Goal: Task Accomplishment & Management: Complete application form

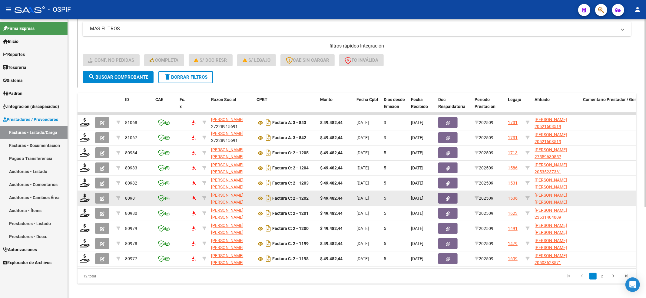
scroll to position [136, 0]
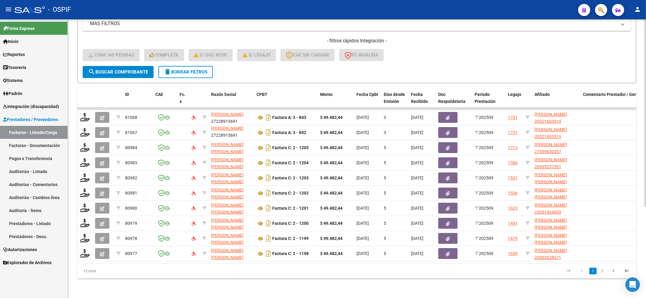
click at [123, 69] on span "search Buscar Comprobante" at bounding box center [118, 71] width 60 height 5
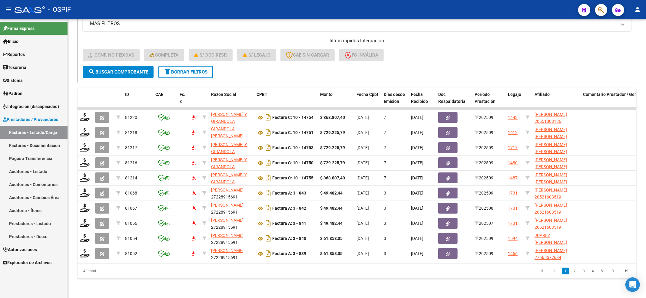
drag, startPoint x: 28, startPoint y: 104, endPoint x: 21, endPoint y: 142, distance: 38.9
click at [28, 103] on span "Integración (discapacidad)" at bounding box center [31, 106] width 56 height 7
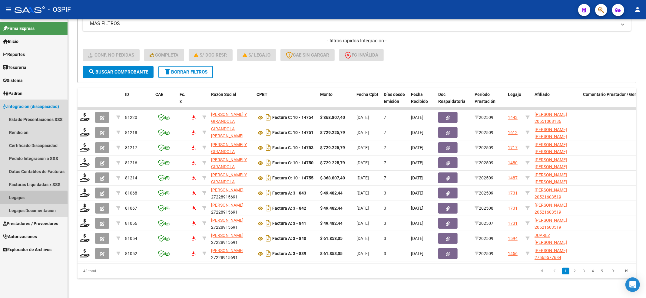
click at [10, 199] on link "Legajos" at bounding box center [34, 197] width 68 height 13
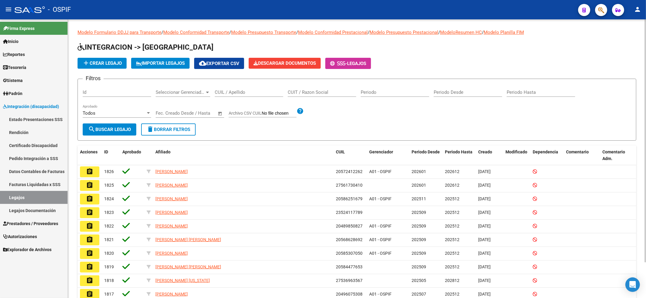
click at [229, 96] on div "CUIL / Apellido" at bounding box center [249, 90] width 68 height 13
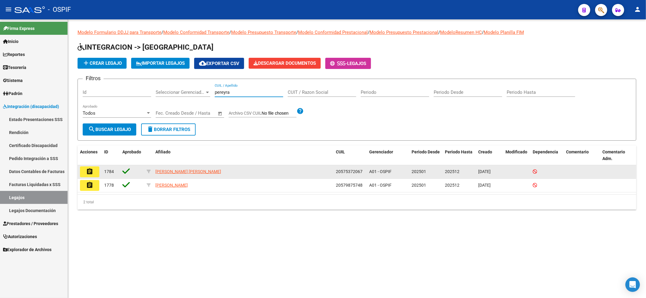
type input "pereyra"
click at [94, 166] on datatable-body-cell "assignment" at bounding box center [90, 171] width 24 height 13
click at [92, 170] on mat-icon "assignment" at bounding box center [89, 171] width 7 height 7
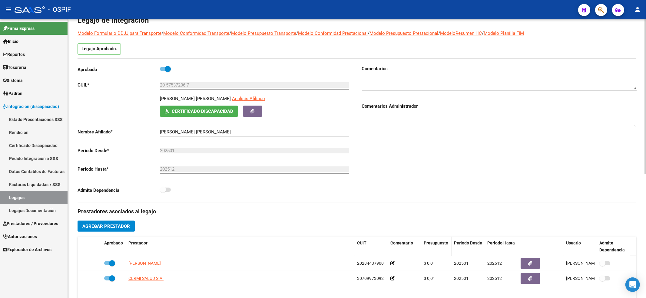
scroll to position [81, 0]
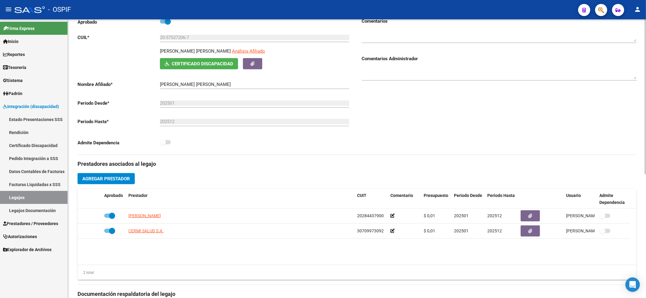
drag, startPoint x: 194, startPoint y: 35, endPoint x: 156, endPoint y: 37, distance: 37.6
click at [153, 37] on app-form-text-field "CUIL * 20-57537206-7 Ingresar CUIL" at bounding box center [214, 37] width 272 height 5
drag, startPoint x: 192, startPoint y: 37, endPoint x: 186, endPoint y: 44, distance: 9.0
click at [154, 32] on div "Aprobado CUIL * 20-57537206-7 Ingresar CUIL PEREYRA ABBRUZZESE LOHAN ISAAC Anál…" at bounding box center [215, 84] width 275 height 132
drag, startPoint x: 188, startPoint y: 33, endPoint x: 176, endPoint y: 36, distance: 11.8
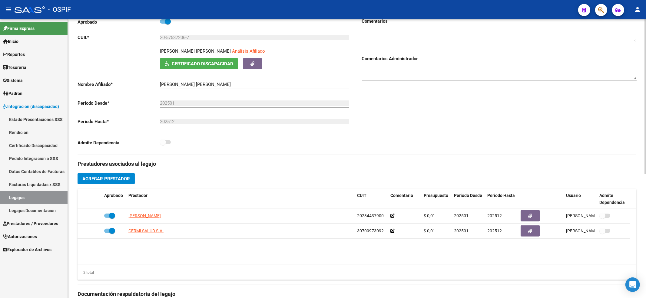
click at [175, 36] on input "20-57537206-7" at bounding box center [254, 37] width 189 height 5
drag, startPoint x: 191, startPoint y: 35, endPoint x: 155, endPoint y: 33, distance: 36.1
click at [155, 33] on div "Aprobado CUIL * 20-57537206-7 Ingresar CUIL PEREYRA ABBRUZZESE LOHAN ISAAC Anál…" at bounding box center [215, 84] width 275 height 132
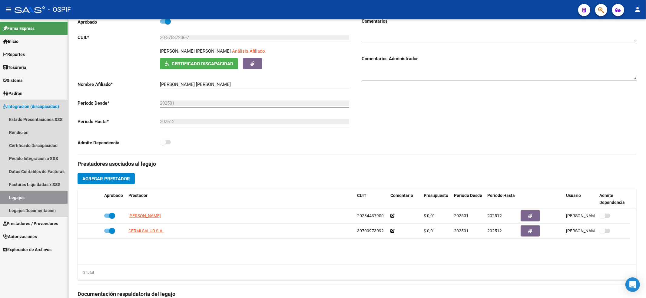
click at [27, 198] on link "Legajos" at bounding box center [34, 197] width 68 height 13
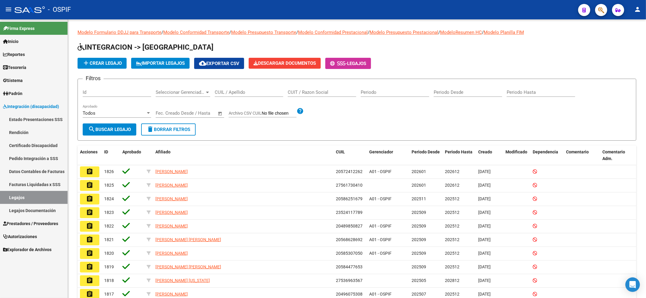
click at [28, 224] on span "Prestadores / Proveedores" at bounding box center [30, 224] width 55 height 7
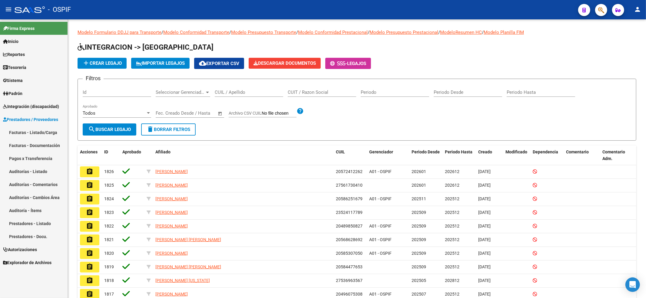
click at [44, 129] on link "Facturas - Listado/Carga" at bounding box center [34, 132] width 68 height 13
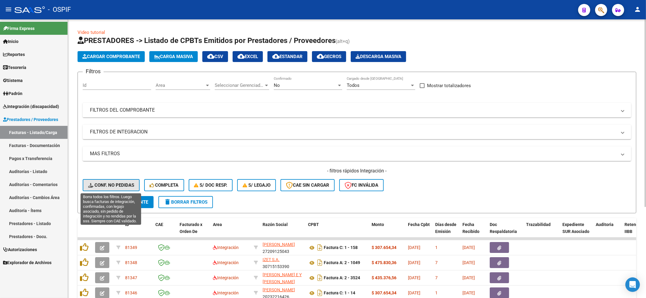
click at [113, 187] on span "Conf. no pedidas" at bounding box center [111, 185] width 46 height 5
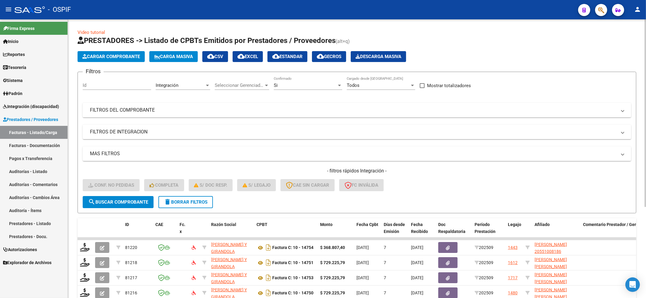
scroll to position [136, 0]
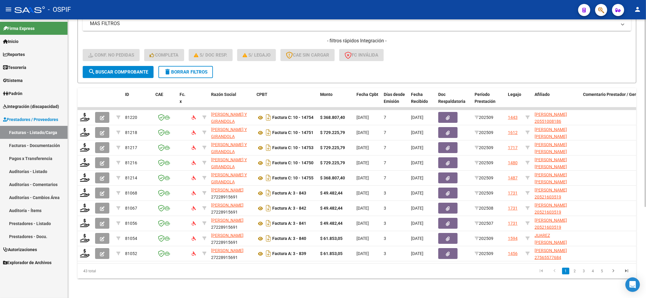
click at [120, 69] on span "search Buscar Comprobante" at bounding box center [118, 71] width 60 height 5
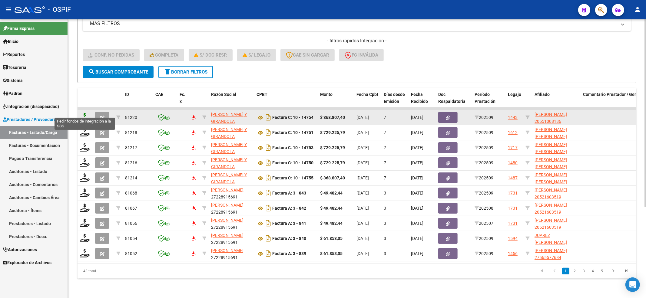
click at [80, 113] on icon at bounding box center [85, 117] width 10 height 8
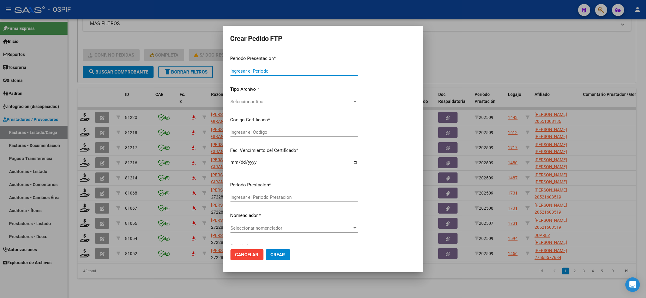
type input "202509"
type input "$ 368.807,40"
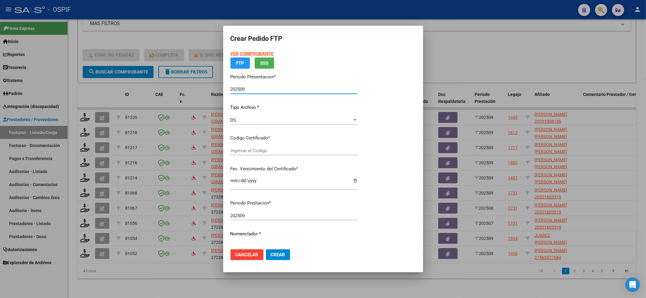
type input "0200055100818-20240220-20290220-bue-427"
type input "2029-02-20"
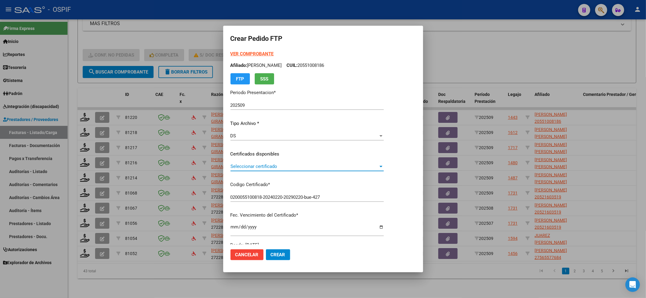
click at [239, 165] on span "Seleccionar certificado" at bounding box center [305, 166] width 148 height 5
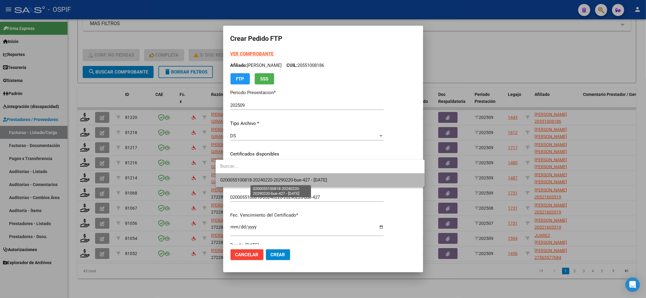
click at [239, 180] on span "0200055100818-20240220-20290220-bue-427 - 2029-02-20" at bounding box center [274, 180] width 107 height 5
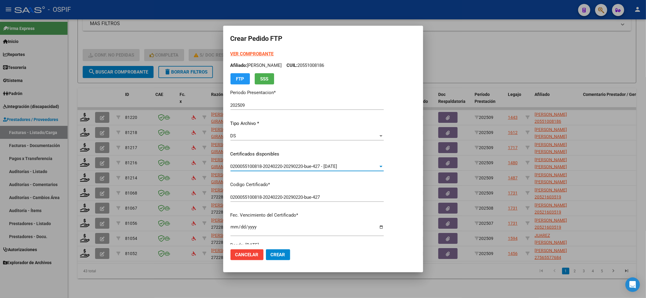
scroll to position [121, 0]
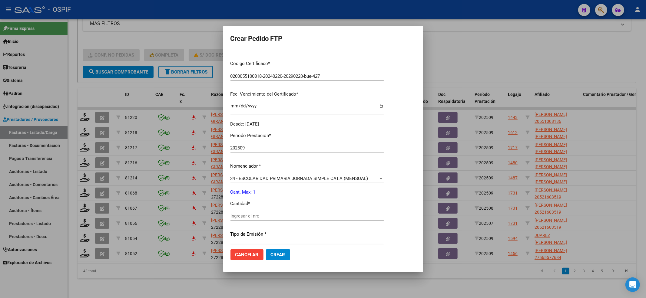
drag, startPoint x: 239, startPoint y: 219, endPoint x: 242, endPoint y: 217, distance: 3.7
click at [241, 220] on div "Ingresar el nro" at bounding box center [307, 216] width 153 height 9
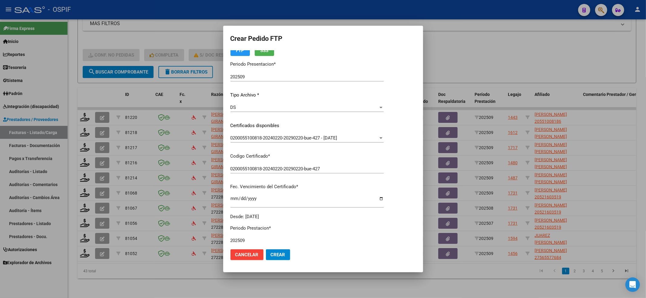
scroll to position [0, 0]
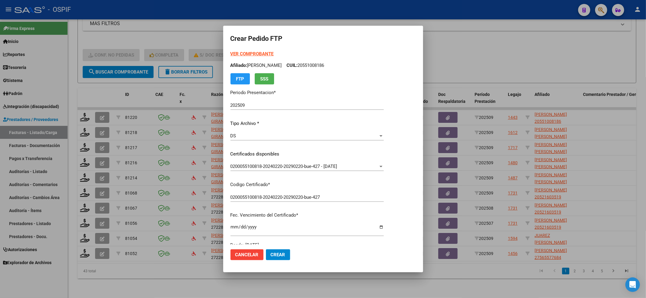
type input "1"
click at [238, 55] on strong "VER COMPROBANTE" at bounding box center [252, 53] width 43 height 5
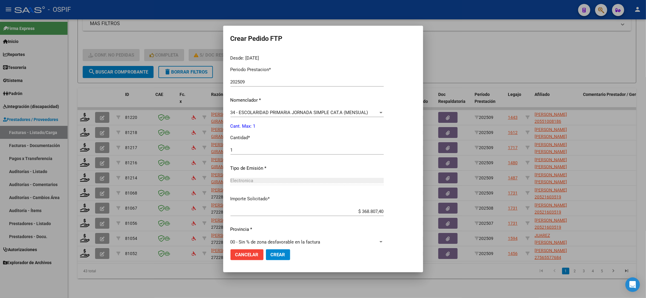
scroll to position [195, 0]
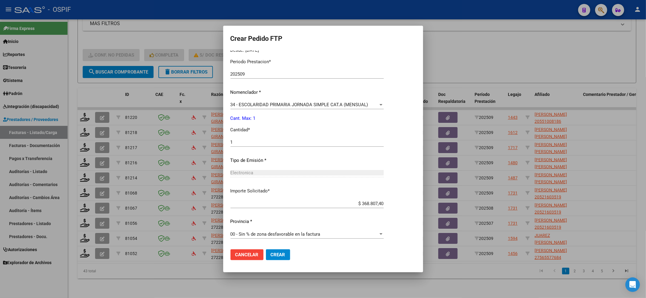
click at [294, 138] on div "1 Ingresar el nro" at bounding box center [307, 142] width 153 height 9
click at [275, 250] on button "Crear" at bounding box center [278, 255] width 24 height 11
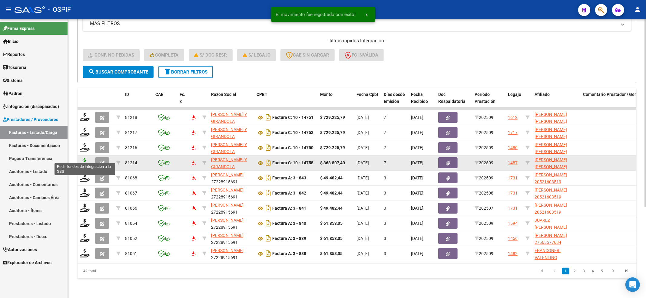
click at [84, 159] on icon at bounding box center [85, 162] width 10 height 8
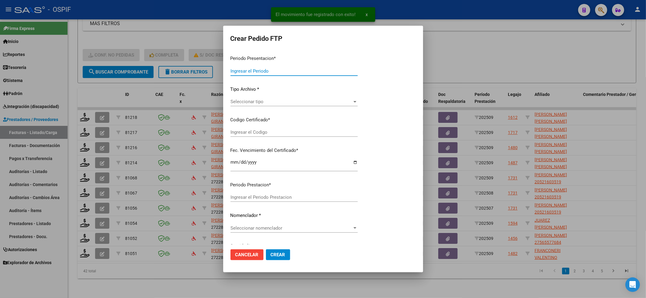
type input "202509"
type input "$ 368.807,40"
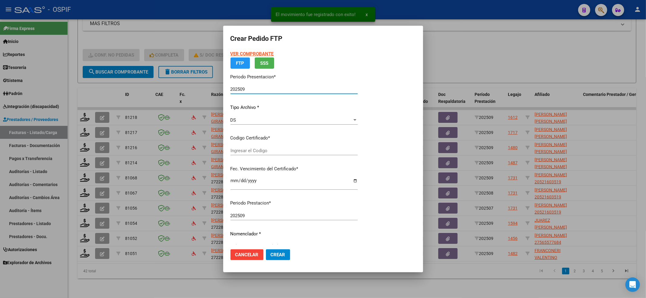
type input "0200055100817-20240220-20290220-BUE-427"
type input "2029-02-20"
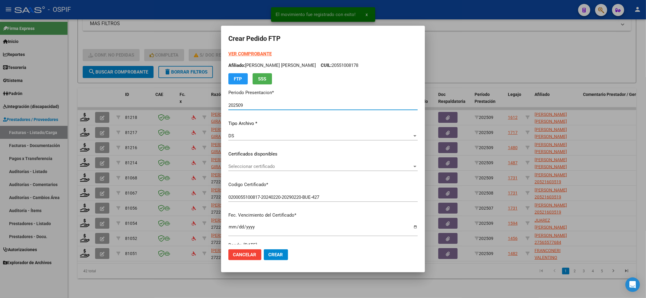
click at [270, 167] on span "Seleccionar certificado" at bounding box center [320, 166] width 184 height 5
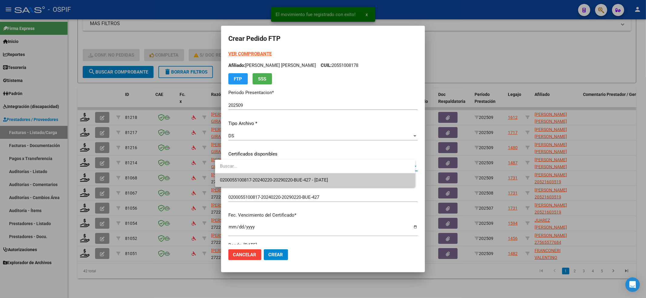
click at [268, 176] on span "0200055100817-20240220-20290220-BUE-427 - 2029-02-20" at bounding box center [315, 181] width 191 height 14
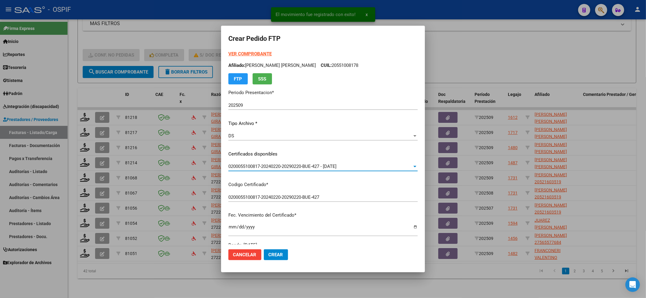
scroll to position [161, 0]
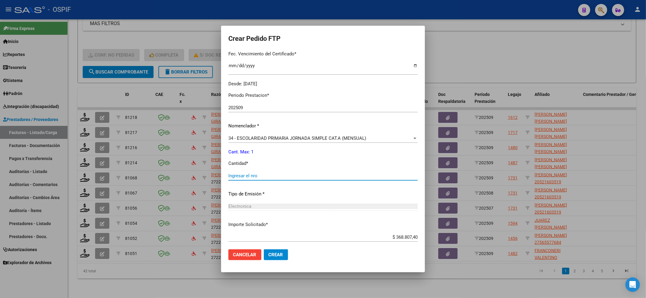
click at [268, 176] on input "Ingresar el nro" at bounding box center [322, 175] width 189 height 5
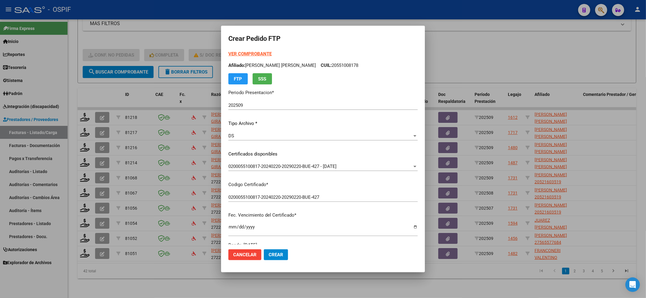
type input "1"
click at [251, 52] on strong "VER COMPROBANTE" at bounding box center [249, 53] width 43 height 5
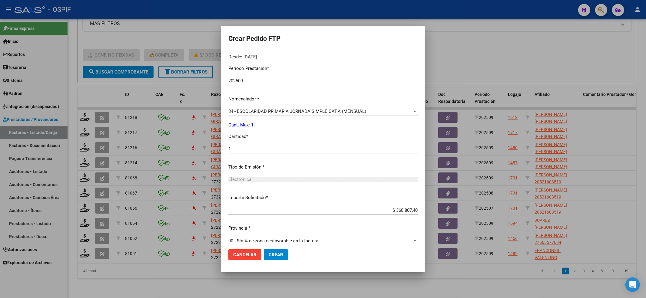
scroll to position [195, 0]
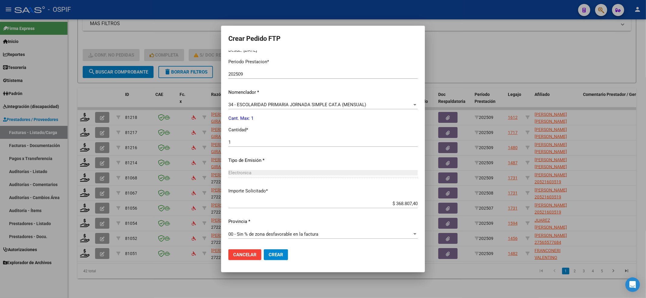
drag, startPoint x: 252, startPoint y: 254, endPoint x: 258, endPoint y: 255, distance: 5.6
click at [258, 255] on div "Cancelar Crear" at bounding box center [258, 255] width 60 height 11
click at [270, 254] on span "Crear" at bounding box center [276, 254] width 15 height 5
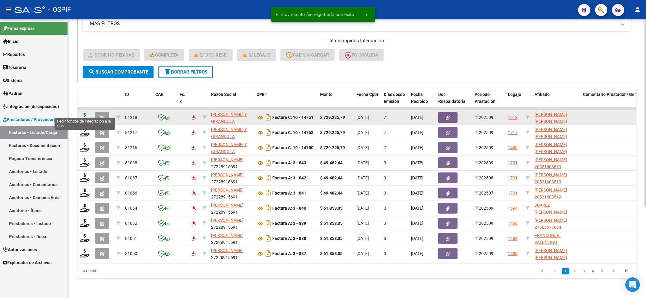
click at [85, 113] on icon at bounding box center [85, 117] width 10 height 8
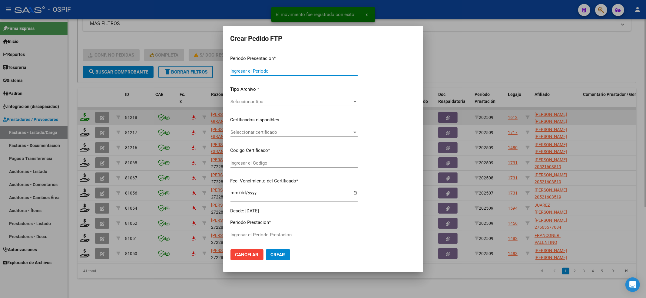
type input "202509"
type input "$ 729.225,79"
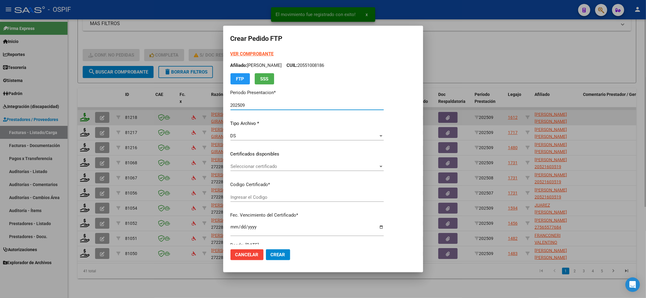
type input "-02-00052781808-20171030-20201030-BS-427"
type input "2020-10-30"
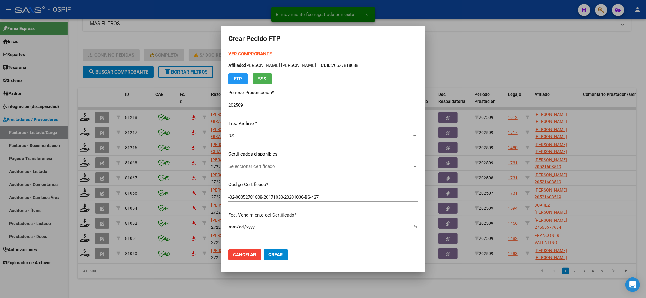
click at [231, 170] on div "Seleccionar certificado Seleccionar certificado" at bounding box center [322, 166] width 189 height 9
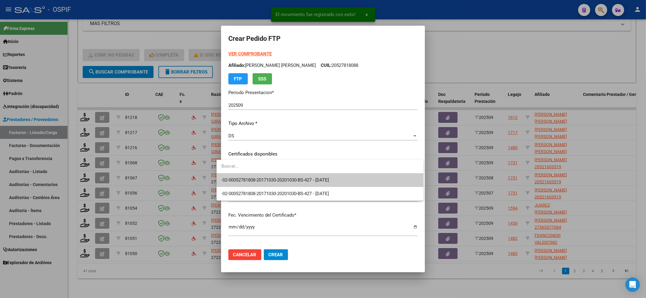
click at [231, 179] on span "-02-00052781808-20171030-20201030-BS-427 - 2020-10-30" at bounding box center [275, 180] width 108 height 5
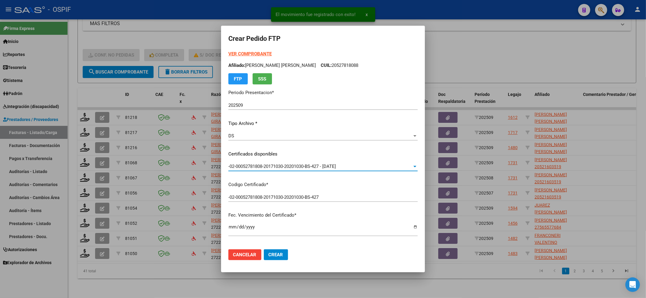
scroll to position [161, 0]
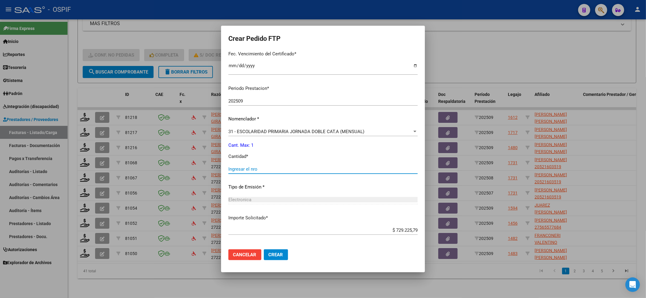
click at [235, 167] on input "Ingresar el nro" at bounding box center [322, 169] width 189 height 5
type input "2"
type input "1"
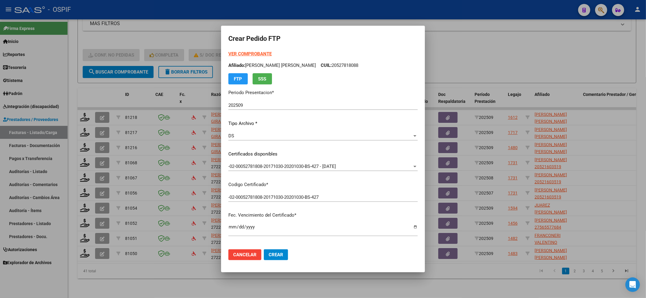
click at [244, 51] on div "VER COMPROBANTE ARCA Padrón Afiliado: AVILA MARQUEZ ALEXANDER GAEL CUIL: 205278…" at bounding box center [322, 68] width 189 height 34
click at [243, 52] on strong "VER COMPROBANTE" at bounding box center [249, 53] width 43 height 5
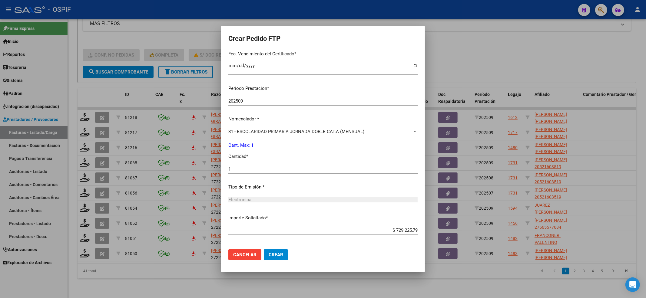
scroll to position [188, 0]
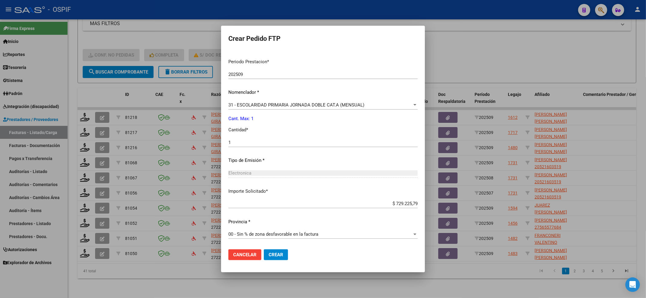
click at [269, 257] on span "Crear" at bounding box center [276, 254] width 15 height 5
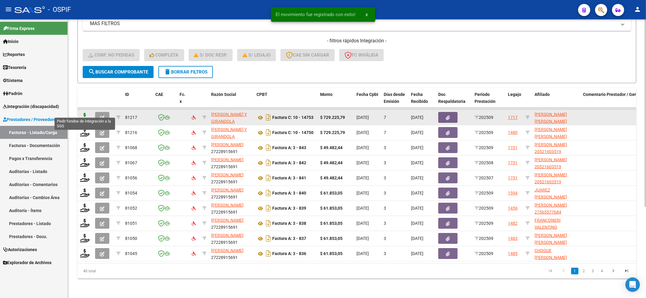
click at [81, 113] on icon at bounding box center [85, 117] width 10 height 8
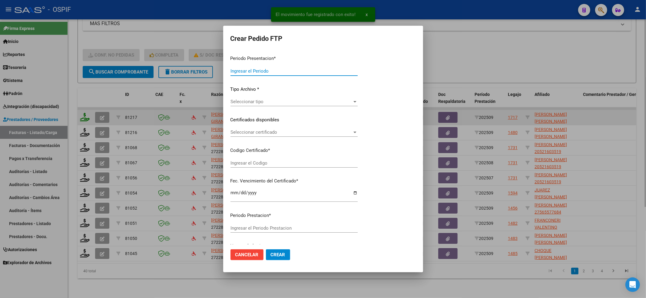
type input "202509"
type input "$ 729.225,79"
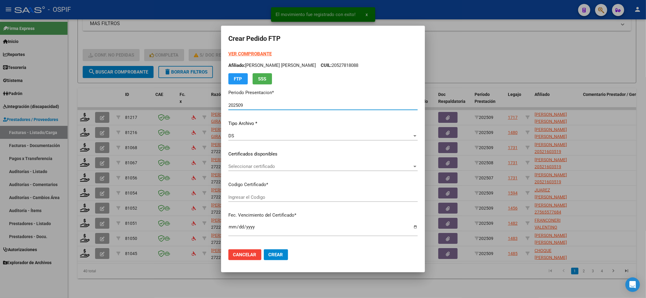
type input "-02-00049077808-20180821-20210221-BS-427"
type input "2022-01-21"
click at [265, 170] on div "Seleccionar certificado Seleccionar certificado" at bounding box center [322, 166] width 189 height 9
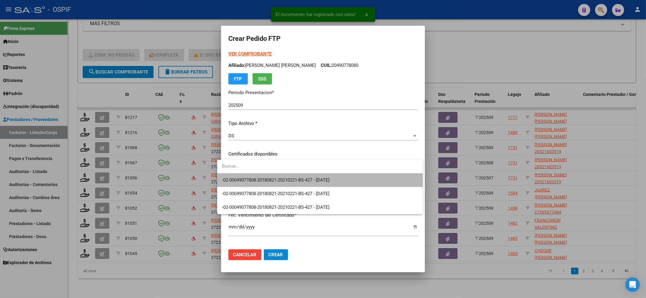
click at [262, 175] on span "-02-00049077808-20180821-20210221-BS-427 - 2022-01-21" at bounding box center [320, 181] width 196 height 14
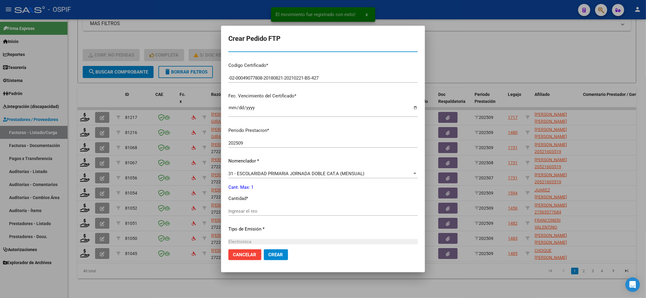
scroll to position [121, 0]
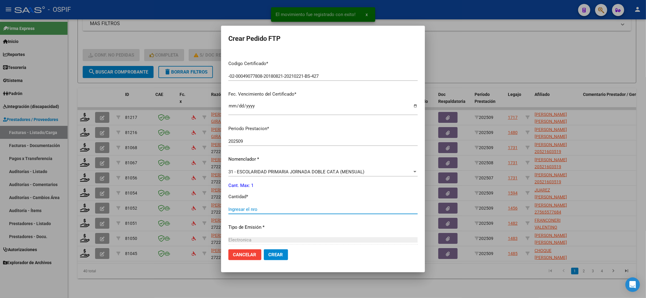
click at [248, 210] on input "Ingresar el nro" at bounding box center [322, 209] width 189 height 5
type input "1"
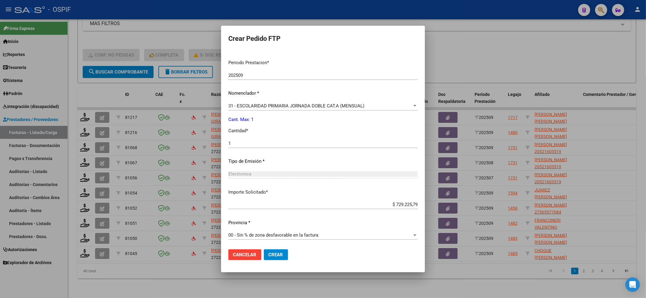
scroll to position [188, 0]
click at [282, 258] on mat-dialog-actions "Cancelar Crear" at bounding box center [322, 255] width 189 height 21
click at [283, 254] on mat-dialog-actions "Cancelar Crear" at bounding box center [322, 255] width 189 height 21
click at [280, 255] on button "Crear" at bounding box center [276, 255] width 24 height 11
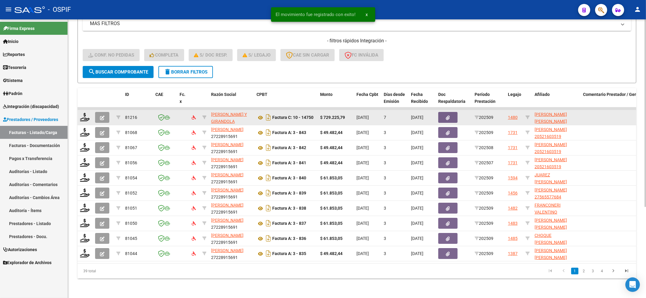
click at [79, 113] on datatable-body-cell at bounding box center [85, 117] width 15 height 15
click at [82, 113] on icon at bounding box center [85, 117] width 10 height 8
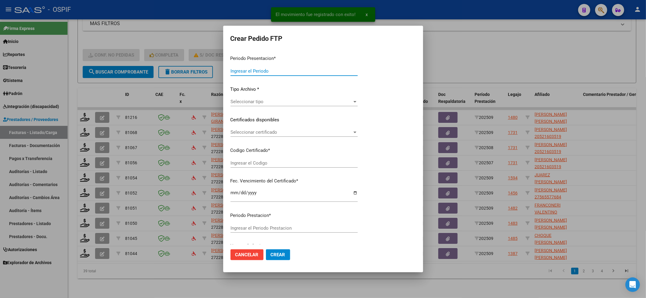
type input "202509"
type input "$ 729.225,79"
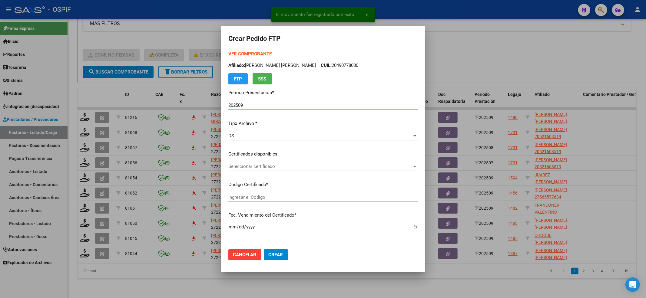
type input "ARG02-00054821162-20250606-20350606-BUE"
type input "2035-06-09"
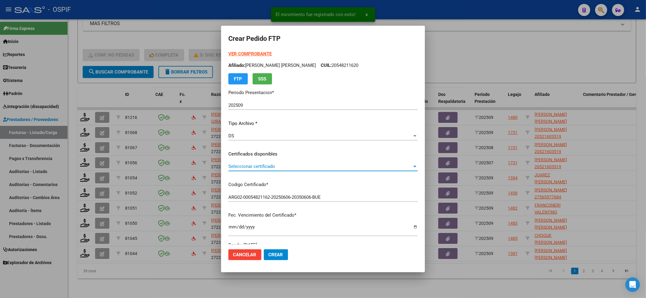
click at [284, 169] on span "Seleccionar certificado" at bounding box center [320, 166] width 184 height 5
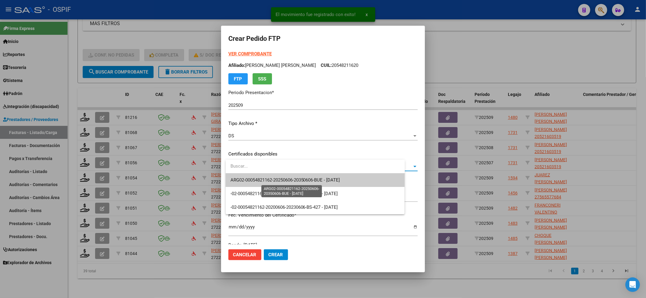
click at [277, 180] on span "ARG02-00054821162-20250606-20350606-BUE - 2035-06-09" at bounding box center [286, 180] width 110 height 5
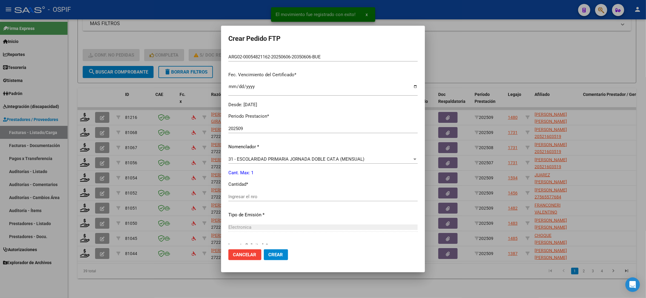
scroll to position [161, 0]
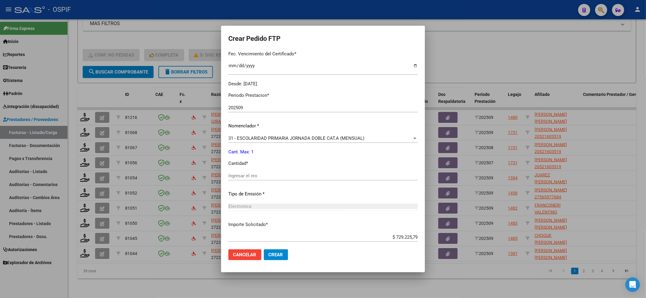
drag, startPoint x: 257, startPoint y: 168, endPoint x: 257, endPoint y: 173, distance: 4.3
click at [257, 171] on div "Periodo Prestacion * 202509 Ingresar el Periodo Prestacion Nomenclador * 31 - E…" at bounding box center [322, 183] width 189 height 191
click at [257, 173] on input "Ingresar el nro" at bounding box center [322, 175] width 189 height 5
type input "1"
click at [283, 253] on span "Crear" at bounding box center [276, 254] width 15 height 5
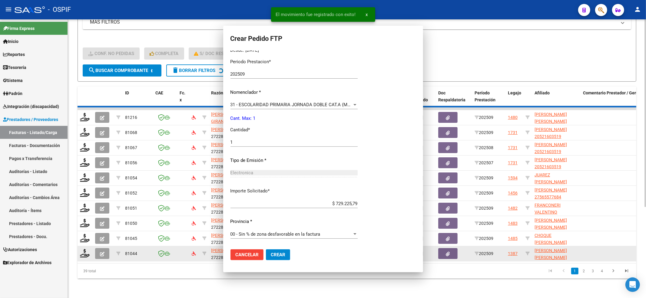
scroll to position [0, 0]
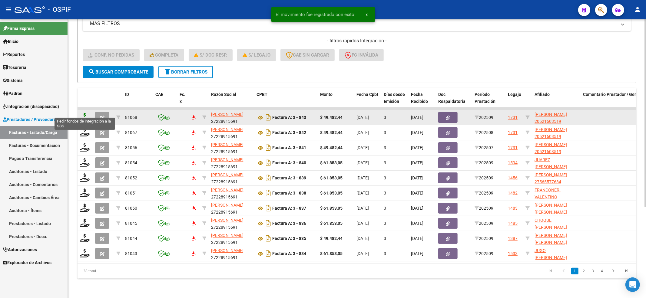
click at [84, 113] on icon at bounding box center [85, 117] width 10 height 8
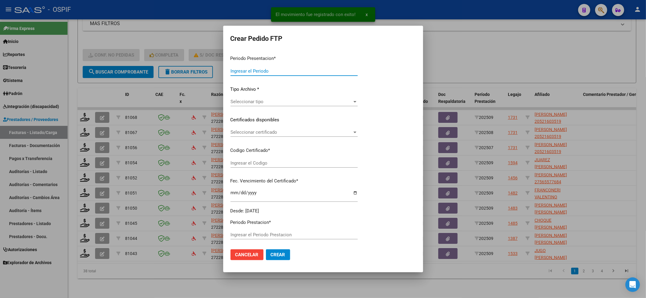
type input "202509"
type input "$ 49.482,44"
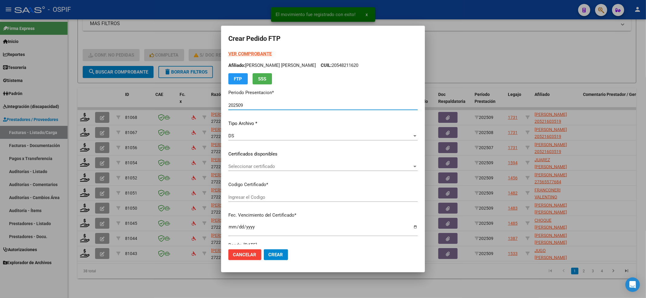
type input "02-00052160351-20250917-20300917-BS-427"
type input "2030-09-17"
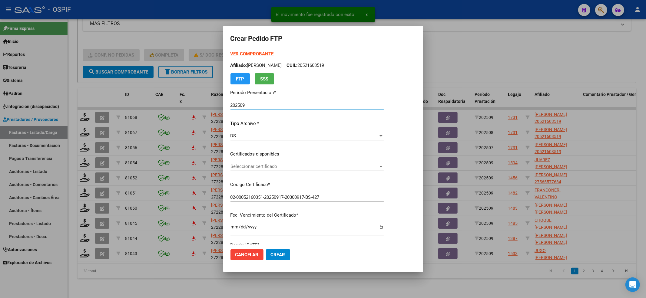
click at [278, 169] on span "Seleccionar certificado" at bounding box center [305, 166] width 148 height 5
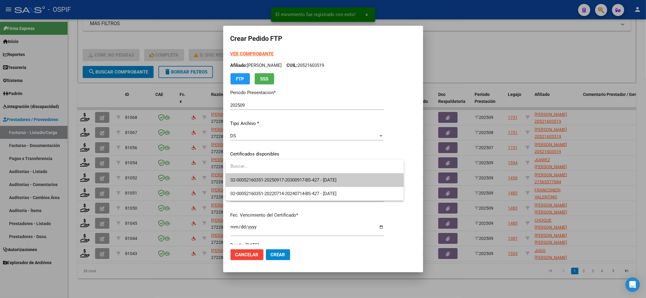
click at [269, 178] on span "02-00052160351-20250917-20300917-BS-427 - 2030-09-17" at bounding box center [284, 180] width 106 height 5
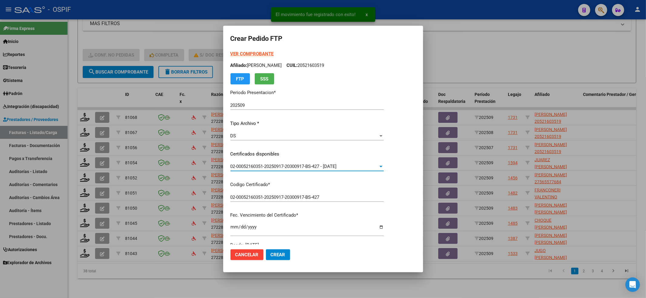
scroll to position [161, 0]
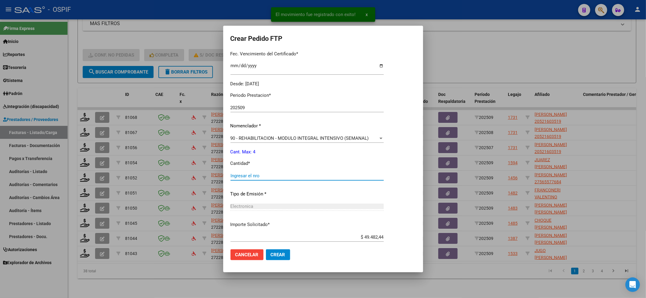
click at [269, 176] on input "Ingresar el nro" at bounding box center [307, 175] width 153 height 5
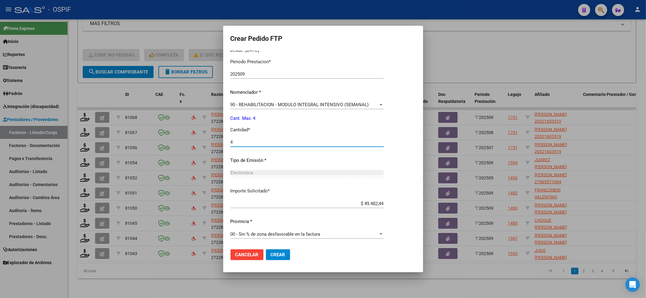
type input "4"
click at [286, 250] on button "Crear" at bounding box center [278, 255] width 24 height 11
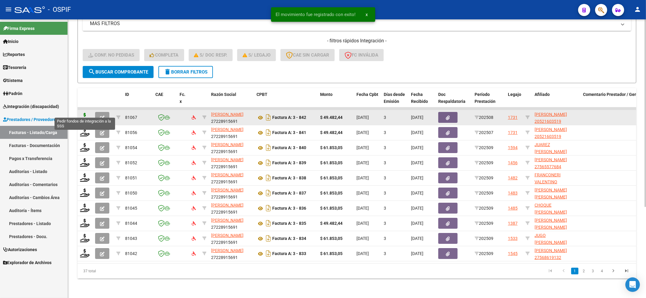
click at [83, 113] on icon at bounding box center [85, 117] width 10 height 8
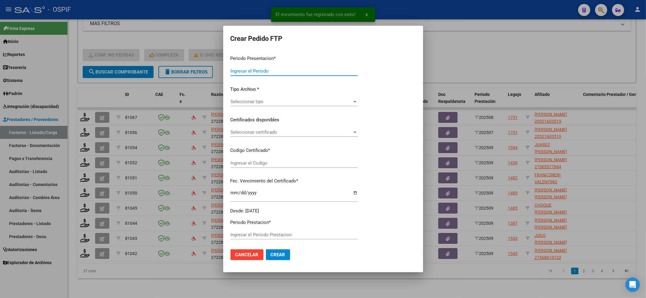
type input "202509"
type input "202508"
type input "$ 49.482,44"
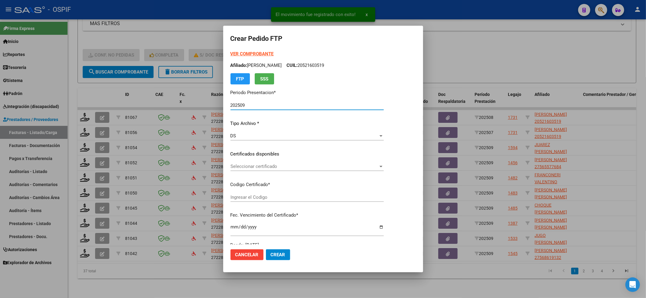
type input "02-00052160351-20250917-20300917-BS-427"
type input "2030-09-17"
click at [288, 162] on div "Seleccionar certificado Seleccionar certificado" at bounding box center [307, 166] width 153 height 9
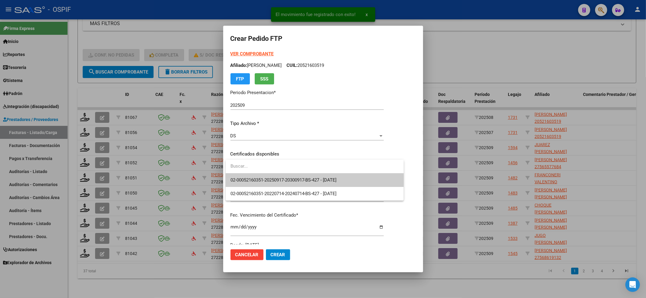
click at [284, 175] on span "02-00052160351-20250917-20300917-BS-427 - 2030-09-17" at bounding box center [315, 181] width 168 height 14
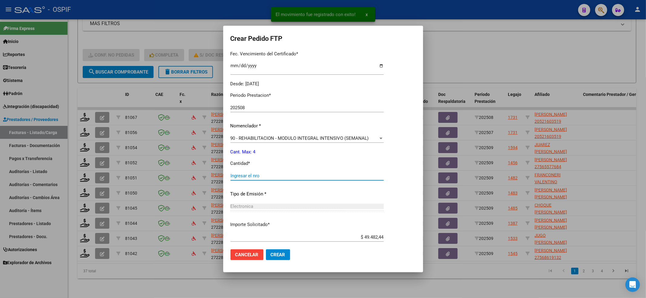
click at [284, 174] on input "Ingresar el nro" at bounding box center [307, 175] width 153 height 5
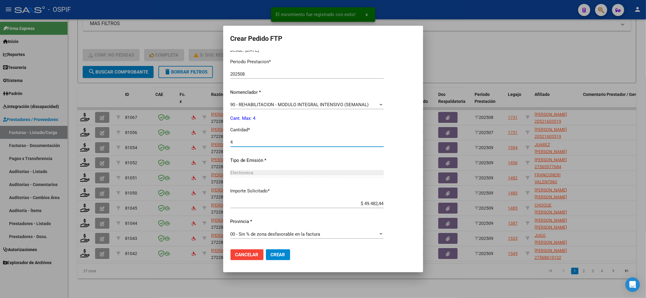
type input "4"
click at [287, 258] on button "Crear" at bounding box center [278, 255] width 24 height 11
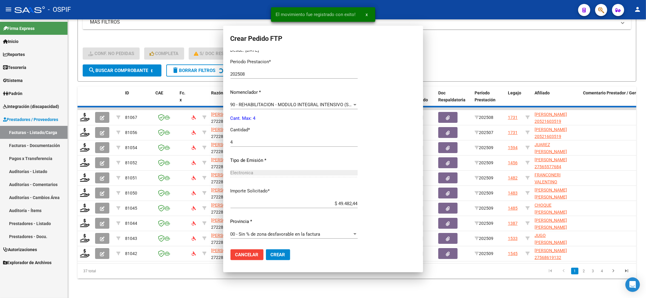
scroll to position [0, 0]
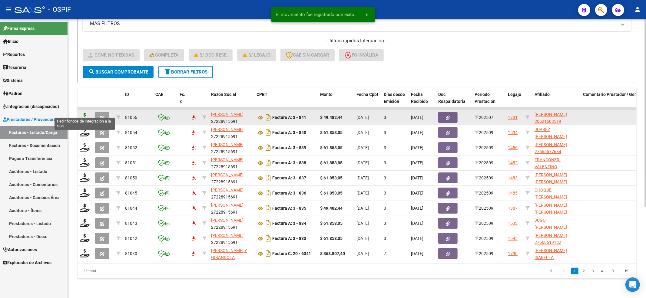
click at [87, 113] on icon at bounding box center [85, 117] width 10 height 8
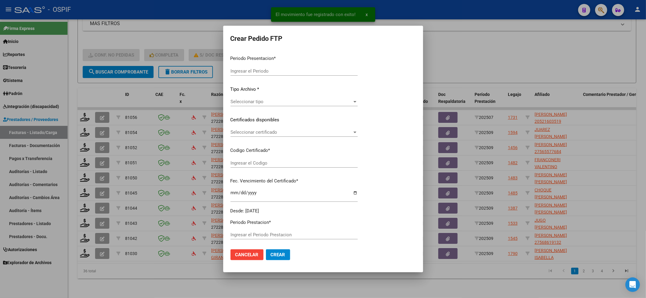
type input "202509"
type input "202507"
type input "$ 49.482,44"
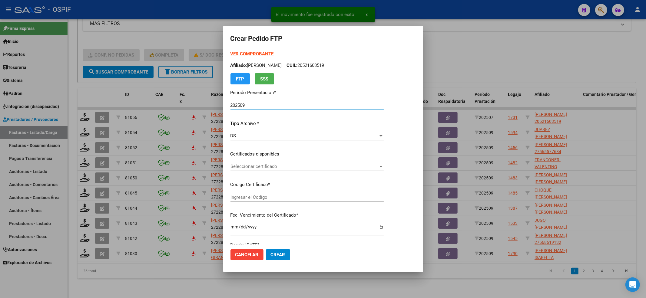
type input "02-00052160351-20250917-20300917-BS-427"
type input "2030-09-17"
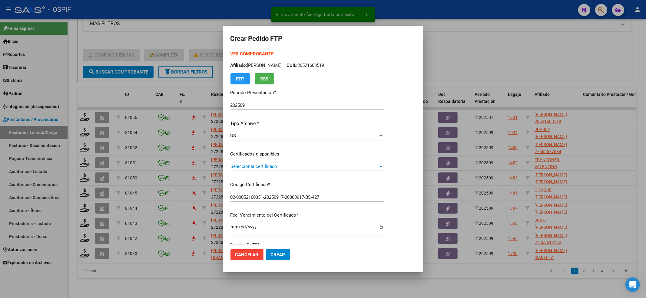
click at [284, 166] on span "Seleccionar certificado" at bounding box center [305, 166] width 148 height 5
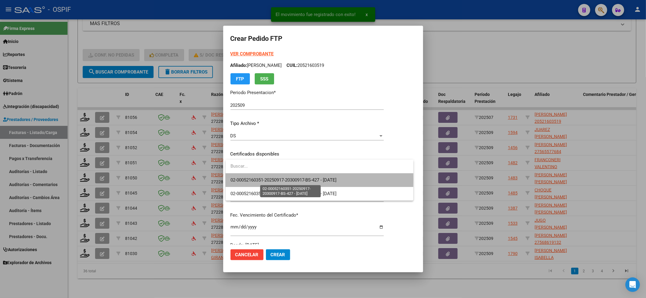
click at [275, 180] on span "02-00052160351-20250917-20300917-BS-427 - 2030-09-17" at bounding box center [284, 180] width 106 height 5
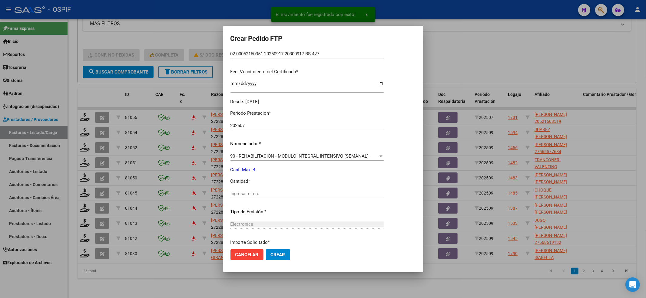
scroll to position [161, 0]
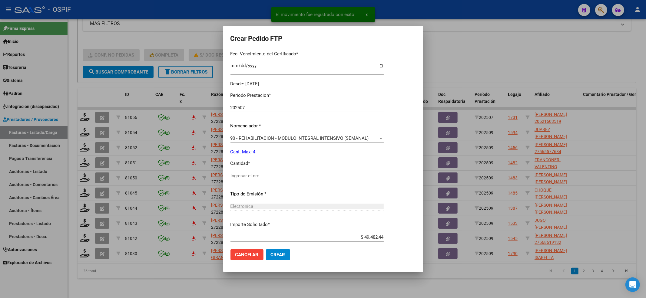
click at [272, 177] on input "Ingresar el nro" at bounding box center [307, 175] width 153 height 5
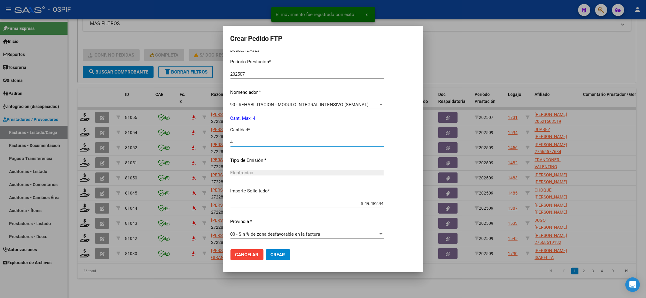
type input "4"
click at [280, 260] on button "Crear" at bounding box center [278, 255] width 24 height 11
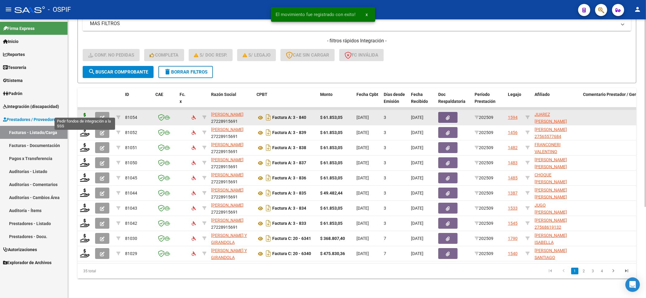
click at [83, 113] on icon at bounding box center [85, 117] width 10 height 8
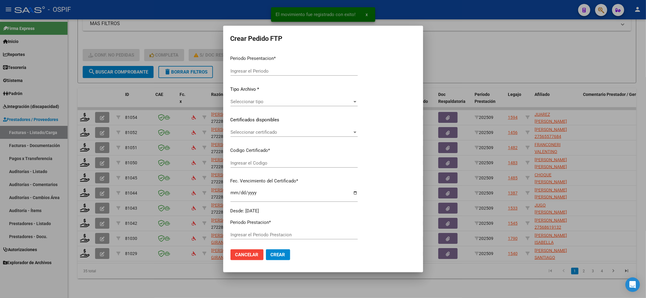
type input "202509"
type input "$ 61.853,05"
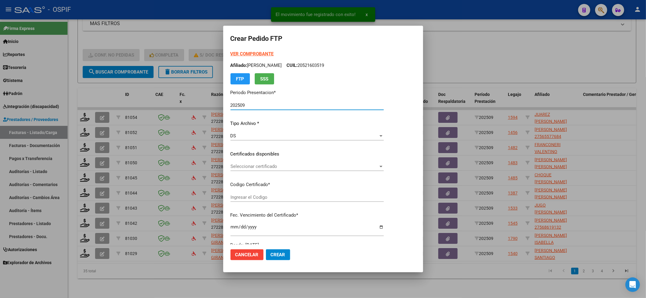
type input "0200049172114-20250624-20270624-BS AS"
type input "2027-09-24"
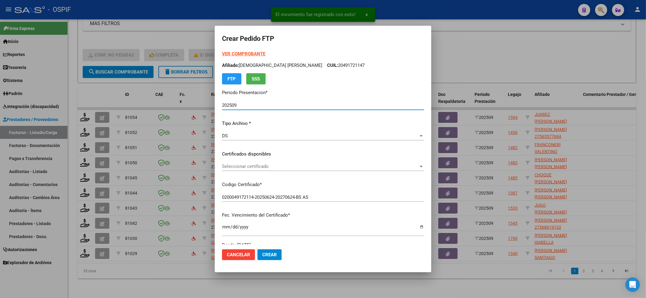
click at [286, 164] on span "Seleccionar certificado" at bounding box center [320, 166] width 197 height 5
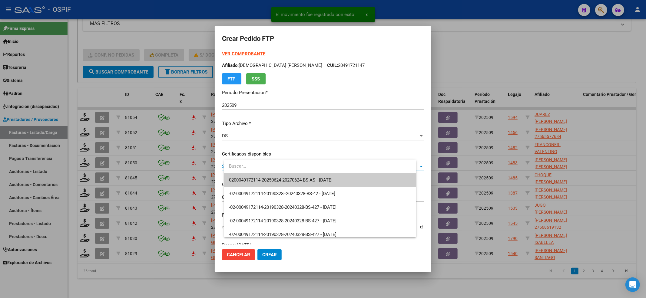
click at [272, 176] on span "0200049172114-20250624-20270624-BS AS - 2027-09-24" at bounding box center [320, 181] width 182 height 14
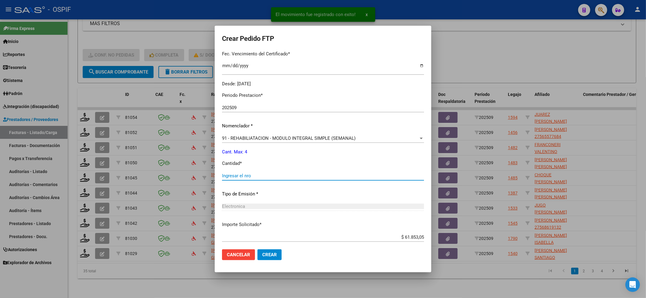
click at [273, 175] on input "Ingresar el nro" at bounding box center [323, 175] width 202 height 5
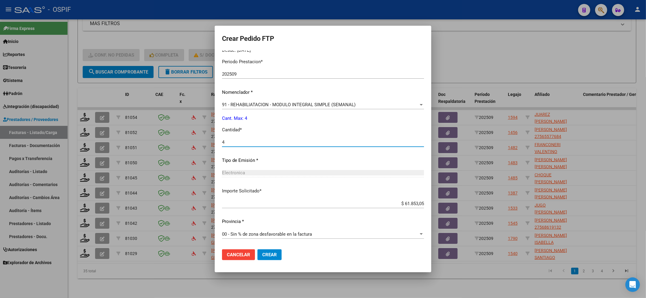
type input "4"
click at [276, 249] on mat-dialog-actions "Cancelar Crear" at bounding box center [323, 255] width 202 height 21
click at [273, 256] on span "Crear" at bounding box center [269, 254] width 15 height 5
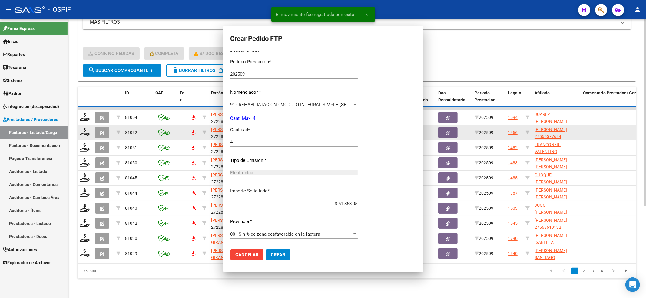
scroll to position [0, 0]
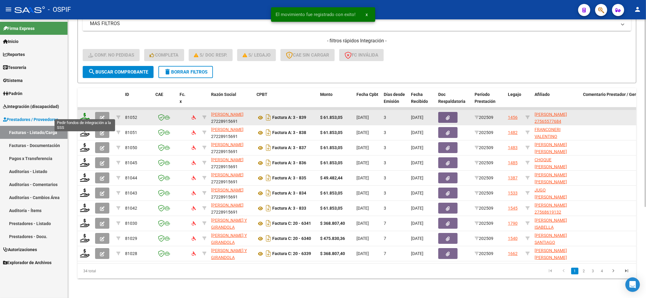
click at [86, 113] on icon at bounding box center [85, 117] width 10 height 8
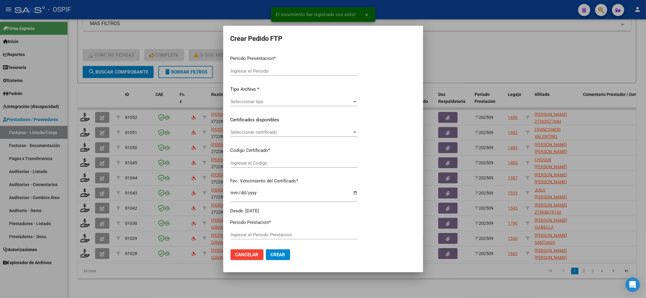
type input "202509"
type input "$ 61.853,05"
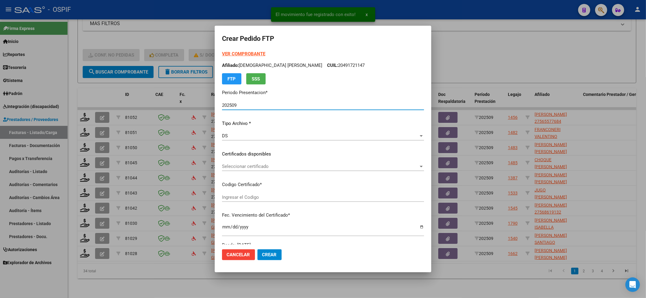
type input "0100056557768-20230315-20260315-BS-427"
type input "2026-03-15"
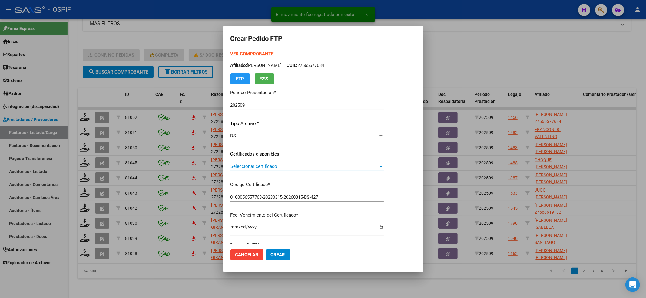
click at [378, 166] on span "Seleccionar certificado" at bounding box center [305, 166] width 148 height 5
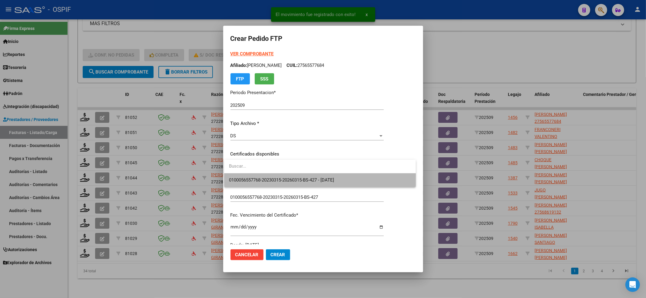
click at [380, 178] on span "0100056557768-20230315-20260315-BS-427 - 2026-03-15" at bounding box center [320, 181] width 182 height 14
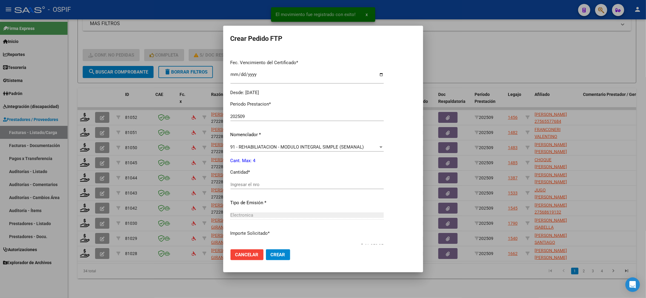
scroll to position [195, 0]
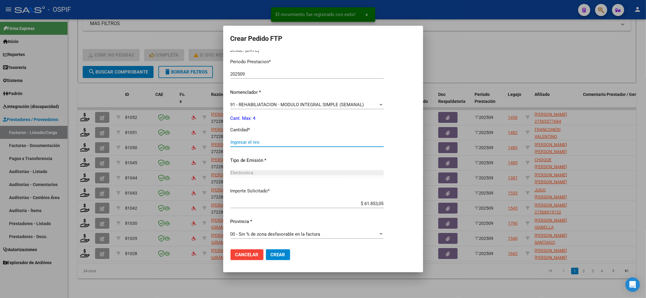
click at [246, 142] on input "Ingresar el nro" at bounding box center [307, 142] width 153 height 5
type input "4"
click at [283, 255] on span "Crear" at bounding box center [278, 254] width 15 height 5
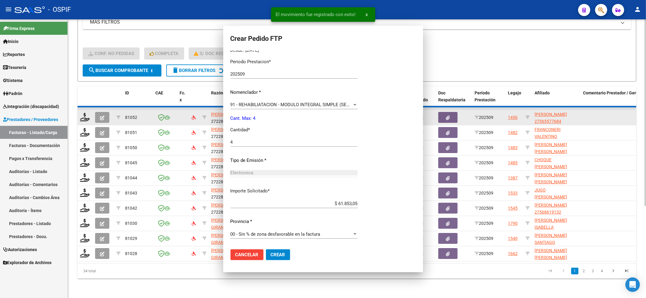
scroll to position [0, 0]
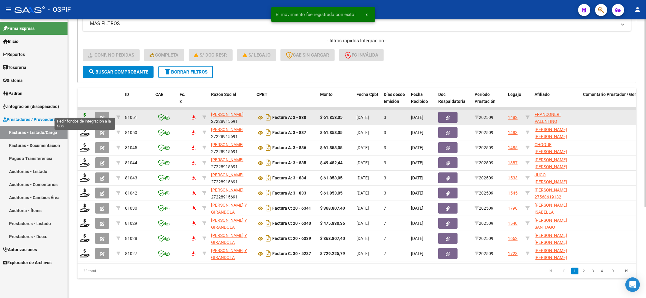
click at [87, 113] on icon at bounding box center [85, 117] width 10 height 8
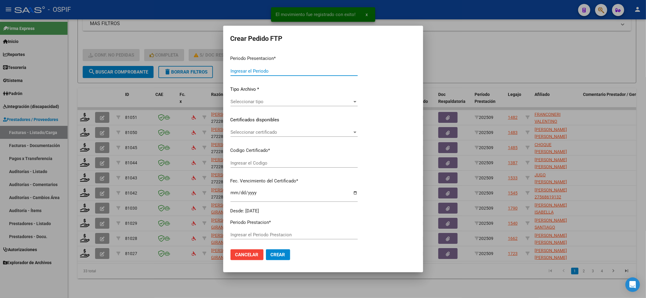
type input "202509"
type input "$ 61.853,05"
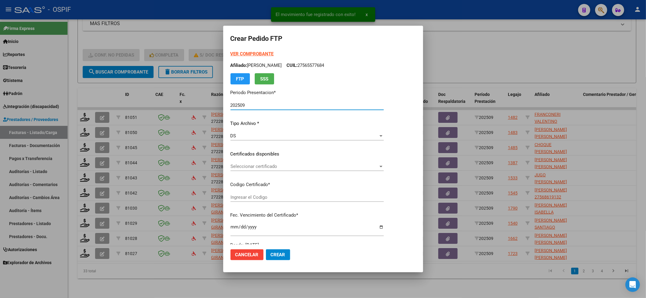
type input "02-00051246038-20190528-20220528-BS-427"
type input "2022-05-28"
click at [294, 166] on span "Seleccionar certificado" at bounding box center [305, 166] width 148 height 5
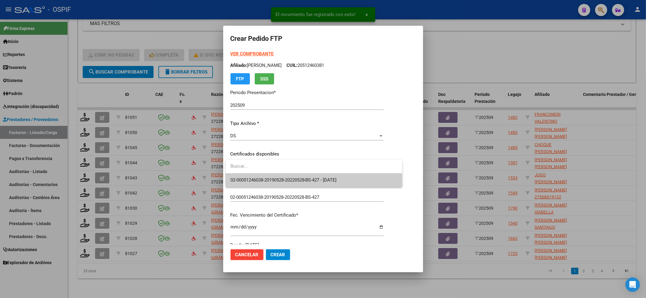
click at [294, 178] on span "02-00051246038-20190528-20220528-BS-427 - 2022-05-28" at bounding box center [284, 180] width 106 height 5
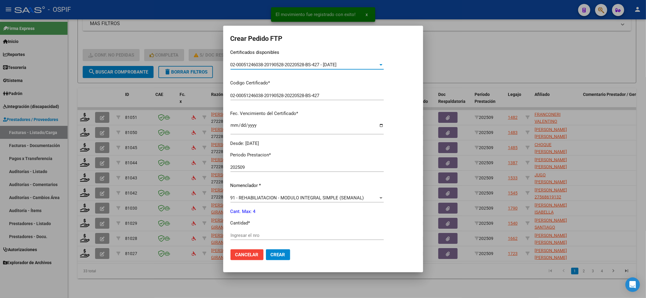
scroll to position [161, 0]
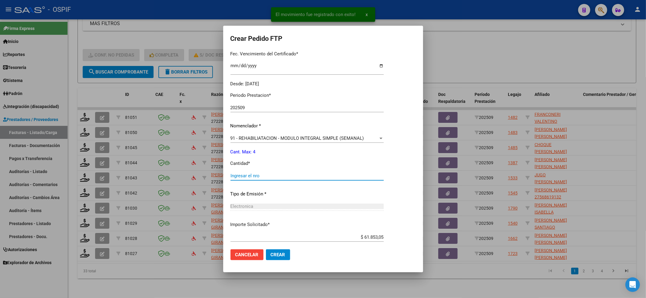
click at [294, 175] on input "Ingresar el nro" at bounding box center [307, 175] width 153 height 5
type input "4"
click at [278, 250] on button "Crear" at bounding box center [278, 255] width 24 height 11
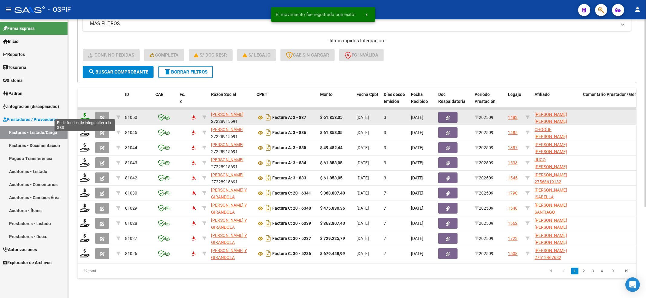
click at [85, 113] on icon at bounding box center [85, 117] width 10 height 8
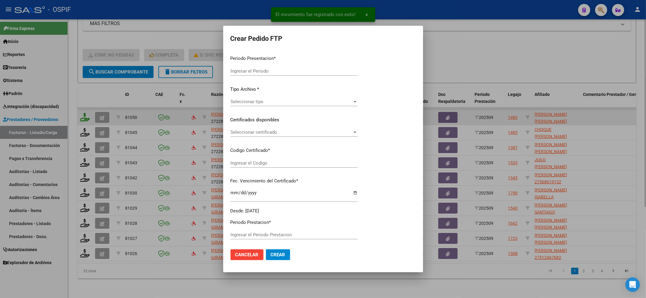
type input "202509"
type input "$ 61.853,05"
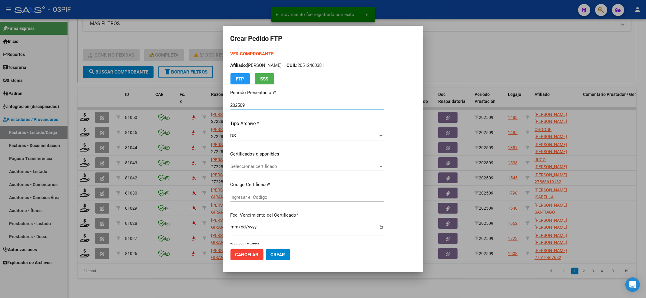
type input "0200050129716-20230808-20280808-BS-427"
type input "2028-08-18"
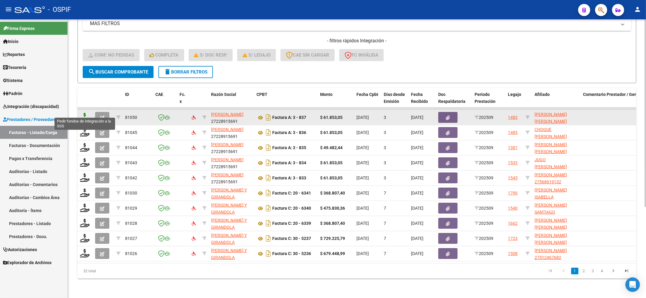
click at [86, 113] on icon at bounding box center [85, 117] width 10 height 8
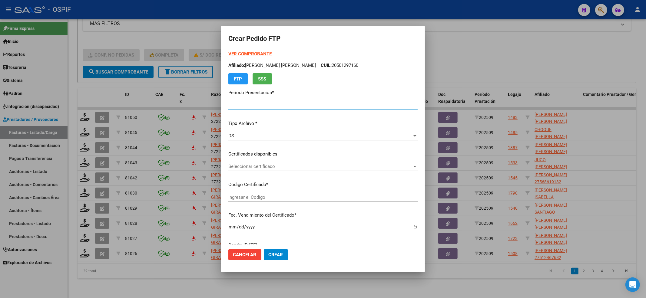
type input "202509"
type input "$ 61.853,05"
type input "0200050129716-20230808-20280808-BS-427"
type input "2028-08-18"
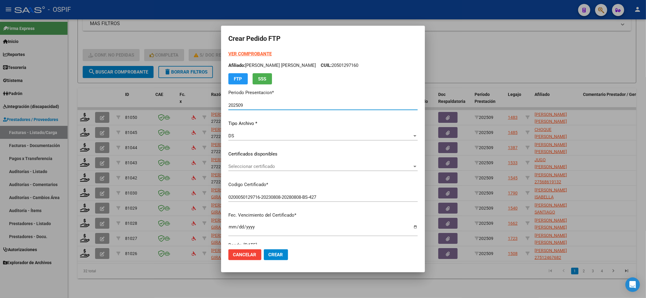
click at [268, 160] on div "VER COMPROBANTE ARCA Padrón Afiliado: NINA ROBLES PABLO FACUNDO CUIL: 205012971…" at bounding box center [322, 150] width 189 height 198
click at [267, 167] on span "Seleccionar certificado" at bounding box center [320, 166] width 184 height 5
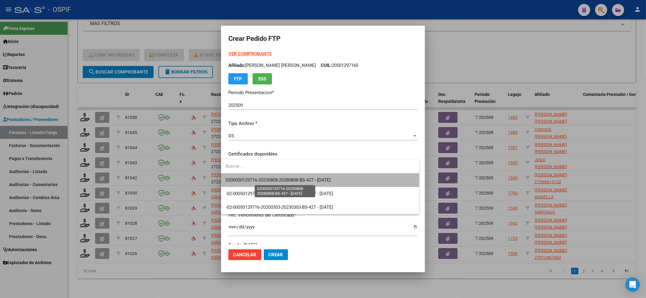
click at [264, 176] on span "0200050129716-20230808-20280808-BS-427 - 2028-08-18" at bounding box center [320, 181] width 188 height 14
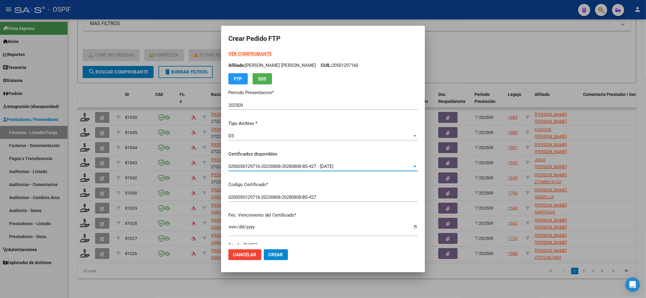
scroll to position [121, 0]
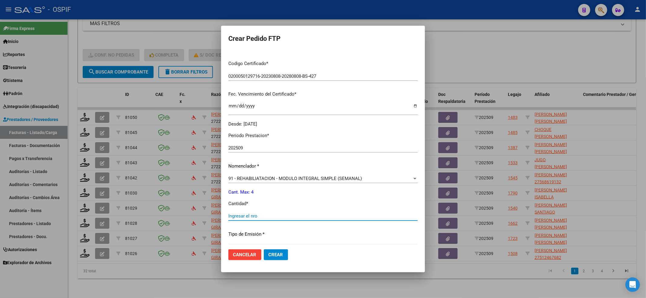
click at [251, 214] on input "Ingresar el nro" at bounding box center [322, 216] width 189 height 5
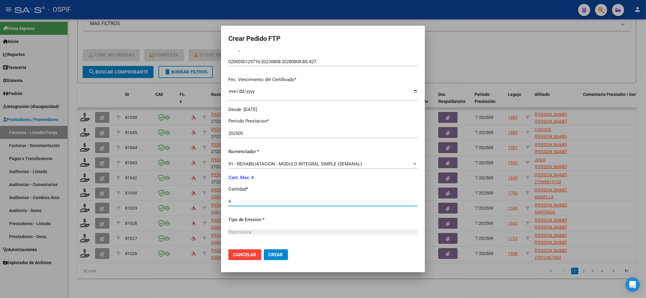
scroll to position [195, 0]
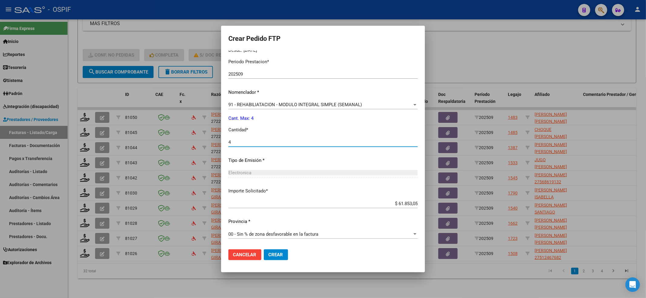
type input "4"
click at [275, 253] on span "Crear" at bounding box center [276, 254] width 15 height 5
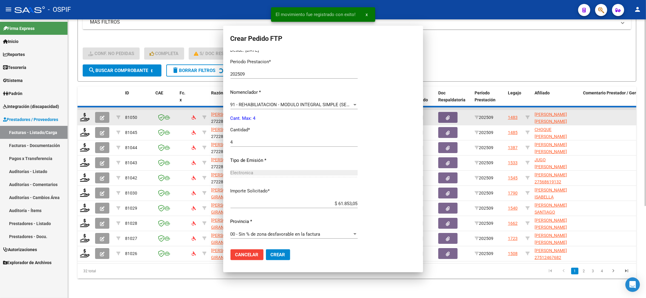
scroll to position [0, 0]
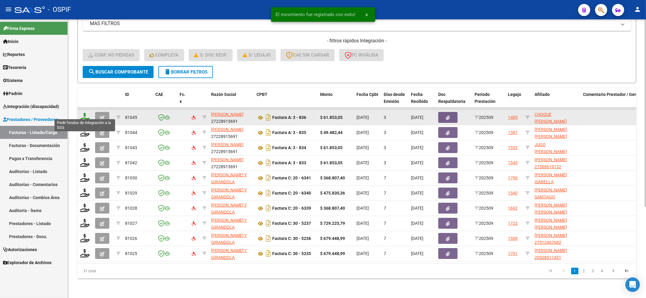
click at [85, 113] on icon at bounding box center [85, 117] width 10 height 8
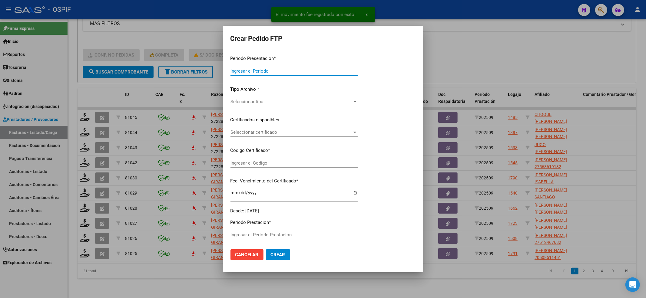
type input "202509"
type input "$ 61.853,05"
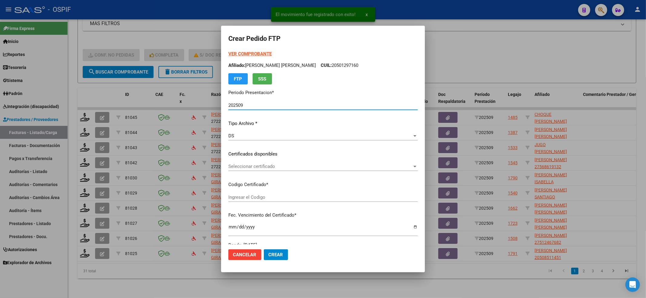
type input "020005387880620230829-20280829-BS-427"
type input "2028-08-29"
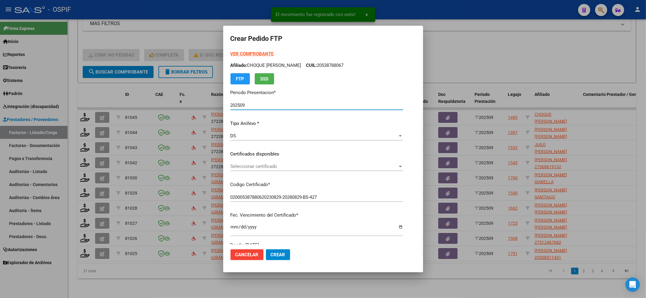
click at [272, 166] on span "Seleccionar certificado" at bounding box center [314, 166] width 167 height 5
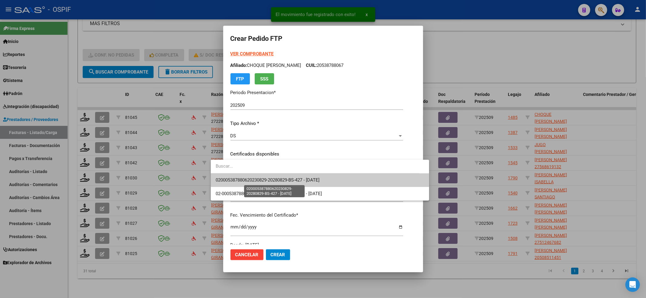
click at [271, 182] on span "020005387880620230829-20280829-BS-427 - 2028-08-29" at bounding box center [268, 180] width 104 height 5
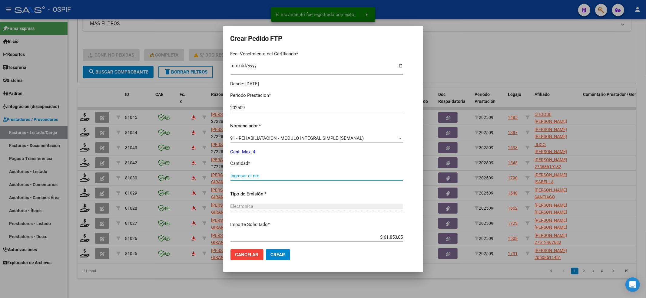
click at [262, 175] on input "Ingresar el nro" at bounding box center [317, 175] width 173 height 5
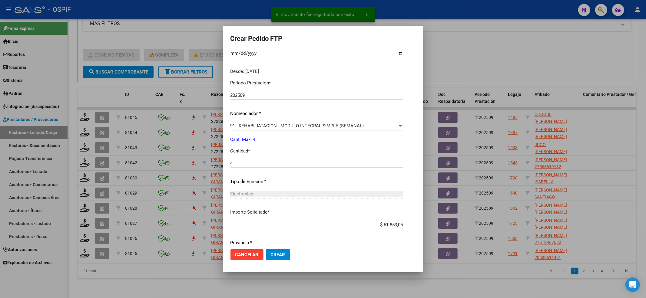
scroll to position [195, 0]
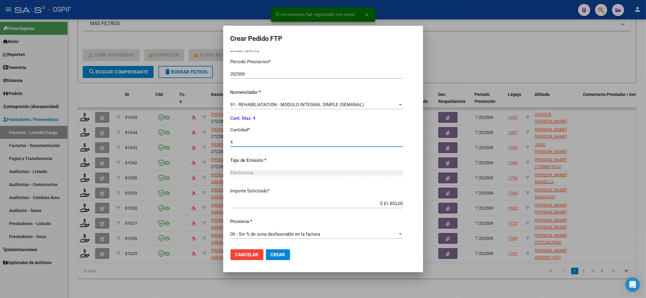
type input "4"
drag, startPoint x: 262, startPoint y: 247, endPoint x: 261, endPoint y: 258, distance: 11.0
click at [261, 256] on mat-dialog-actions "Cancelar Crear" at bounding box center [323, 255] width 185 height 21
click at [266, 258] on button "Crear" at bounding box center [278, 255] width 24 height 11
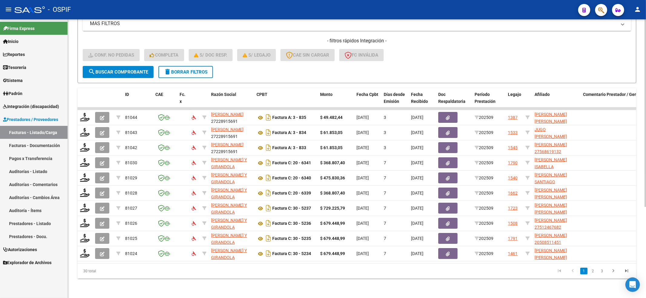
click at [138, 69] on span "search Buscar Comprobante" at bounding box center [118, 71] width 60 height 5
click at [115, 66] on button "search Buscar Comprobante" at bounding box center [118, 72] width 71 height 12
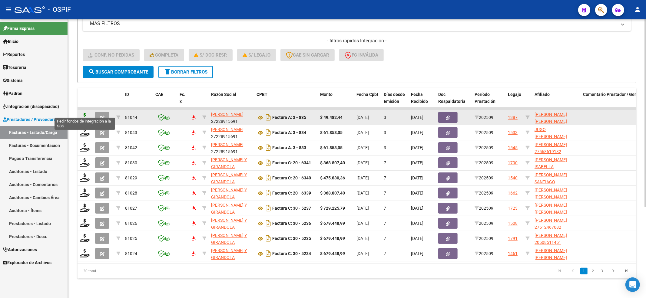
click at [84, 114] on icon at bounding box center [85, 117] width 10 height 8
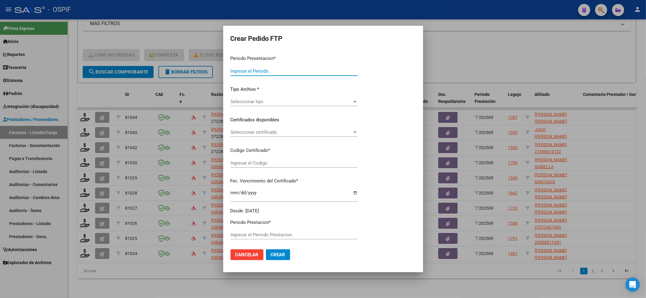
type input "202509"
type input "$ 49.482,44"
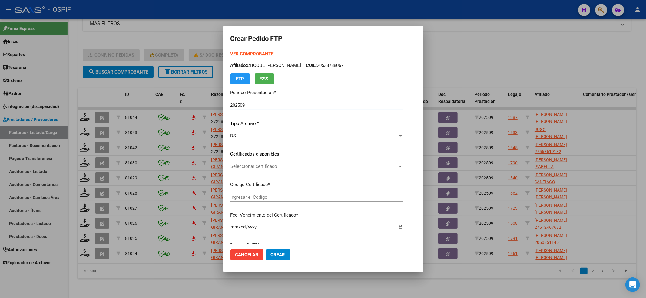
type input "-02-00050245638-20191217-20221217-BS-427"
type input "2022-12-17"
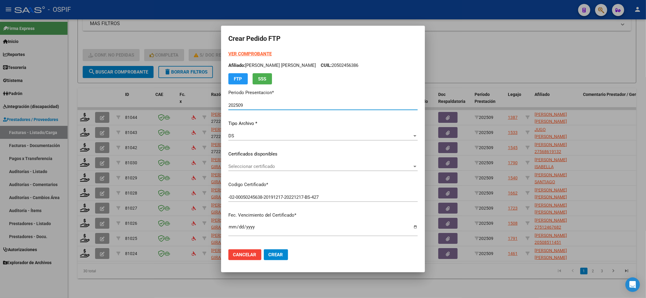
click at [315, 171] on div "Seleccionar certificado Seleccionar certificado" at bounding box center [322, 169] width 189 height 15
click at [312, 169] on span "Seleccionar certificado" at bounding box center [320, 166] width 184 height 5
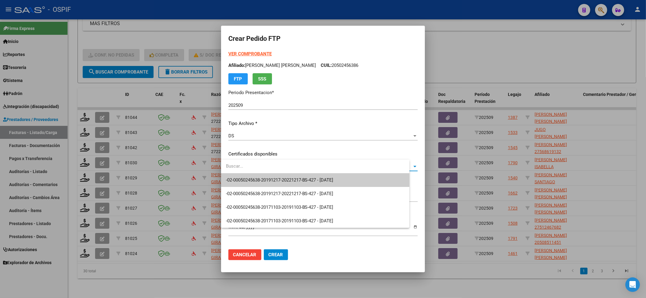
click at [309, 181] on span "-02-00050245638-20191217-20221217-BS-427 - 2022-12-17" at bounding box center [280, 180] width 108 height 5
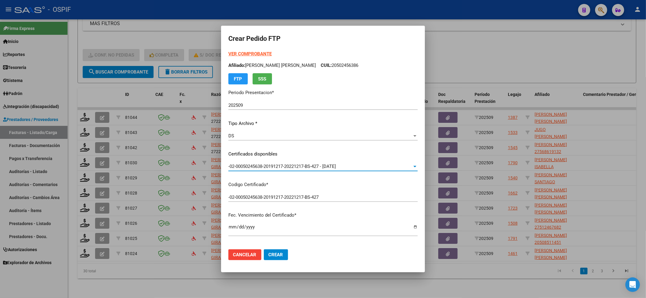
scroll to position [161, 0]
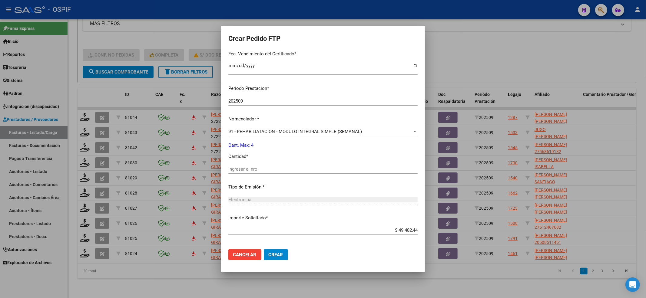
click at [263, 165] on div "Ingresar el nro" at bounding box center [322, 169] width 189 height 9
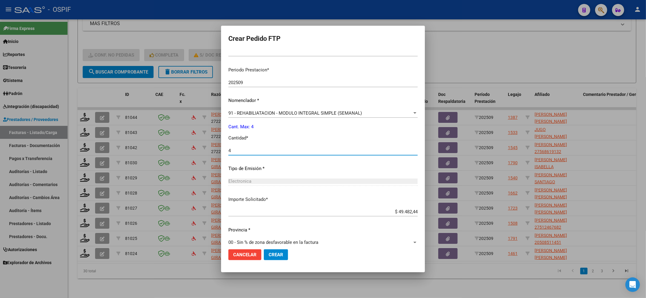
scroll to position [188, 0]
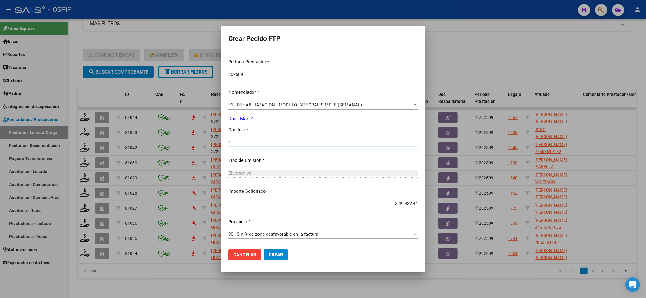
type input "4"
click at [273, 255] on span "Crear" at bounding box center [276, 254] width 15 height 5
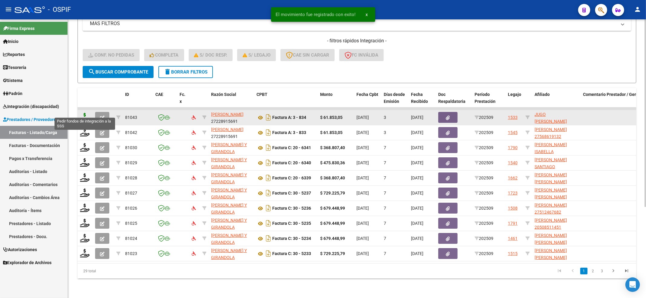
click at [82, 113] on icon at bounding box center [85, 117] width 10 height 8
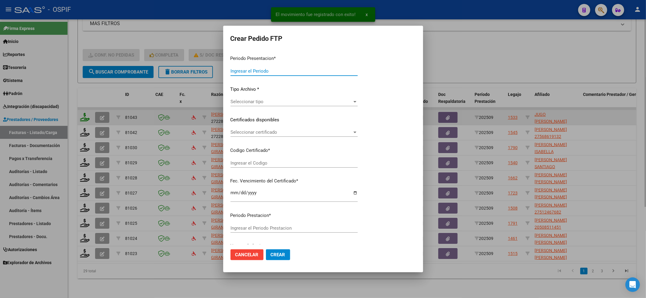
type input "202509"
type input "$ 61.853,05"
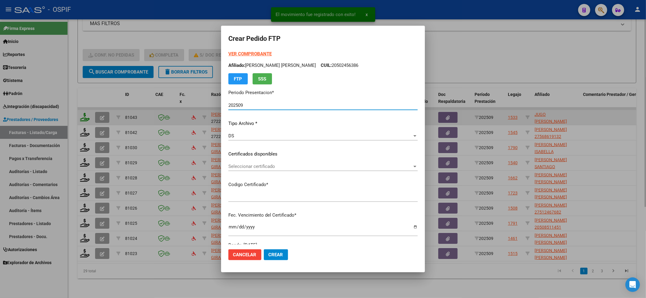
type input "020005620199320221125-20271125-BS-427"
type input "2027-11-25"
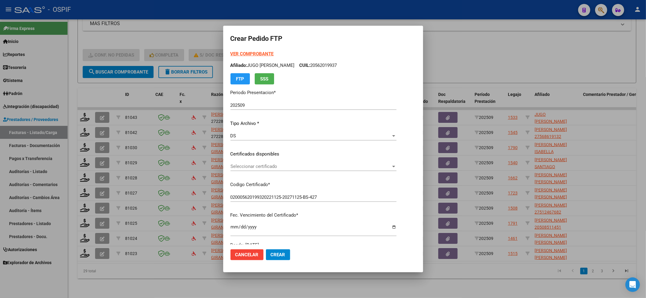
click at [275, 172] on div "Seleccionar certificado Seleccionar certificado" at bounding box center [314, 169] width 166 height 15
click at [275, 170] on div "Seleccionar certificado Seleccionar certificado" at bounding box center [314, 166] width 166 height 9
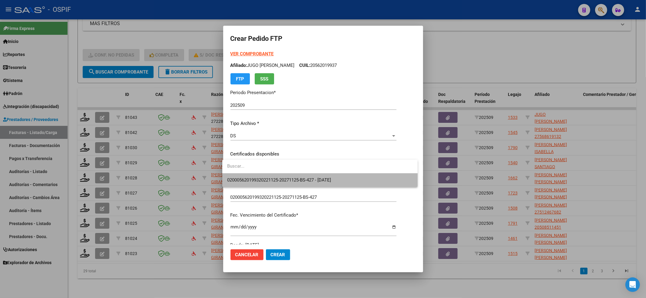
click at [274, 176] on span "020005620199320221125-20271125-BS-427 - 2027-11-25" at bounding box center [320, 181] width 186 height 14
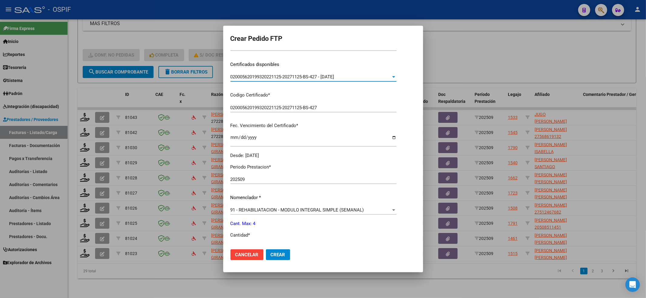
scroll to position [161, 0]
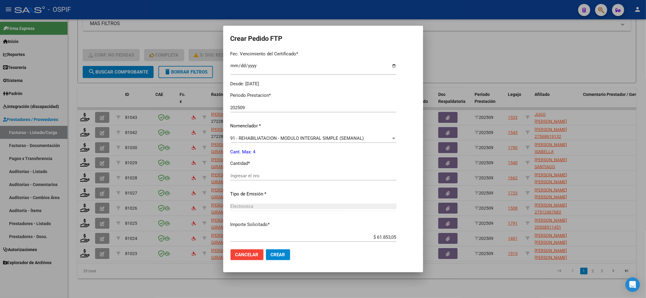
click at [244, 177] on input "Ingresar el nro" at bounding box center [314, 175] width 166 height 5
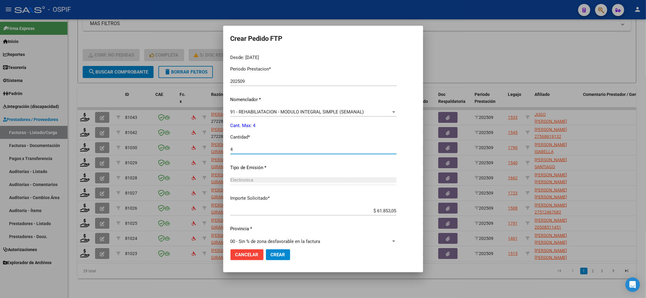
scroll to position [195, 0]
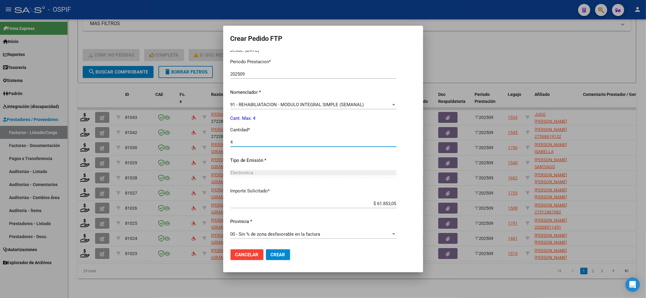
type input "4"
click at [279, 260] on button "Crear" at bounding box center [278, 255] width 24 height 11
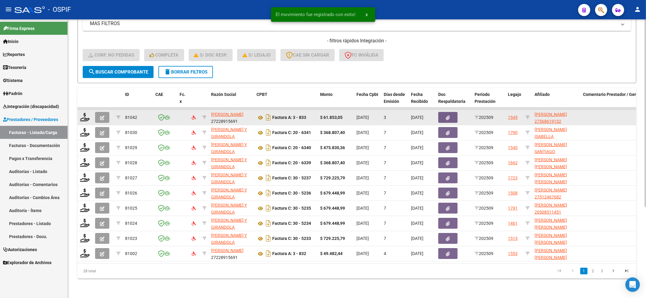
click at [90, 113] on div at bounding box center [85, 117] width 10 height 9
click at [85, 113] on icon at bounding box center [85, 117] width 10 height 8
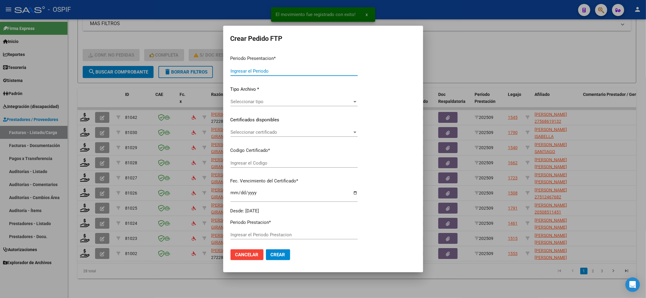
type input "202509"
type input "$ 61.853,05"
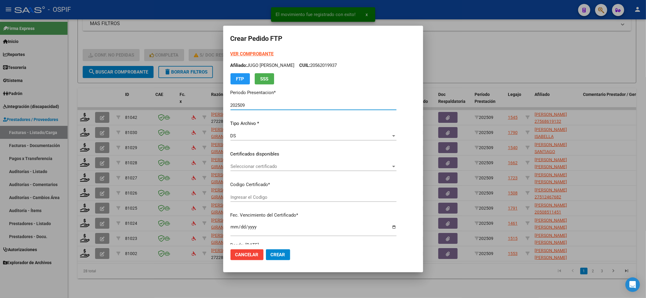
type input "0100056861913-20220523-20250523-BS-427"
type input "2025-05-23"
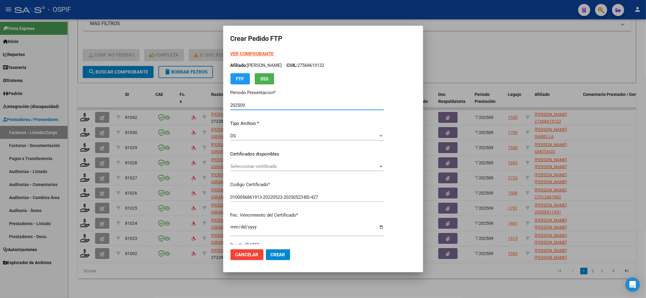
click at [267, 166] on span "Seleccionar certificado" at bounding box center [305, 166] width 148 height 5
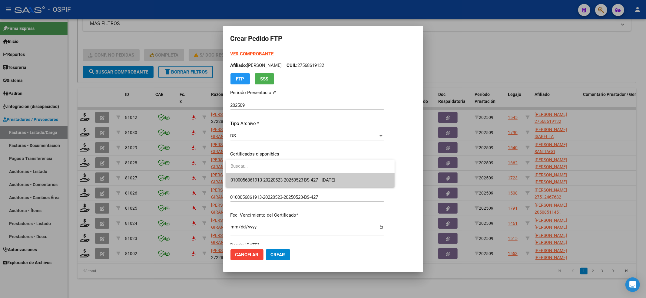
click at [264, 176] on span "0100056861913-20220523-20250523-BS-427 - 2025-05-23" at bounding box center [311, 181] width 160 height 14
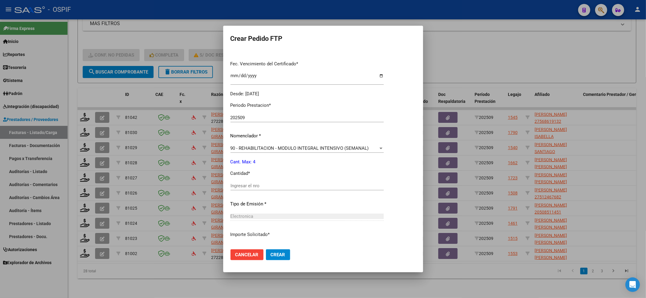
scroll to position [161, 0]
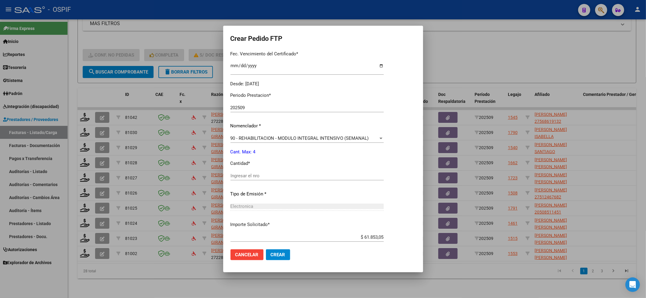
click at [252, 175] on input "Ingresar el nro" at bounding box center [307, 175] width 153 height 5
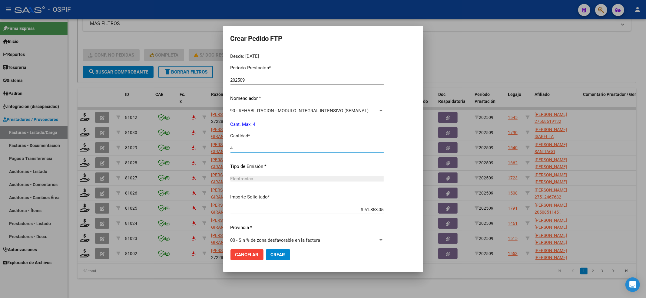
scroll to position [195, 0]
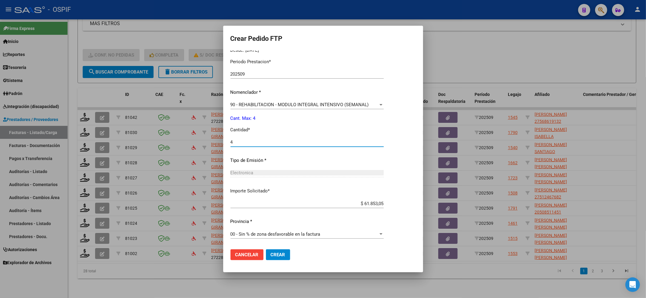
type input "4"
click at [285, 252] on span "Crear" at bounding box center [278, 254] width 15 height 5
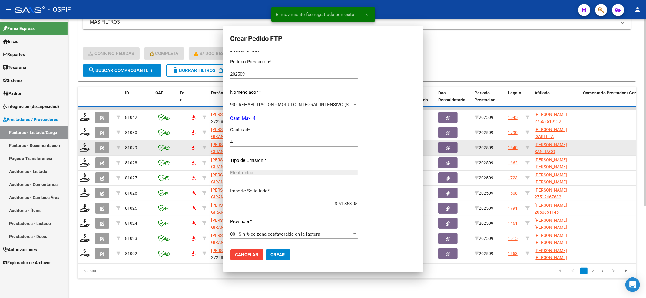
scroll to position [0, 0]
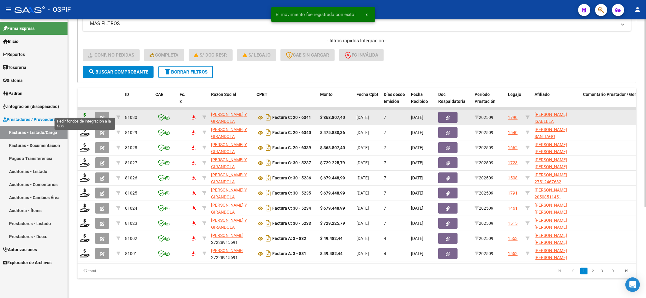
click at [85, 113] on icon at bounding box center [85, 117] width 10 height 8
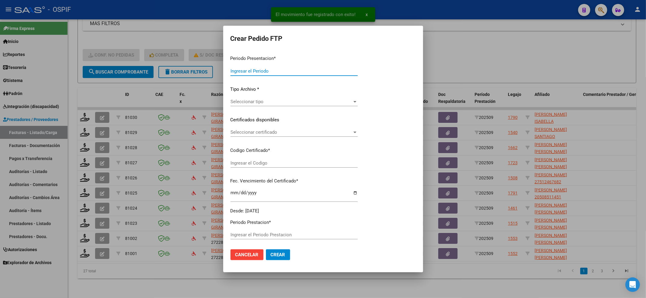
type input "202509"
type input "$ 368.807,40"
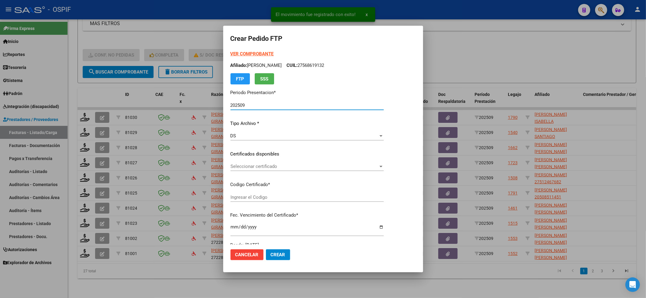
type input "0100058848051-20221011-20251011-BS-427"
type input "2025-10-11"
click at [295, 168] on span "Seleccionar certificado" at bounding box center [305, 166] width 148 height 5
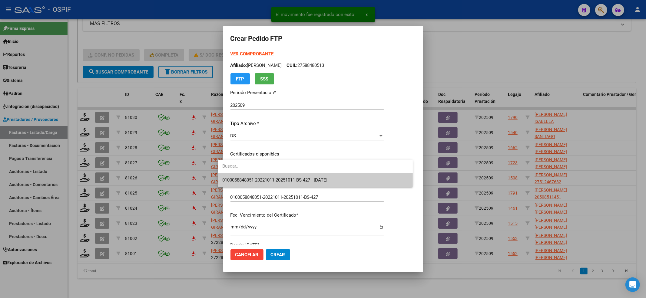
click at [284, 171] on input "dropdown search" at bounding box center [315, 167] width 195 height 14
click at [284, 172] on input "dropdown search" at bounding box center [320, 167] width 205 height 14
click at [281, 179] on span "0100058848051-20221011-20251011-BS-427 - 2025-10-11" at bounding box center [275, 180] width 105 height 5
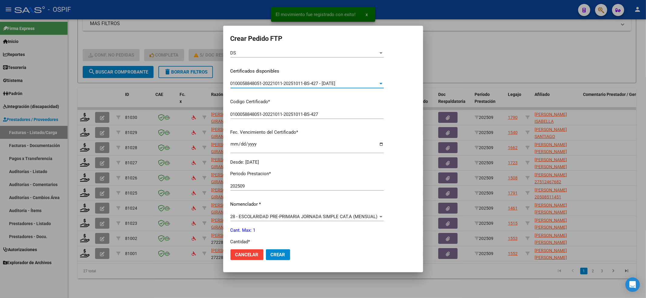
scroll to position [161, 0]
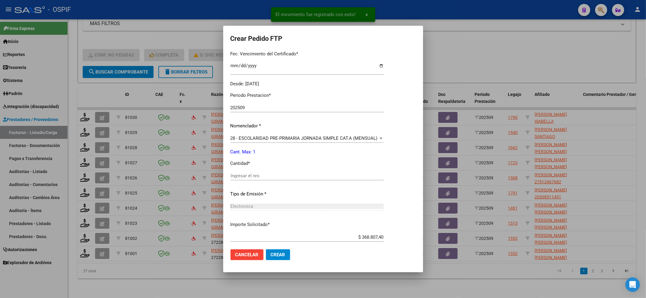
drag, startPoint x: 278, startPoint y: 182, endPoint x: 271, endPoint y: 178, distance: 7.9
click at [277, 182] on div "Ingresar el nro" at bounding box center [307, 178] width 153 height 15
click at [271, 178] on input "Ingresar el nro" at bounding box center [307, 175] width 153 height 5
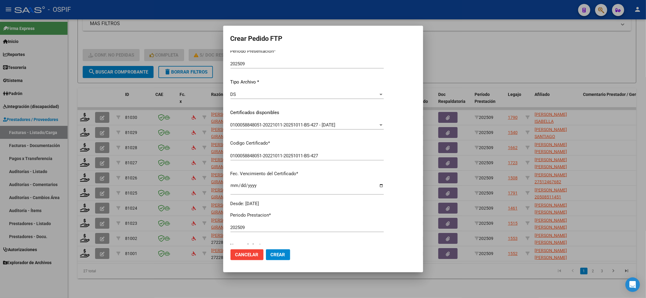
scroll to position [0, 0]
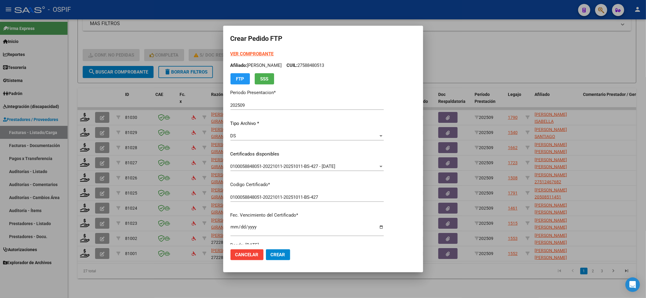
type input "1"
click at [242, 56] on strong "VER COMPROBANTE" at bounding box center [252, 53] width 43 height 5
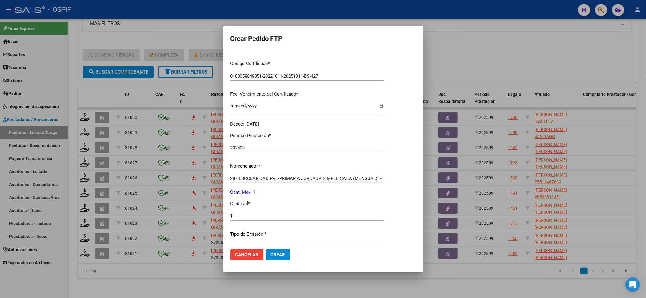
scroll to position [195, 0]
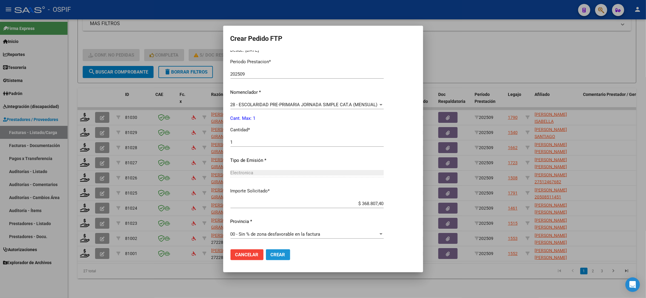
click at [274, 259] on button "Crear" at bounding box center [278, 255] width 24 height 11
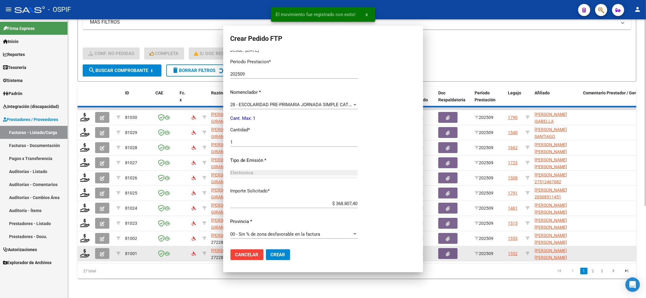
scroll to position [0, 0]
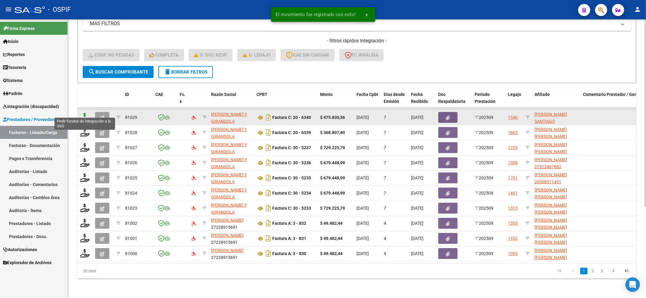
click at [84, 113] on icon at bounding box center [85, 117] width 10 height 8
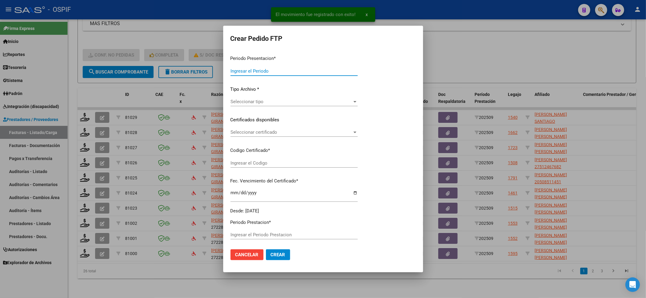
type input "202509"
type input "$ 475.830,36"
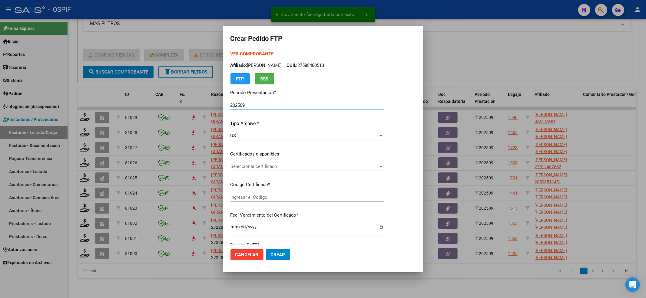
type input "0200057551881-20221013-20271013-AND-109"
type input "2027-10-13"
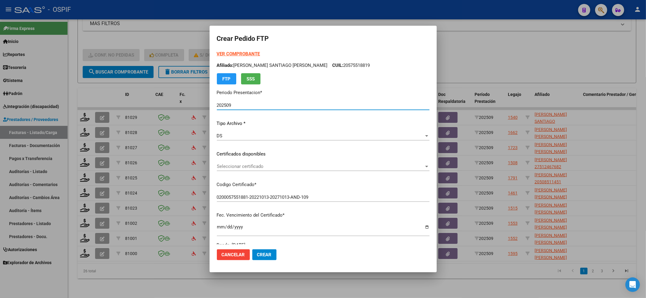
click at [277, 170] on div "Seleccionar certificado Seleccionar certificado" at bounding box center [323, 166] width 213 height 9
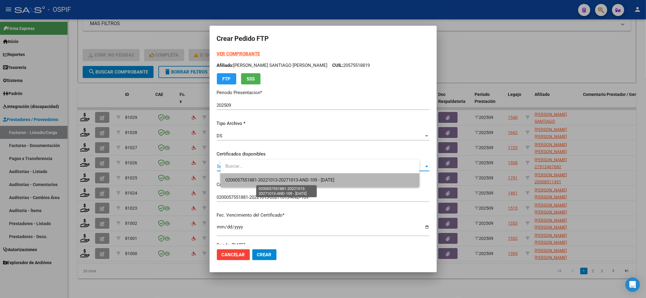
click at [273, 178] on span "0200057551881-20221013-20271013-AND-109 - 2027-10-13" at bounding box center [279, 180] width 109 height 5
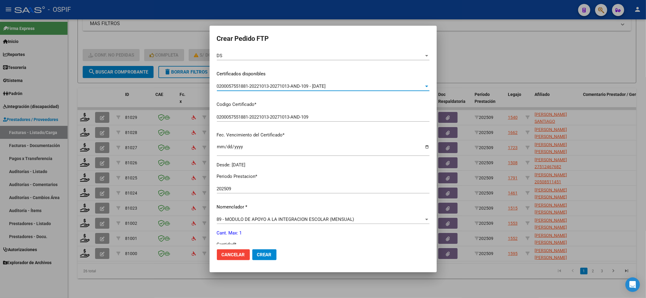
scroll to position [121, 0]
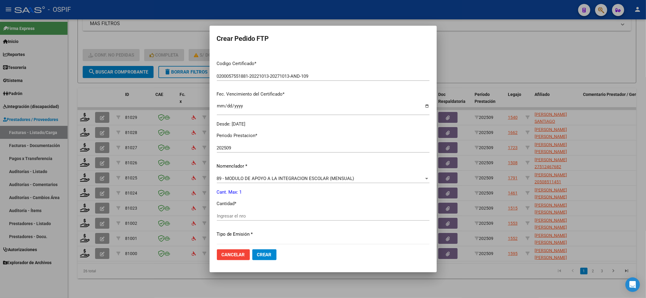
click at [246, 221] on div "Ingresar el nro" at bounding box center [323, 219] width 213 height 15
click at [246, 218] on input "Ingresar el nro" at bounding box center [323, 216] width 213 height 5
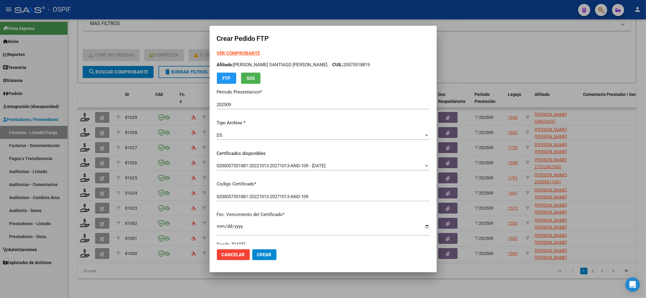
scroll to position [0, 0]
click at [251, 53] on strong "VER COMPROBANTE" at bounding box center [238, 53] width 43 height 5
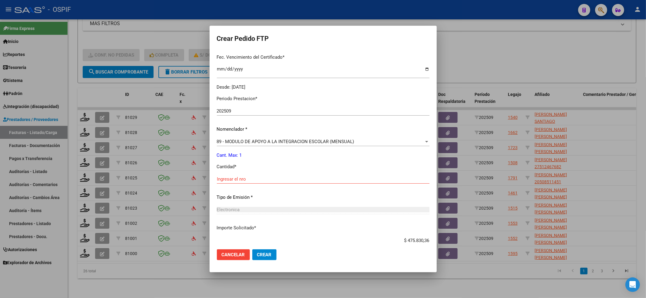
scroll to position [195, 0]
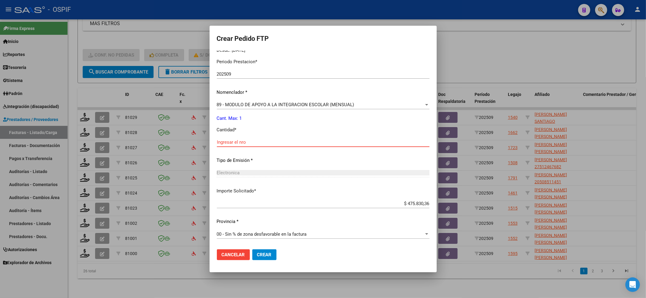
click at [252, 142] on input "Ingresar el nro" at bounding box center [323, 142] width 213 height 5
type input "1"
click at [276, 250] on button "Crear" at bounding box center [264, 255] width 24 height 11
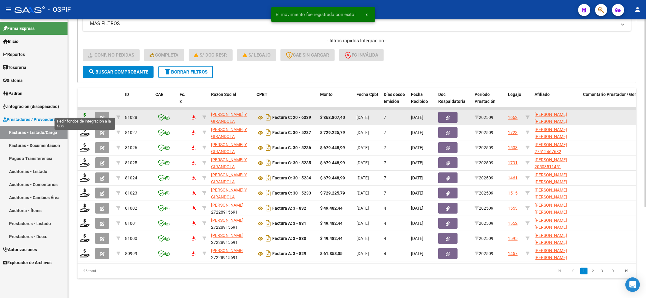
click at [86, 113] on icon at bounding box center [85, 117] width 10 height 8
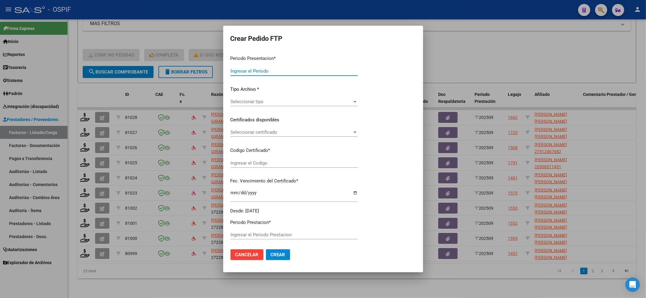
type input "202509"
type input "$ 368.807,40"
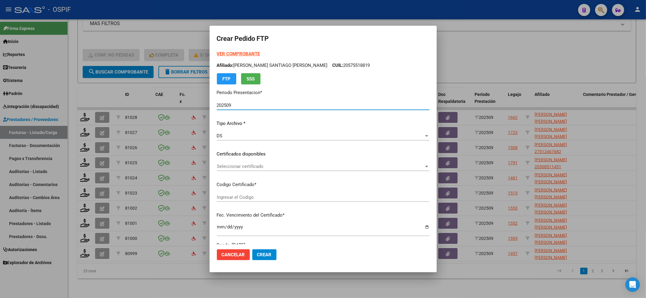
type input "02-00057167971-20211210-20241210-BS-427"
type input "2024-12-10"
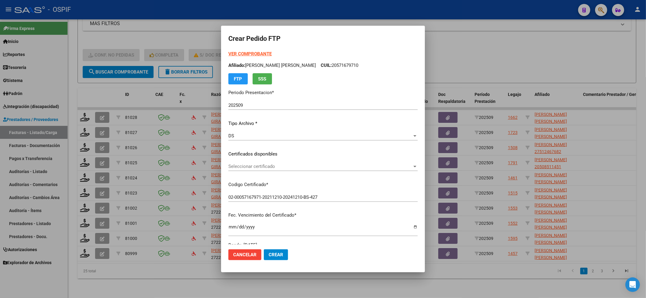
click at [310, 171] on div "Seleccionar certificado Seleccionar certificado" at bounding box center [322, 166] width 189 height 9
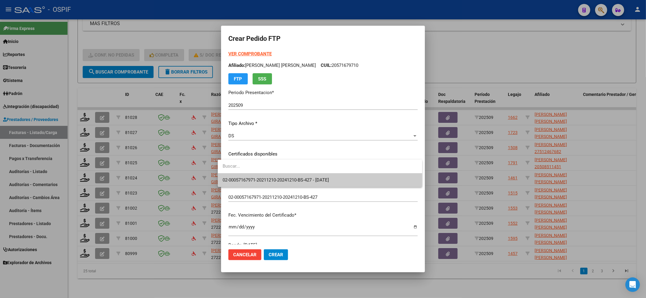
click at [310, 173] on div at bounding box center [320, 167] width 205 height 14
click at [310, 178] on span "02-00057167971-20211210-20241210-BS-427 - 2024-12-10" at bounding box center [276, 180] width 106 height 5
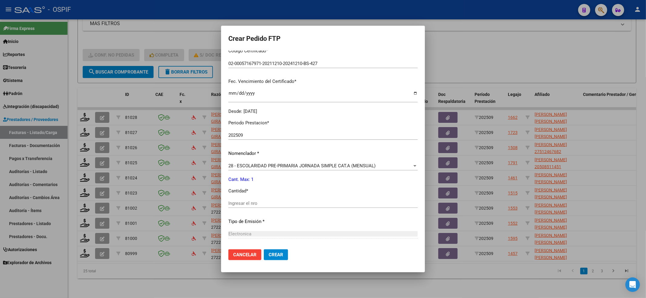
scroll to position [161, 0]
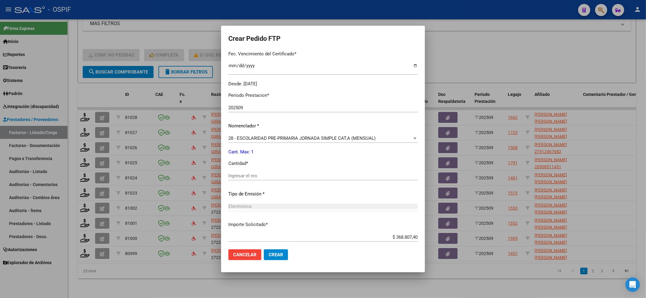
click at [310, 177] on input "Ingresar el nro" at bounding box center [322, 175] width 189 height 5
type input "1"
click at [271, 247] on mat-dialog-actions "Cancelar Crear" at bounding box center [322, 255] width 189 height 21
click at [271, 251] on button "Crear" at bounding box center [276, 255] width 24 height 11
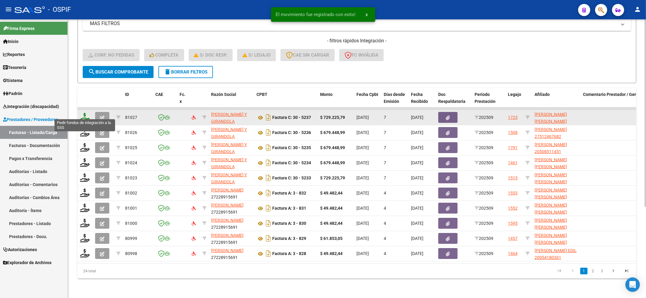
click at [85, 113] on icon at bounding box center [85, 117] width 10 height 8
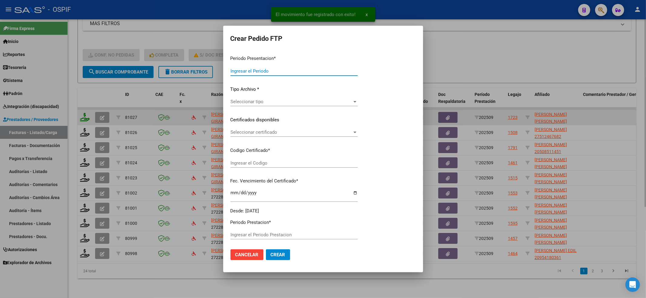
type input "202509"
type input "$ 729.225,79"
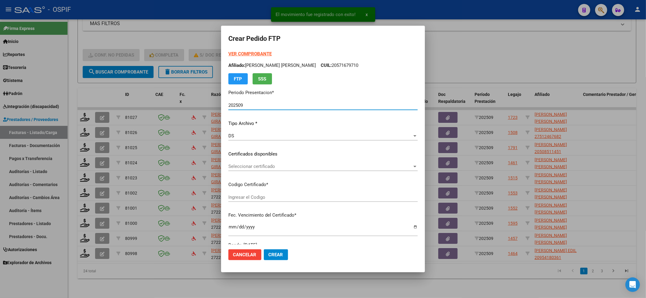
type input "020005305861220181227-20231227-BS-312"
type input "2023-12-27"
click at [305, 172] on div "Seleccionar certificado Seleccionar certificado" at bounding box center [322, 169] width 189 height 15
click at [303, 168] on span "Seleccionar certificado" at bounding box center [320, 166] width 184 height 5
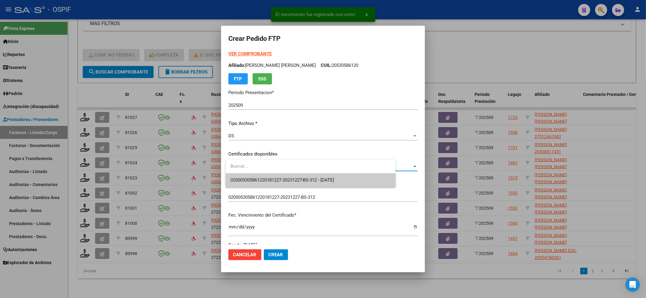
click at [297, 179] on span "020005305861220181227-20231227-BS-312 - 2023-12-27" at bounding box center [283, 180] width 104 height 5
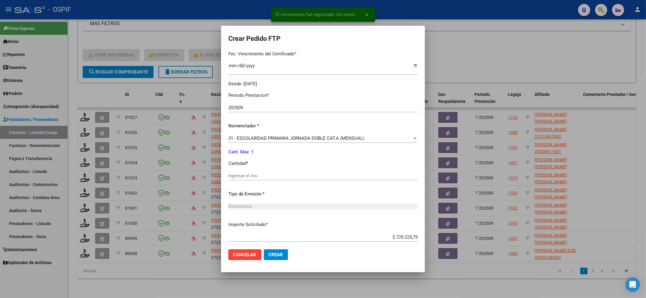
click at [297, 179] on div "Ingresar el nro" at bounding box center [322, 175] width 189 height 9
type input "1"
click at [280, 259] on button "Crear" at bounding box center [276, 255] width 24 height 11
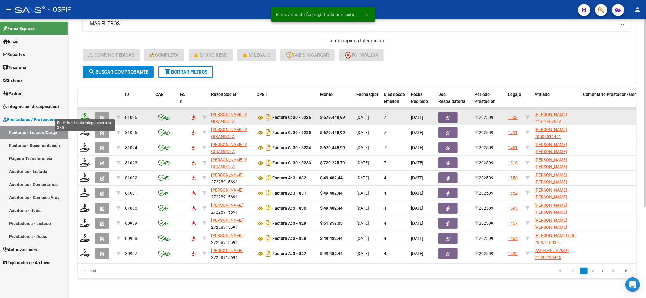
click at [82, 113] on icon at bounding box center [85, 117] width 10 height 8
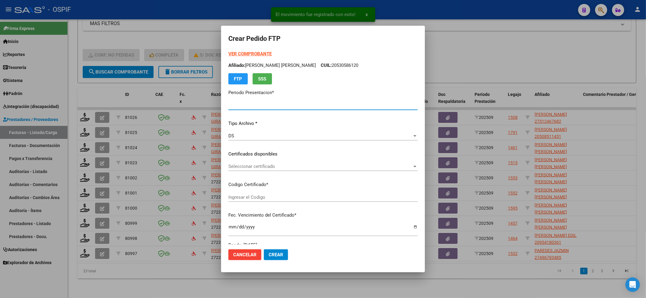
type input "202509"
type input "$ 679.448,99"
type input "010005124676820230204-20280204-BS-427"
type input "2028-02-04"
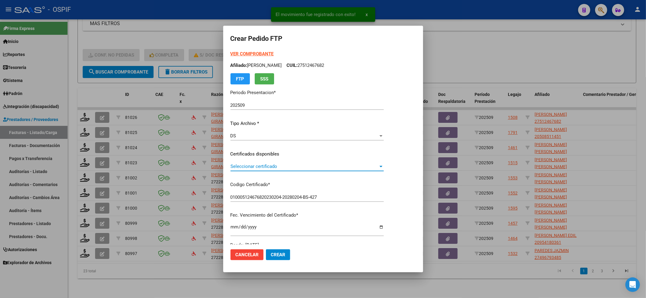
click at [285, 168] on span "Seleccionar certificado" at bounding box center [305, 166] width 148 height 5
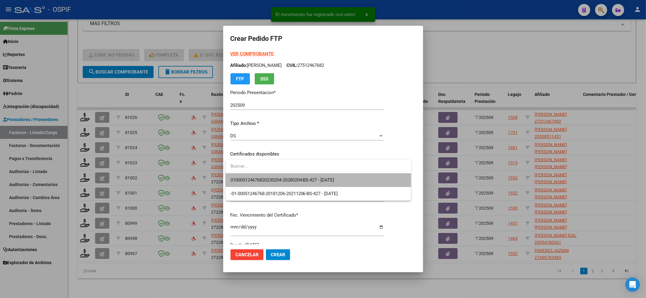
click at [285, 175] on span "010005124676820230204-20280204-BS-427 - 2028-02-04" at bounding box center [319, 181] width 176 height 14
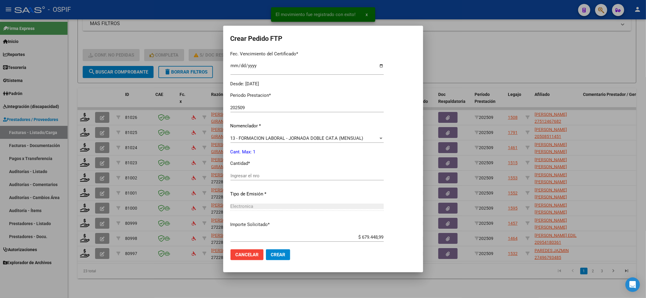
click at [284, 175] on input "Ingresar el nro" at bounding box center [307, 175] width 153 height 5
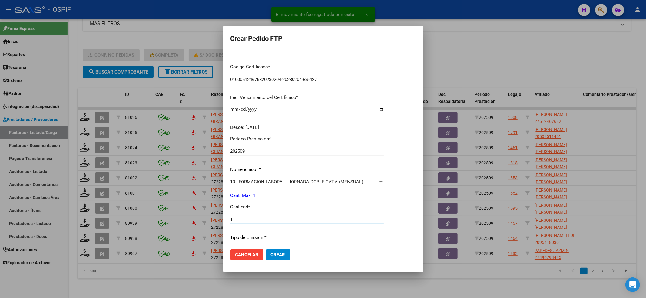
scroll to position [0, 0]
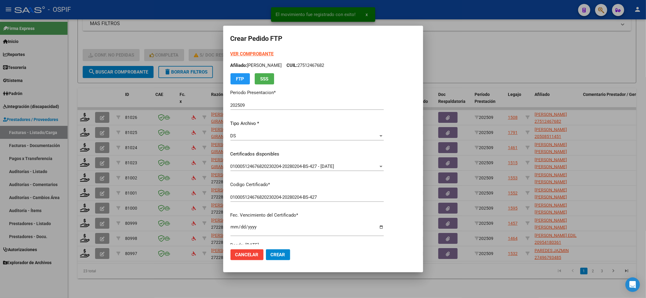
type input "1"
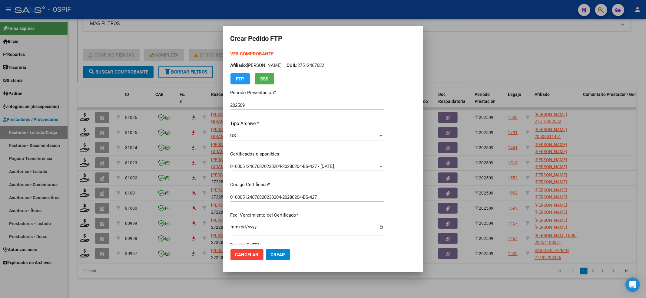
click at [242, 53] on strong "VER COMPROBANTE" at bounding box center [252, 53] width 43 height 5
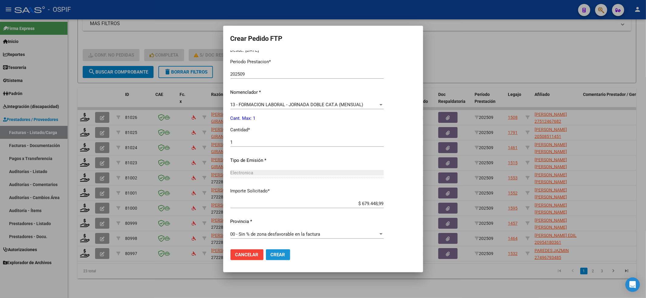
click at [282, 259] on button "Crear" at bounding box center [278, 255] width 24 height 11
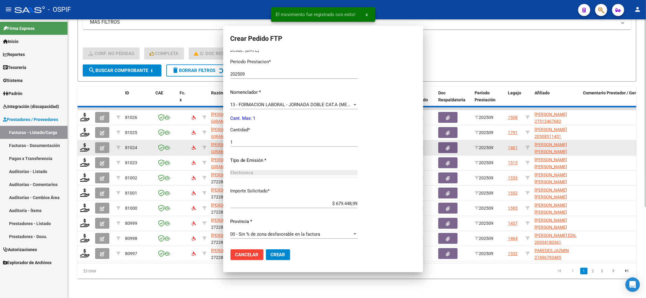
scroll to position [0, 0]
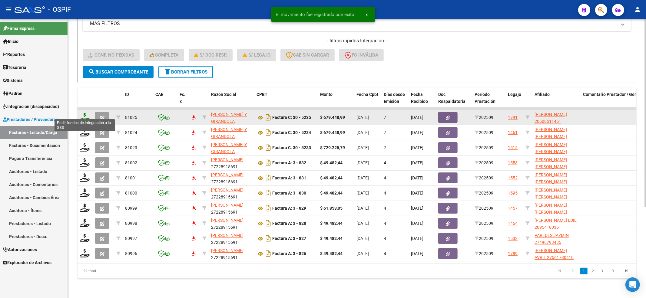
click at [82, 113] on icon at bounding box center [85, 117] width 10 height 8
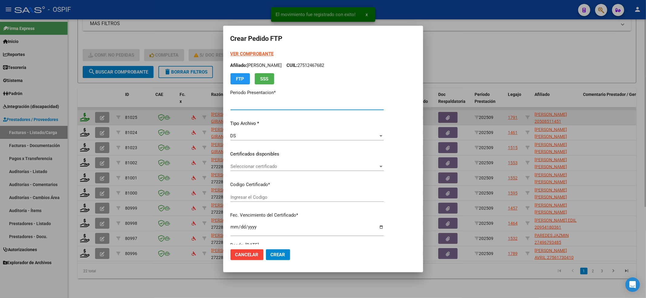
type input "202509"
type input "$ 679.448,99"
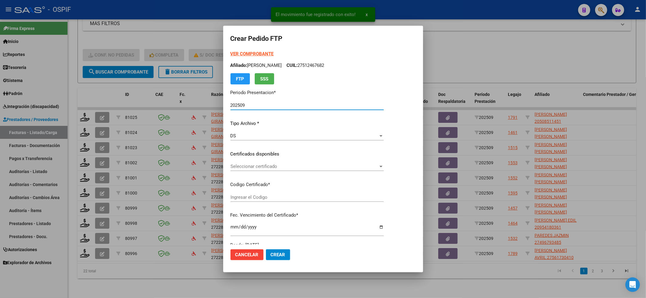
type input "02-00050851145-20211202-20241202-BS-427"
type input "2024-12-02"
click at [301, 164] on div "Seleccionar certificado Seleccionar certificado" at bounding box center [307, 166] width 153 height 9
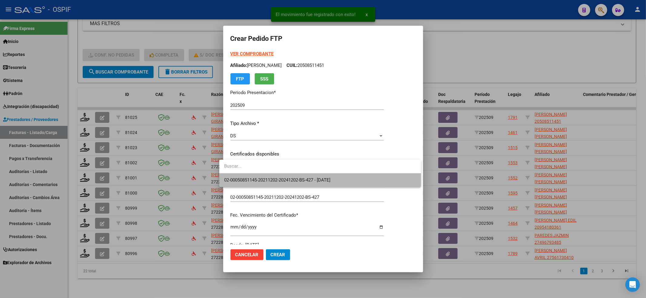
click at [287, 174] on span "02-00050851145-20211202-20241202-BS-427 - 2024-12-02" at bounding box center [320, 181] width 192 height 14
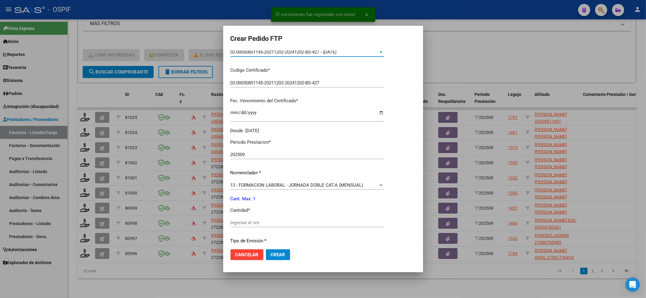
scroll to position [195, 0]
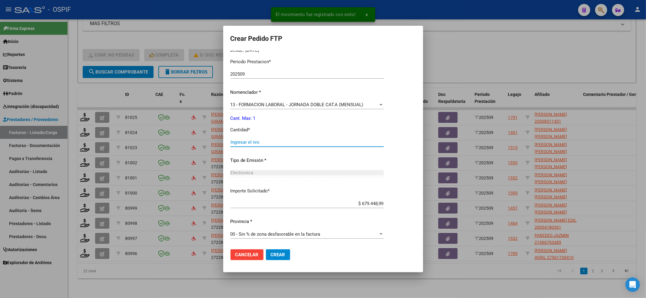
click at [251, 140] on input "Ingresar el nro" at bounding box center [307, 142] width 153 height 5
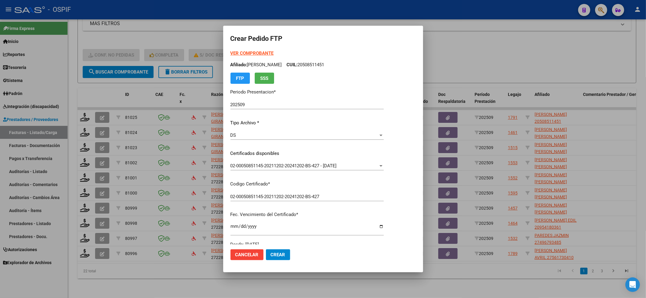
scroll to position [0, 0]
type input "1"
click at [239, 53] on strong "VER COMPROBANTE" at bounding box center [252, 53] width 43 height 5
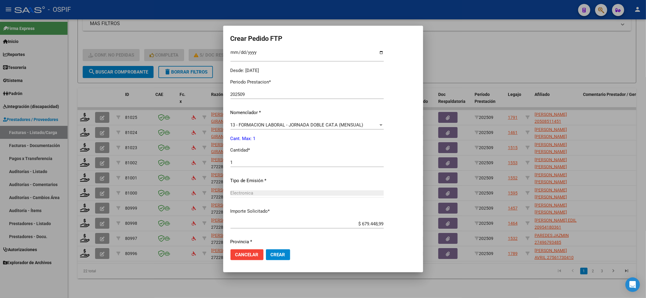
scroll to position [195, 0]
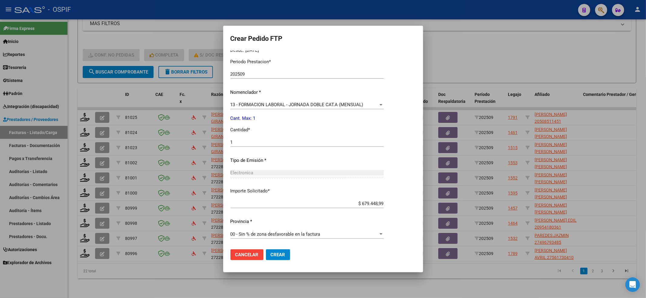
drag, startPoint x: 281, startPoint y: 250, endPoint x: 279, endPoint y: 252, distance: 3.2
click at [279, 252] on mat-dialog-actions "Cancelar Crear" at bounding box center [323, 255] width 185 height 21
click at [279, 252] on button "Crear" at bounding box center [278, 255] width 24 height 11
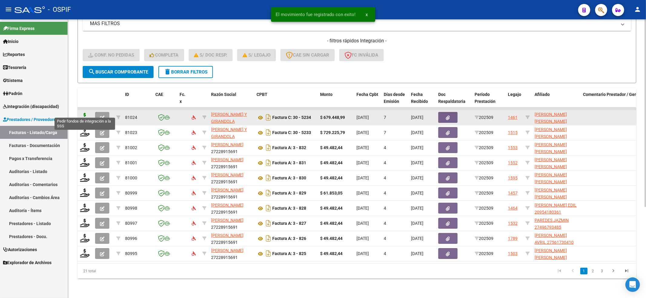
click at [80, 113] on icon at bounding box center [85, 117] width 10 height 8
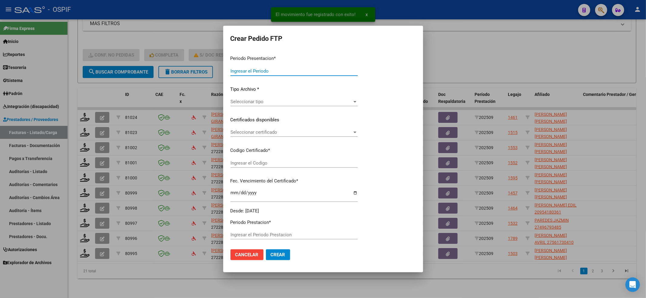
type input "202509"
type input "$ 679.448,99"
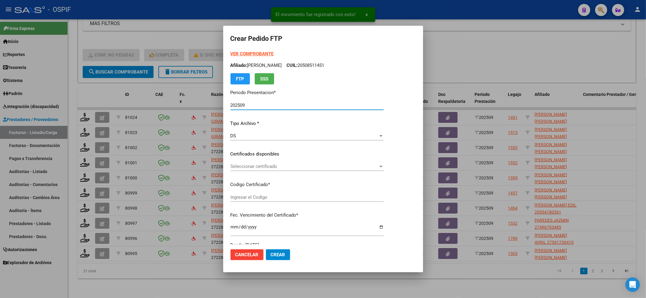
type input "0100046356295-20221213-20321213-BS-427"
type input "2032-12-13"
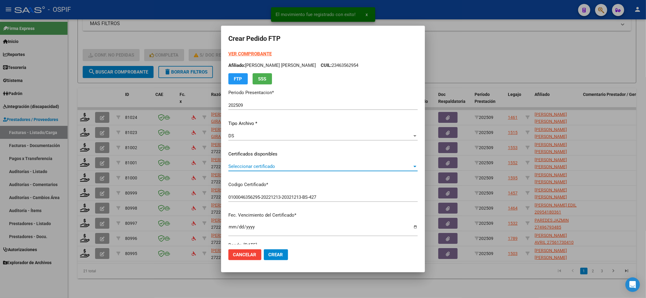
drag, startPoint x: 277, startPoint y: 167, endPoint x: 281, endPoint y: 178, distance: 11.3
click at [281, 174] on div "Seleccionar certificado Seleccionar certificado" at bounding box center [322, 169] width 189 height 15
click at [281, 178] on div "VER COMPROBANTE ARCA Padrón Afiliado: LUIZAGA NATALIA MAGALY CUIL: 23463562954 …" at bounding box center [322, 150] width 189 height 198
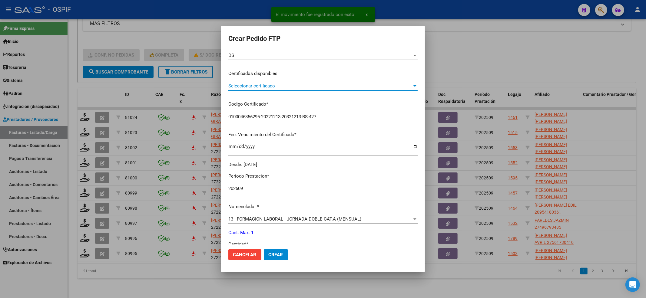
click at [255, 88] on span "Seleccionar certificado" at bounding box center [320, 85] width 184 height 5
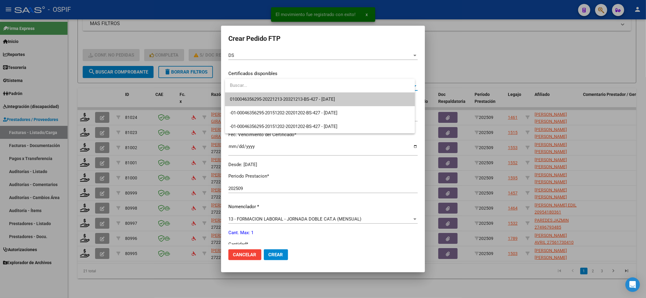
click at [255, 92] on input "dropdown search" at bounding box center [320, 86] width 190 height 14
click at [255, 95] on span "0100046356295-20221213-20321213-BS-427 - 2032-12-13" at bounding box center [320, 100] width 180 height 14
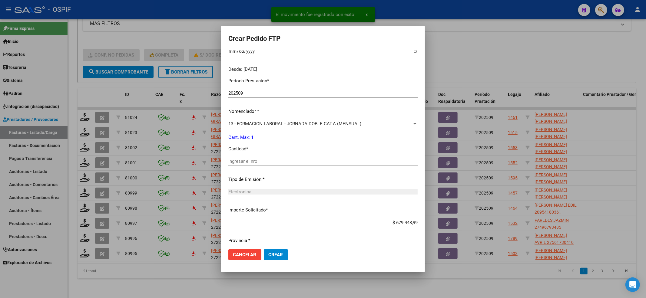
scroll to position [195, 0]
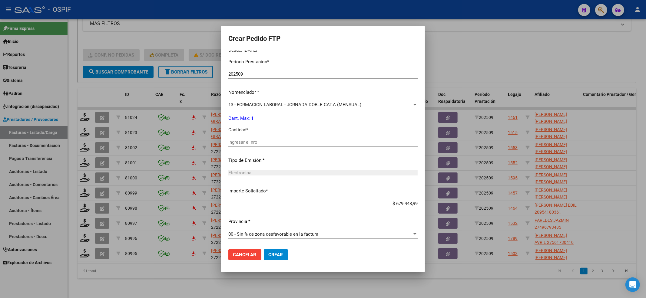
click at [285, 147] on div "Ingresar el nro" at bounding box center [322, 145] width 189 height 15
click at [288, 143] on input "Ingresar el nro" at bounding box center [322, 142] width 189 height 5
type input "1"
click at [276, 255] on span "Crear" at bounding box center [276, 254] width 15 height 5
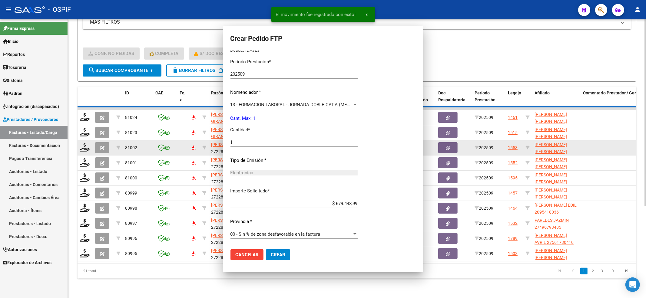
scroll to position [0, 0]
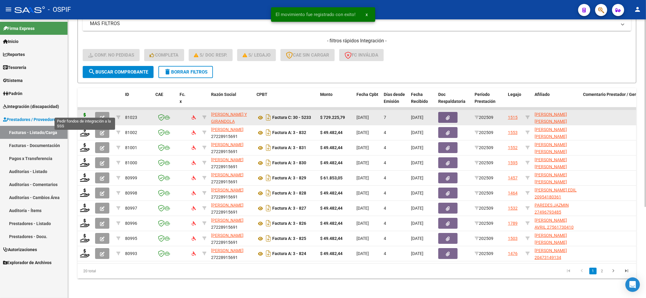
click at [85, 113] on icon at bounding box center [85, 117] width 10 height 8
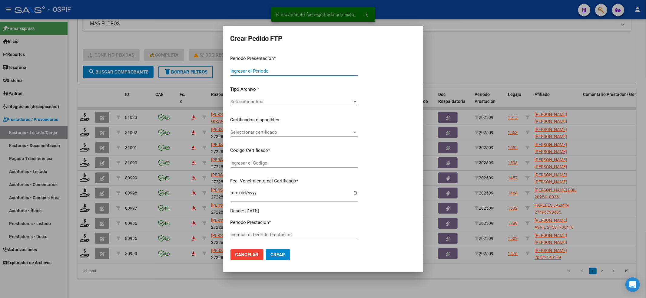
type input "202509"
type input "$ 729.225,79"
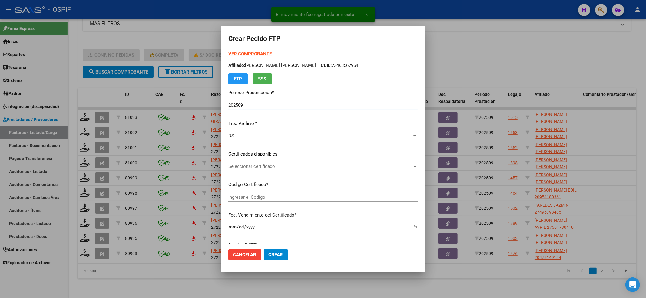
type input "ARG01-00053685982-20250715-20300715-BUE"
type input "2030-05-17"
click at [274, 165] on span "Seleccionar certificado" at bounding box center [320, 166] width 184 height 5
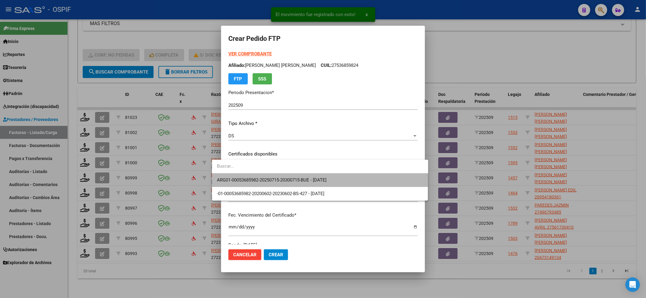
click at [274, 175] on span "ARG01-00053685982-20250715-20300715-BUE - 2030-05-17" at bounding box center [320, 181] width 207 height 14
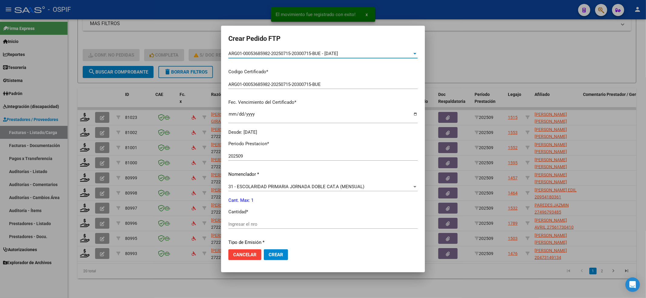
scroll to position [121, 0]
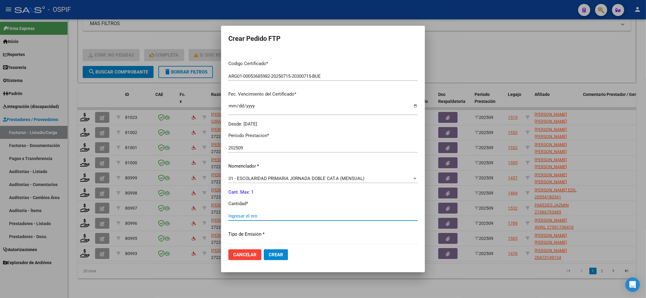
click at [240, 219] on input "Ingresar el nro" at bounding box center [322, 216] width 189 height 5
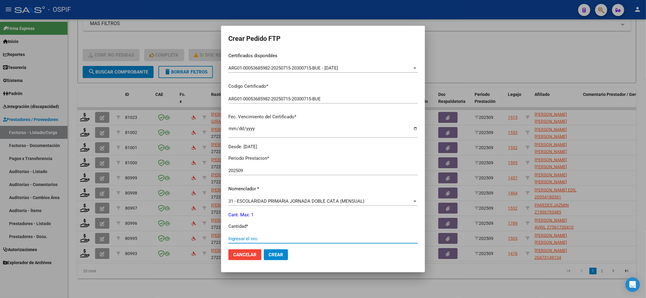
scroll to position [195, 0]
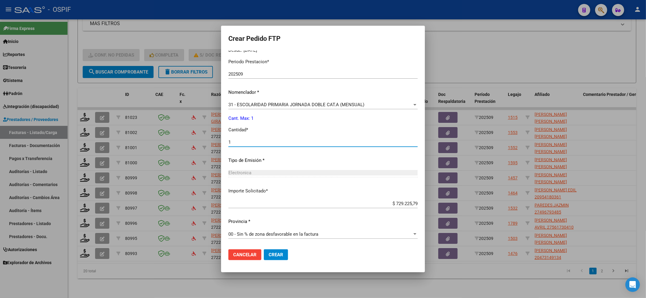
type input "1"
click at [269, 256] on span "Crear" at bounding box center [276, 254] width 15 height 5
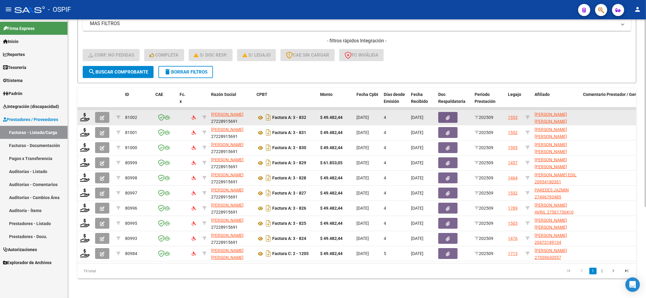
click at [90, 113] on div at bounding box center [85, 117] width 10 height 9
click at [85, 113] on icon at bounding box center [85, 117] width 10 height 8
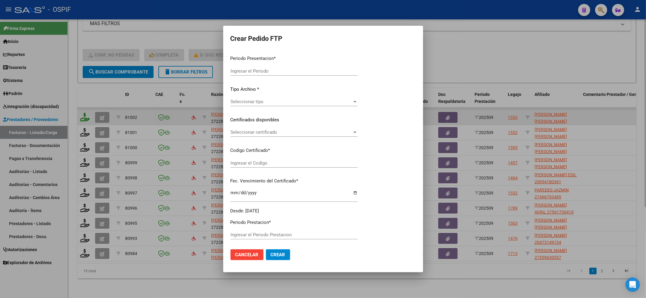
type input "202509"
type input "$ 49.482,44"
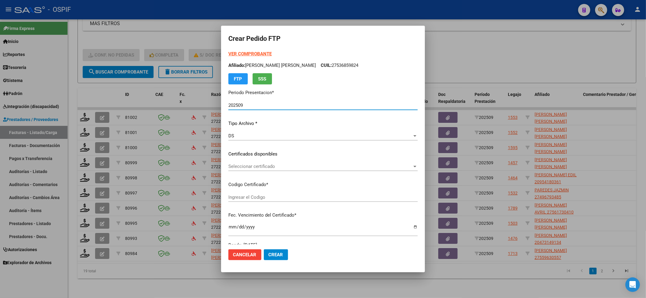
type input "02-00055067937-20240301-20290301-AS-427"
type input "2029-03-01"
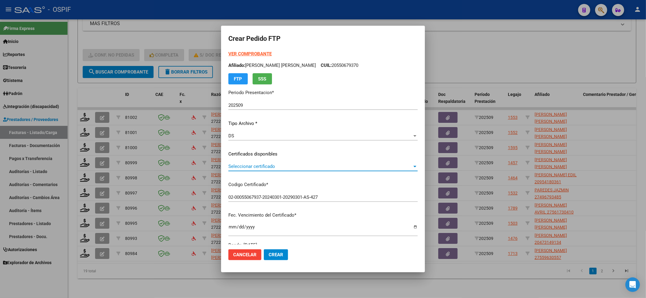
click at [295, 168] on span "Seleccionar certificado" at bounding box center [320, 166] width 184 height 5
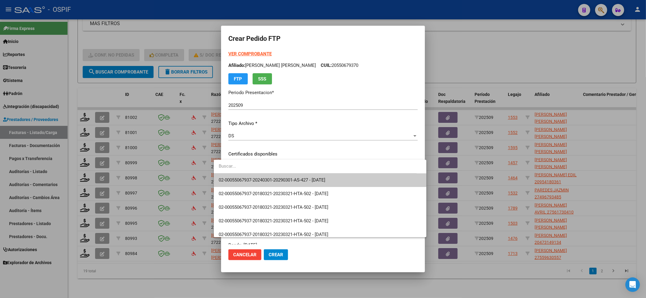
click at [284, 178] on span "02-00055067937-20240301-20290301-AS-427 - 2029-03-01" at bounding box center [272, 180] width 107 height 5
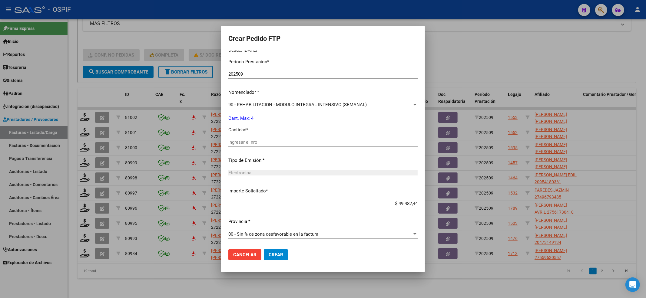
drag, startPoint x: 281, startPoint y: 177, endPoint x: 270, endPoint y: 160, distance: 20.8
click at [281, 177] on div "Electronica Seleccionar tipo" at bounding box center [322, 172] width 189 height 9
click at [263, 145] on div "Ingresar el nro" at bounding box center [322, 142] width 189 height 9
type input "4"
click at [273, 259] on button "Crear" at bounding box center [276, 255] width 24 height 11
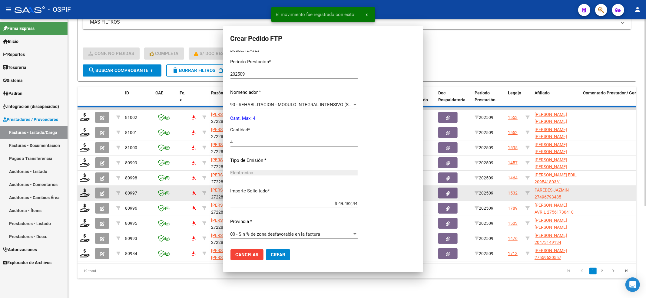
scroll to position [0, 0]
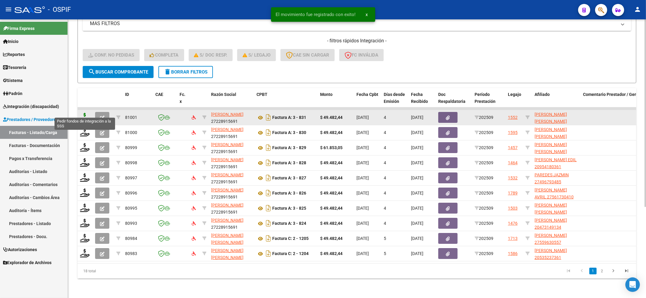
click at [84, 113] on icon at bounding box center [85, 117] width 10 height 8
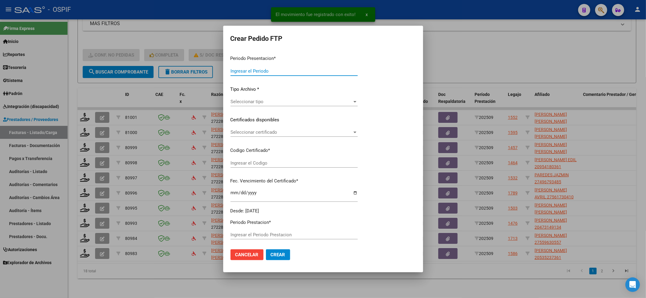
type input "202509"
type input "$ 49.482,44"
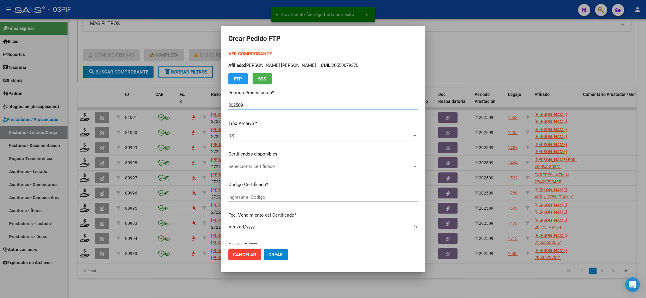
type input "0005506793820240301-20290301-BS AS-427"
type input "2029-03-01"
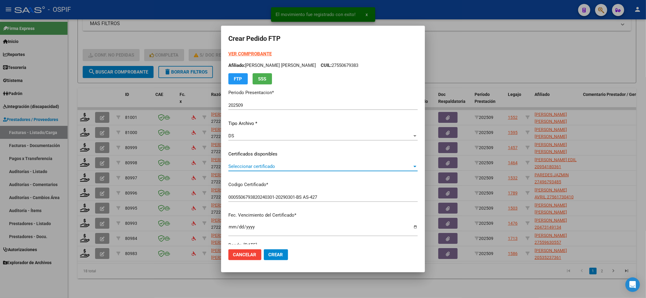
click at [284, 168] on span "Seleccionar certificado" at bounding box center [320, 166] width 184 height 5
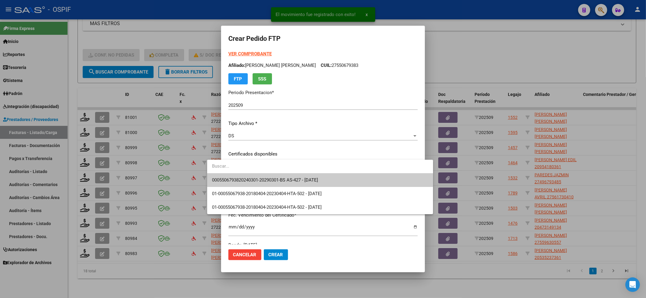
click at [261, 178] on span "0005506793820240301-20290301-BS AS-427 - 2029-03-01" at bounding box center [265, 180] width 106 height 5
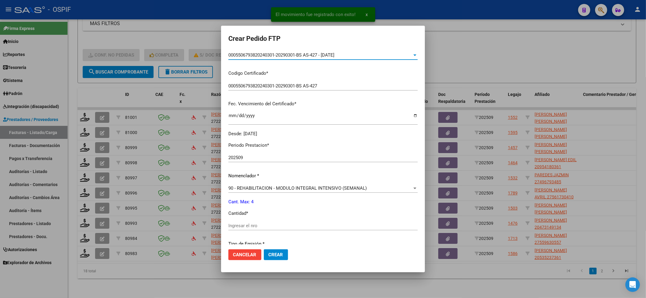
scroll to position [121, 0]
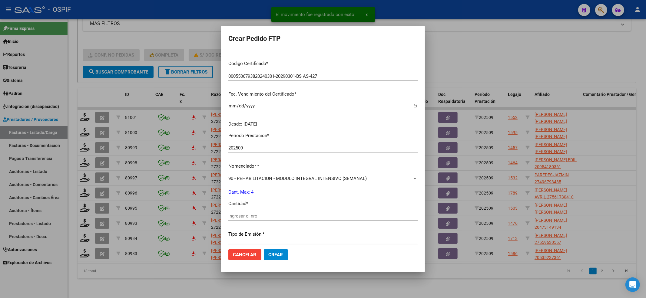
click at [245, 218] on input "Ingresar el nro" at bounding box center [322, 216] width 189 height 5
type input "4"
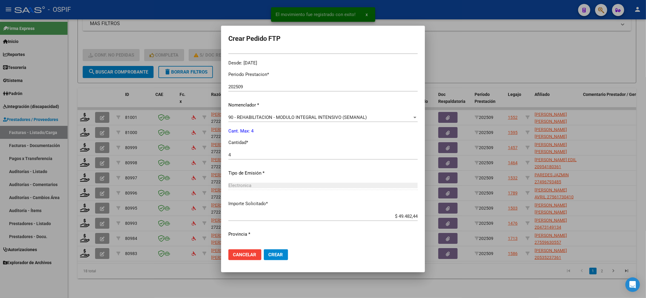
scroll to position [195, 0]
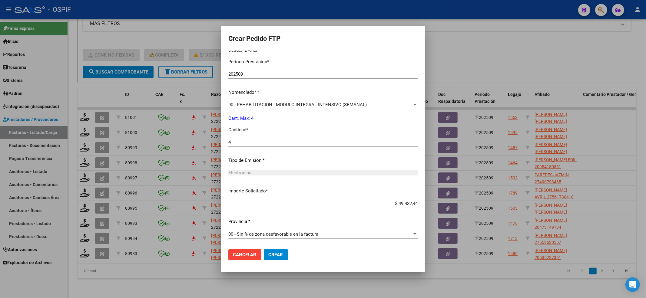
click at [265, 251] on button "Crear" at bounding box center [276, 255] width 24 height 11
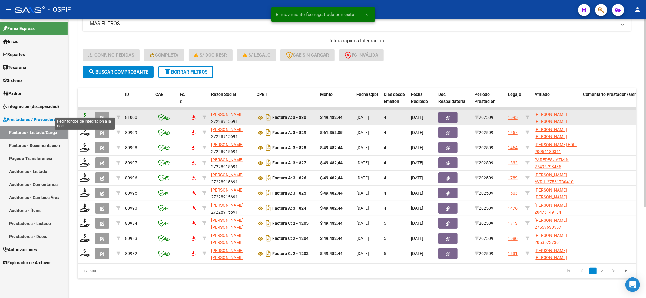
click at [88, 113] on icon at bounding box center [85, 117] width 10 height 8
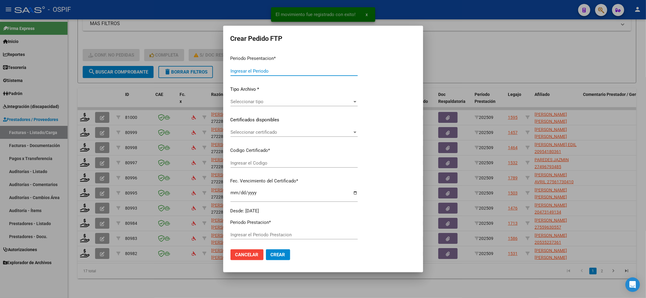
type input "202509"
type input "$ 49.482,44"
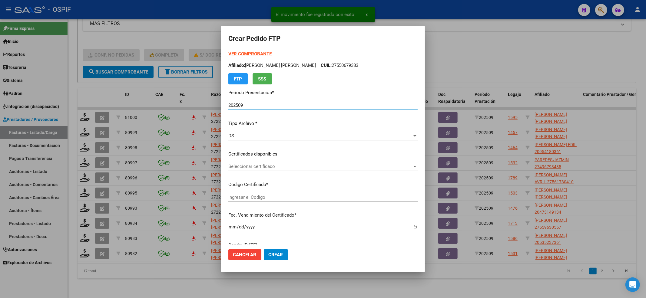
type input "0200053453811-20230629-20280629-bs-427"
type input "2028-06-29"
click at [267, 171] on div "Seleccionar certificado Seleccionar certificado" at bounding box center [322, 169] width 189 height 15
click at [267, 162] on div "Seleccionar certificado Seleccionar certificado" at bounding box center [322, 166] width 189 height 9
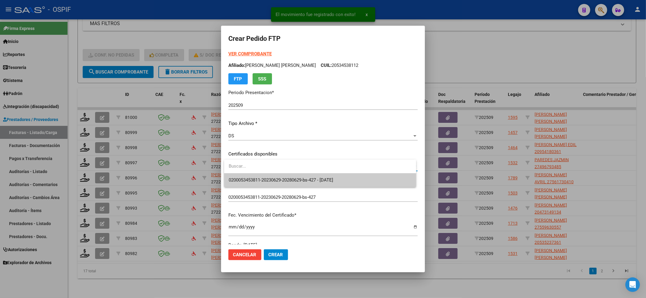
click at [263, 174] on span "0200053453811-20230629-20280629-bs-427 - 2028-06-29" at bounding box center [320, 181] width 182 height 14
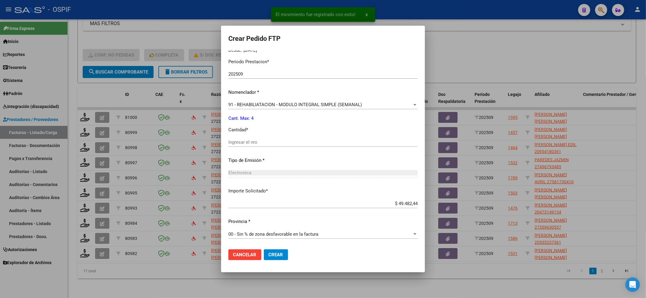
drag, startPoint x: 242, startPoint y: 135, endPoint x: 242, endPoint y: 141, distance: 5.8
click at [242, 137] on div "Periodo Prestacion * 202509 Ingresar el Periodo Prestacion Nomenclador * 91 - R…" at bounding box center [322, 149] width 189 height 191
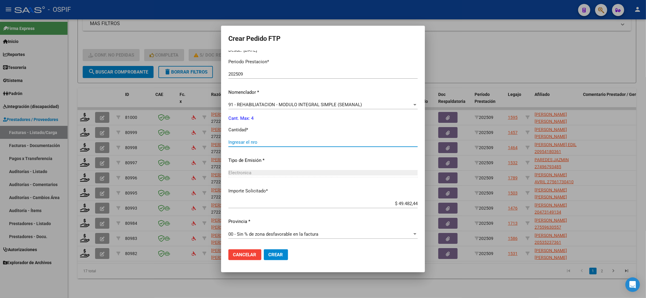
click at [243, 145] on input "Ingresar el nro" at bounding box center [322, 142] width 189 height 5
type input "4"
click at [285, 258] on button "Crear" at bounding box center [276, 255] width 24 height 11
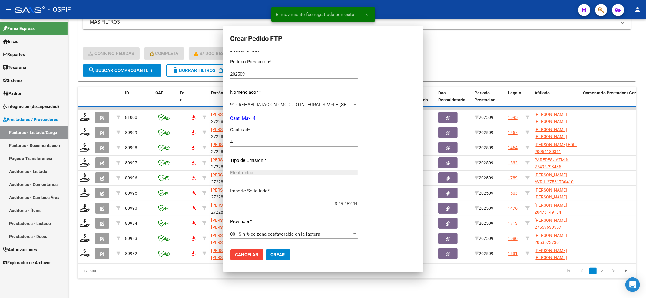
scroll to position [0, 0]
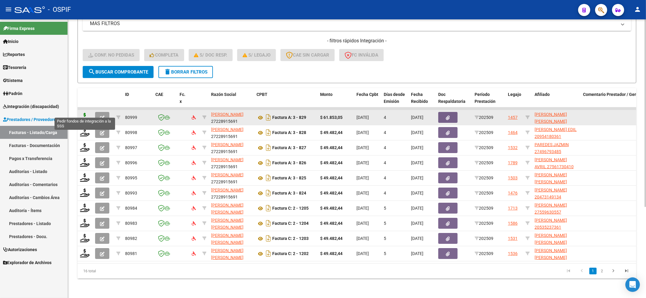
click at [83, 113] on icon at bounding box center [85, 117] width 10 height 8
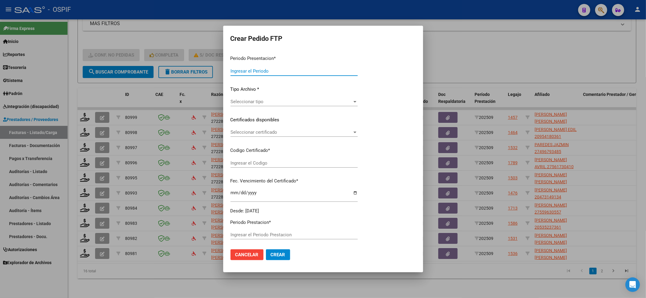
type input "202509"
type input "$ 61.853,05"
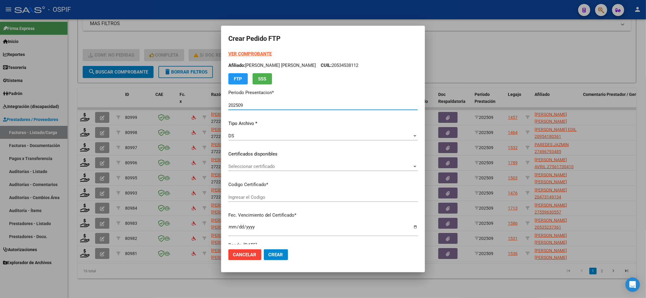
type input "02-00056562268-20220225-20250225-BS-427"
type input "2025-02-25"
drag, startPoint x: 280, startPoint y: 156, endPoint x: 280, endPoint y: 172, distance: 16.7
click at [280, 163] on app-drop-down-list "Certificados disponibles Seleccionar certificado Seleccionar certificado" at bounding box center [325, 160] width 194 height 19
drag, startPoint x: 280, startPoint y: 177, endPoint x: 278, endPoint y: 174, distance: 4.0
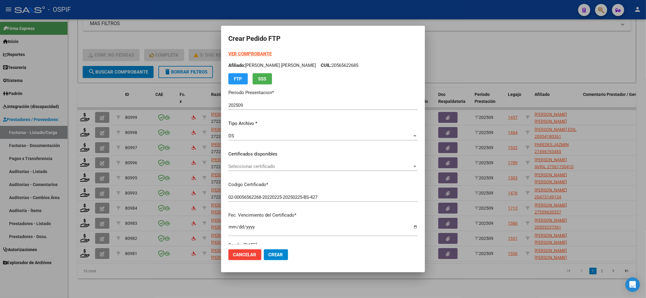
click at [279, 177] on div "VER COMPROBANTE ARCA Padrón Afiliado: TOSONE MILO BERNABE CUIL: 20565622685 FTP…" at bounding box center [322, 150] width 189 height 198
click at [275, 165] on span "Seleccionar certificado" at bounding box center [320, 166] width 184 height 5
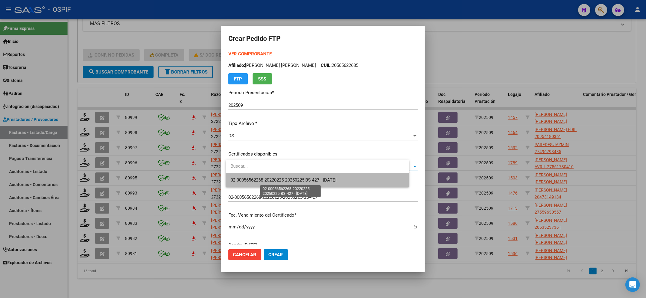
click at [268, 182] on span "02-00056562268-20220225-20250225-BS-427 - 2025-02-25" at bounding box center [284, 180] width 106 height 5
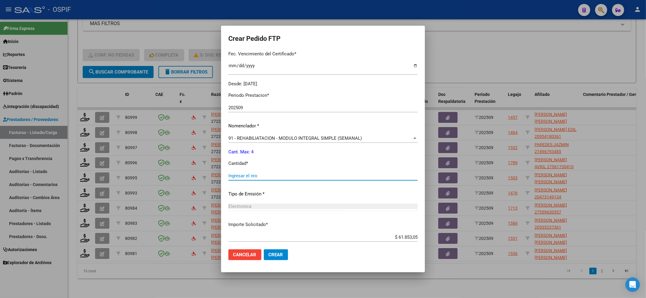
click at [266, 173] on input "Ingresar el nro" at bounding box center [322, 175] width 189 height 5
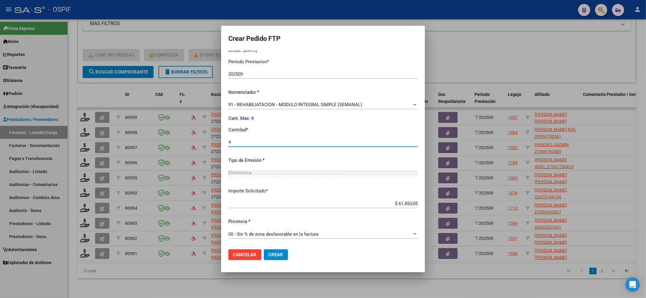
type input "4"
click at [267, 251] on button "Crear" at bounding box center [276, 255] width 24 height 11
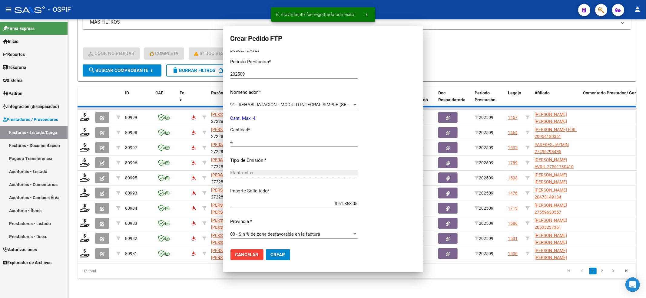
scroll to position [0, 0]
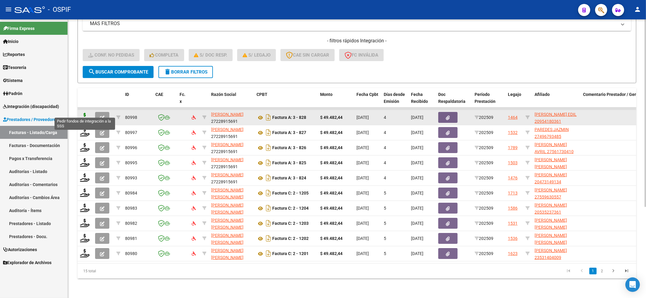
click at [81, 113] on icon at bounding box center [85, 117] width 10 height 8
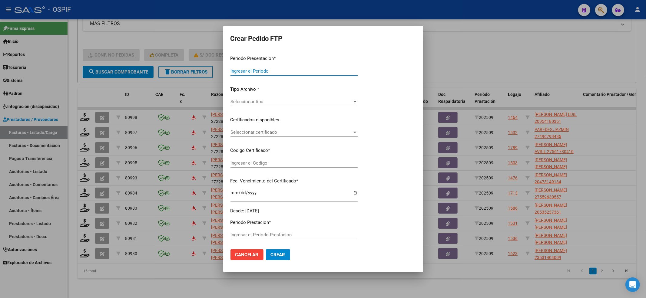
type input "202509"
type input "$ 49.482,44"
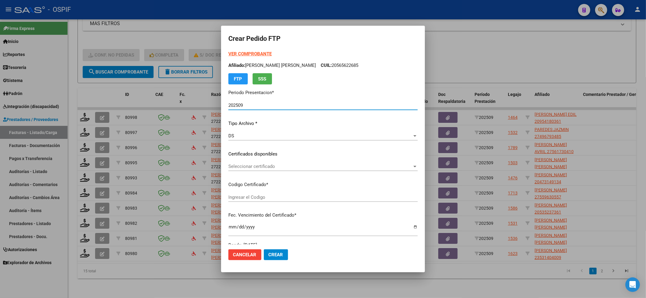
type input "020009541803620221213-20321213-BS-427"
type input "2032-12-13"
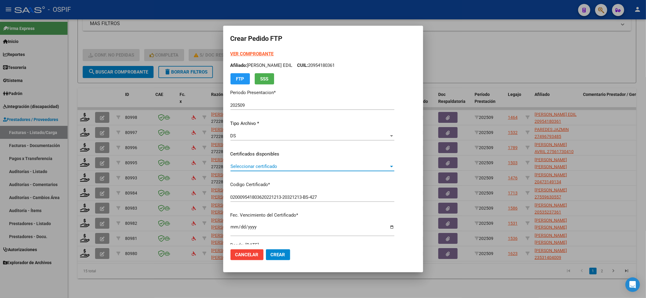
click at [303, 165] on span "Seleccionar certificado" at bounding box center [310, 166] width 158 height 5
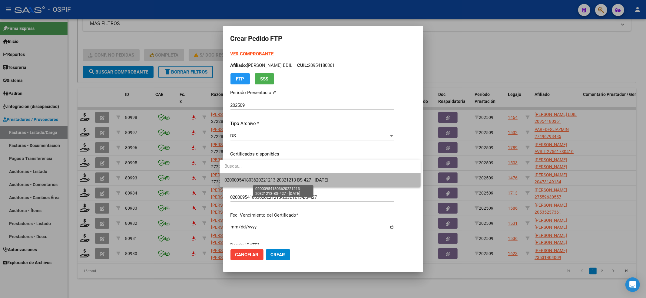
click at [295, 178] on span "020009541803620221213-20321213-BS-427 - 2032-12-13" at bounding box center [277, 180] width 104 height 5
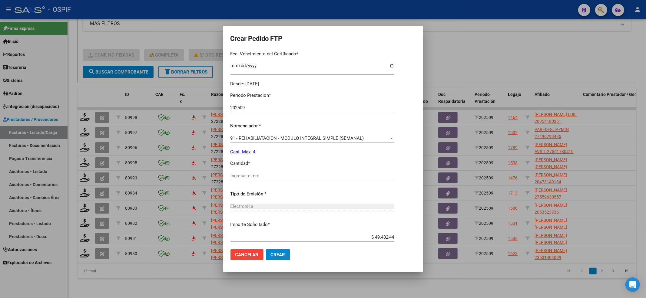
click at [288, 175] on input "Ingresar el nro" at bounding box center [313, 175] width 164 height 5
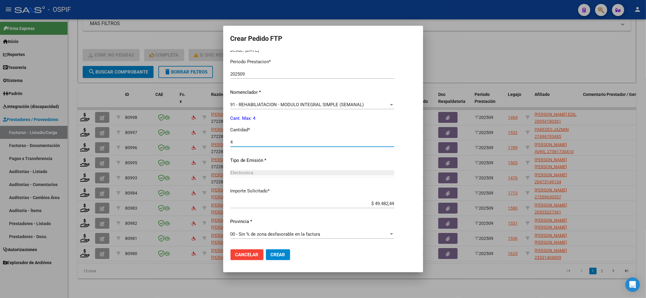
type input "4"
click at [281, 256] on button "Crear" at bounding box center [278, 255] width 24 height 11
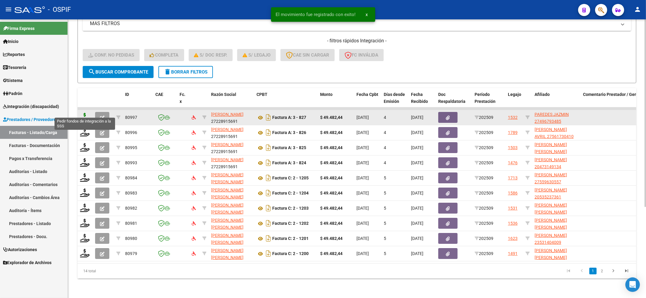
click at [84, 114] on icon at bounding box center [85, 117] width 10 height 8
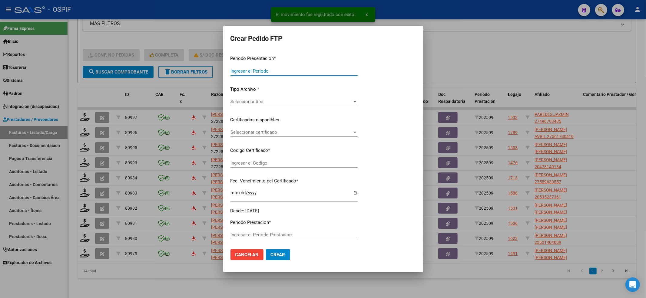
type input "202509"
type input "$ 49.482,44"
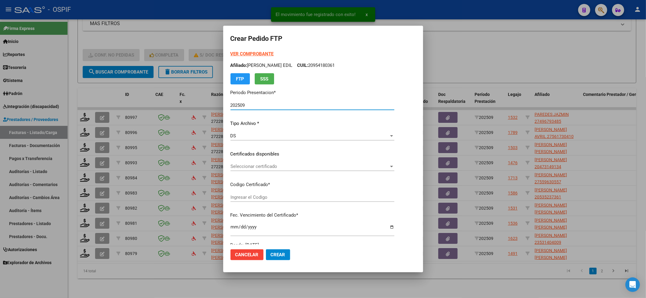
type input "010004967934820230706-20260706-BS-427"
type input "2026-07-06"
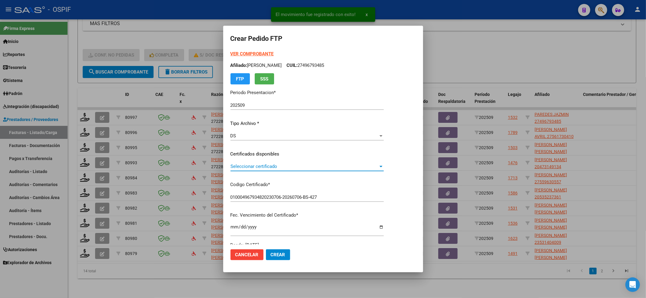
click at [251, 169] on span "Seleccionar certificado" at bounding box center [305, 166] width 148 height 5
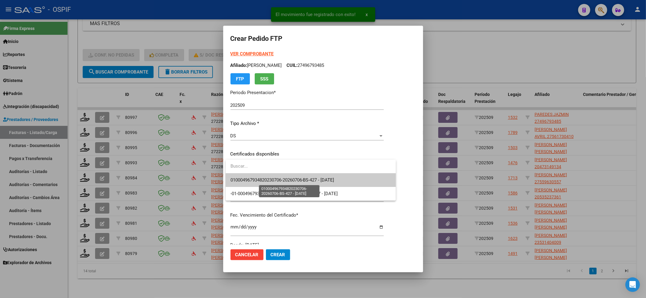
click at [252, 178] on span "010004967934820230706-20260706-BS-427 - 2026-07-06" at bounding box center [283, 180] width 104 height 5
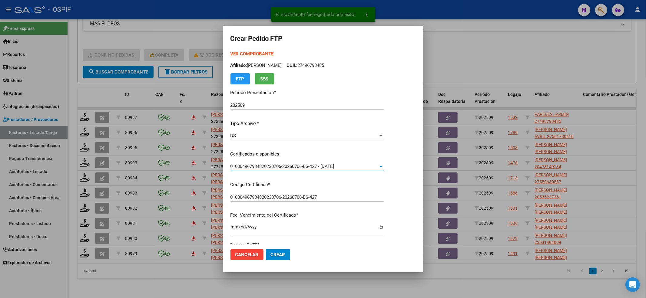
scroll to position [161, 0]
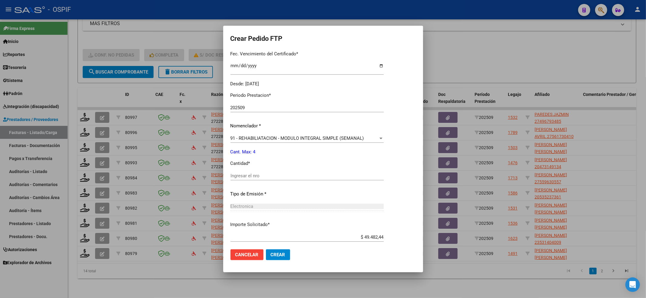
drag, startPoint x: 254, startPoint y: 182, endPoint x: 252, endPoint y: 176, distance: 6.0
click at [254, 182] on div "Ingresar el nro" at bounding box center [307, 178] width 153 height 15
click at [251, 176] on input "Ingresar el nro" at bounding box center [307, 175] width 153 height 5
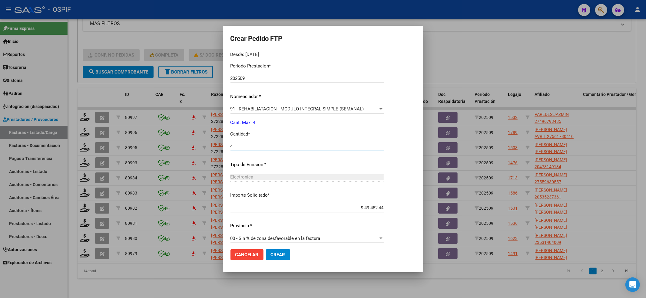
scroll to position [195, 0]
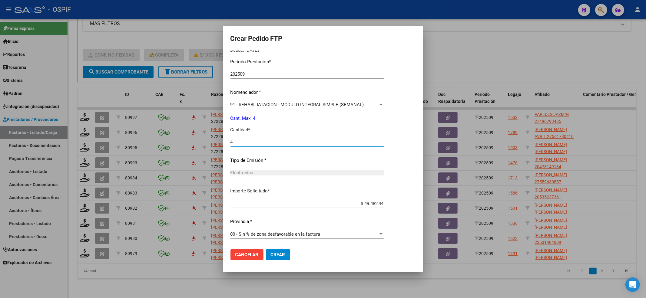
type input "4"
click at [278, 251] on button "Crear" at bounding box center [278, 255] width 24 height 11
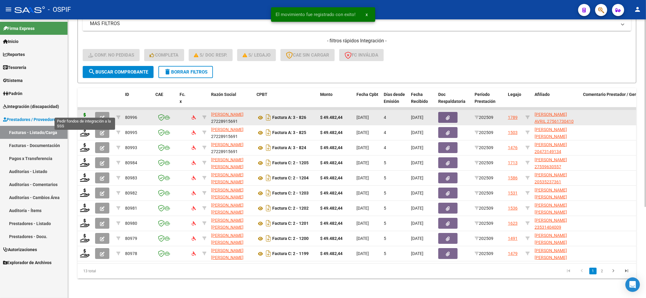
click at [82, 113] on icon at bounding box center [85, 117] width 10 height 8
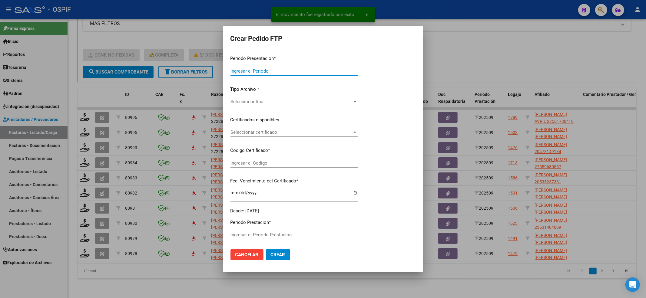
type input "202509"
type input "$ 49.482,44"
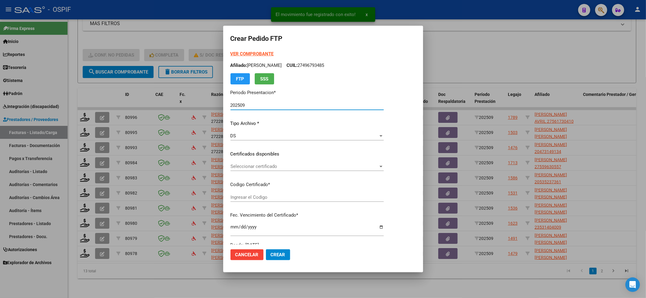
type input "0100056173041-20230511-20280511-BS-427"
type input "2028-05-11"
click at [273, 171] on div "Seleccionar certificado Seleccionar certificado" at bounding box center [307, 166] width 153 height 9
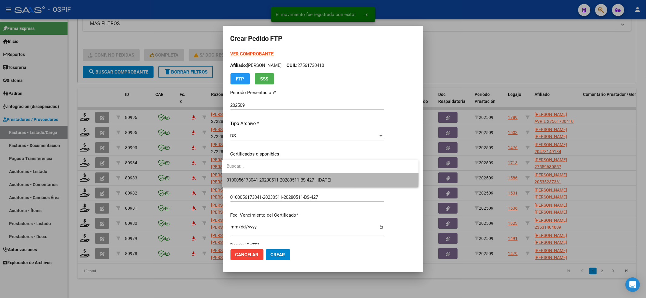
click at [271, 175] on span "0100056173041-20230511-20280511-BS-427 - 2028-05-11" at bounding box center [320, 181] width 187 height 14
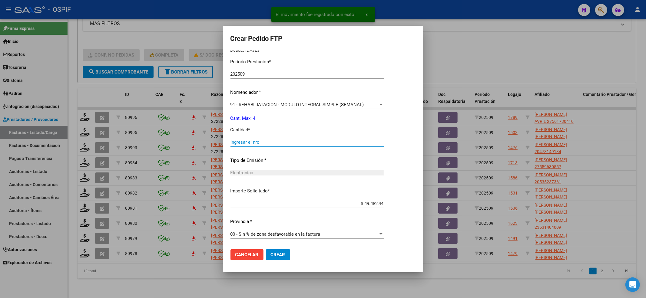
click at [264, 141] on input "Ingresar el nro" at bounding box center [307, 142] width 153 height 5
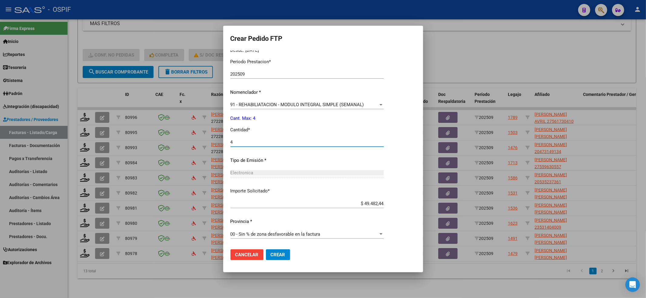
type input "4"
click at [271, 255] on span "Crear" at bounding box center [278, 254] width 15 height 5
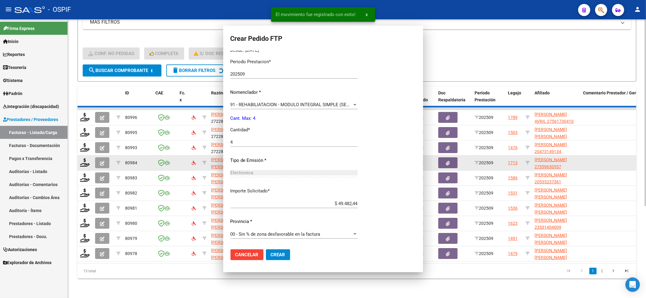
scroll to position [0, 0]
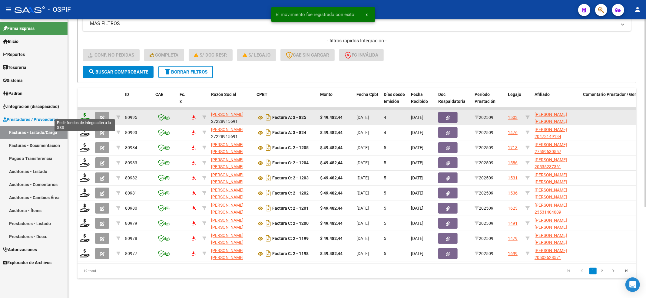
click at [84, 113] on icon at bounding box center [85, 117] width 10 height 8
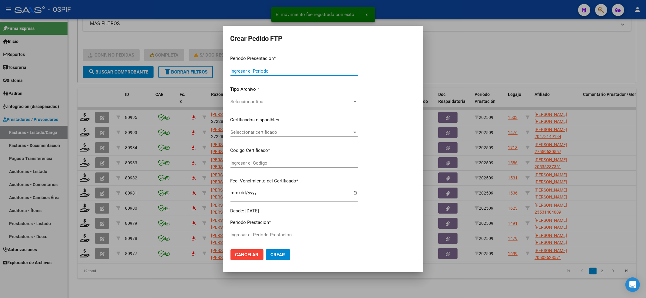
type input "202509"
type input "$ 49.482,44"
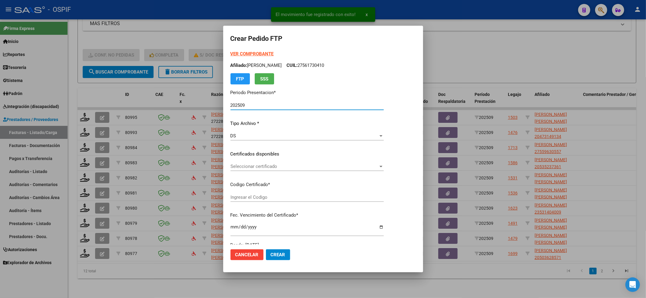
type input "0200057675368-20220609-20250609-BS-427"
type input "2025-06-09"
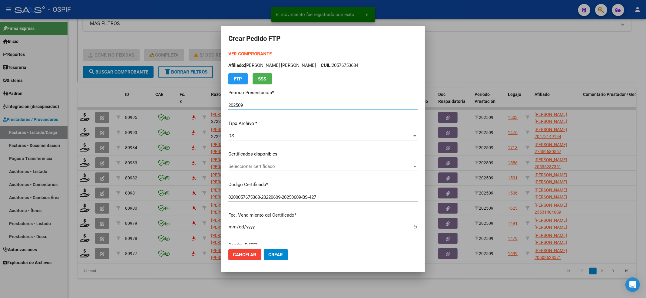
click at [238, 171] on div "Seleccionar certificado Seleccionar certificado" at bounding box center [322, 169] width 189 height 15
click at [239, 169] on span "Seleccionar certificado" at bounding box center [320, 166] width 184 height 5
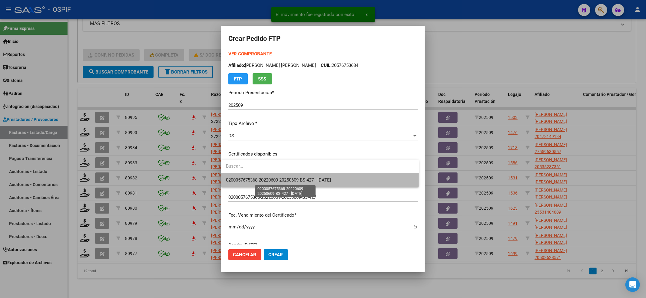
click at [242, 182] on span "0200057675368-20220609-20250609-BS-427 - 2025-06-09" at bounding box center [278, 180] width 105 height 5
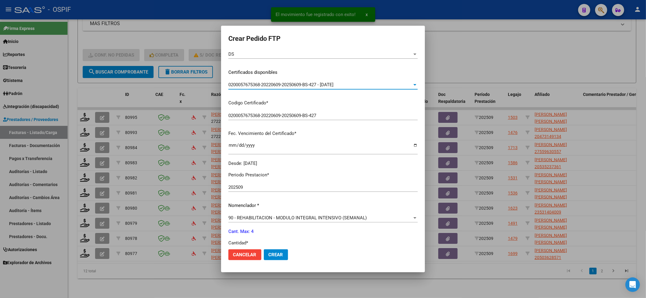
scroll to position [161, 0]
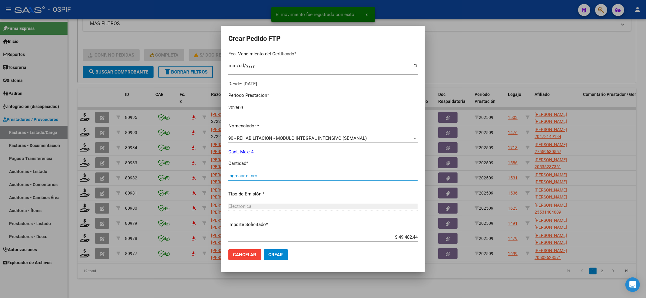
click at [239, 178] on input "Ingresar el nro" at bounding box center [322, 175] width 189 height 5
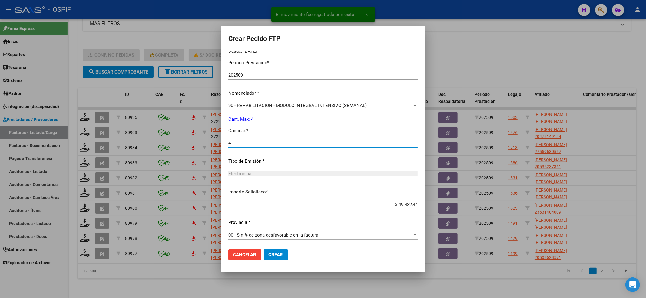
scroll to position [195, 0]
type input "4"
click at [270, 250] on button "Crear" at bounding box center [276, 255] width 24 height 11
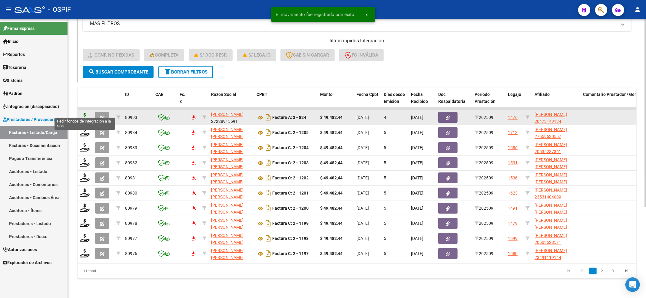
click at [85, 113] on icon at bounding box center [85, 117] width 10 height 8
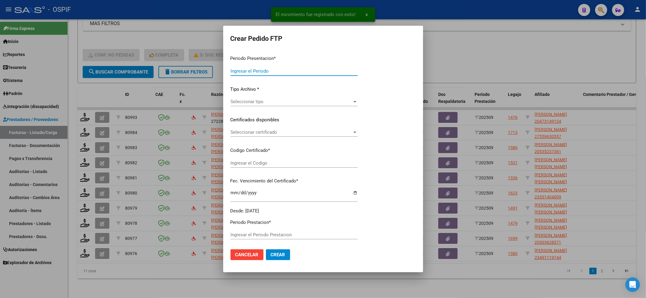
type input "202509"
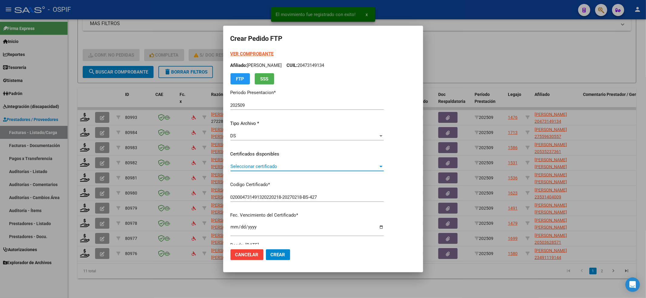
click at [237, 166] on span "Seleccionar certificado" at bounding box center [305, 166] width 148 height 5
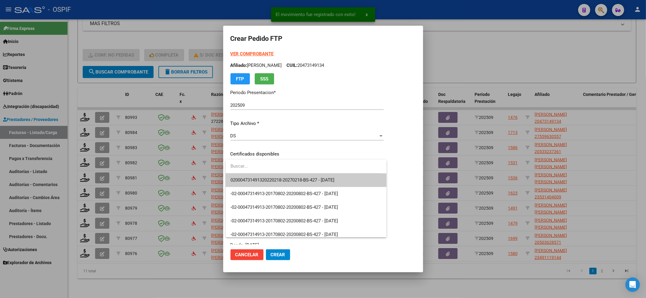
click at [231, 172] on input "dropdown search" at bounding box center [303, 167] width 155 height 14
click at [232, 176] on span "020004731491320220218-20270218-BS-427 - 2027-02-18" at bounding box center [306, 181] width 151 height 14
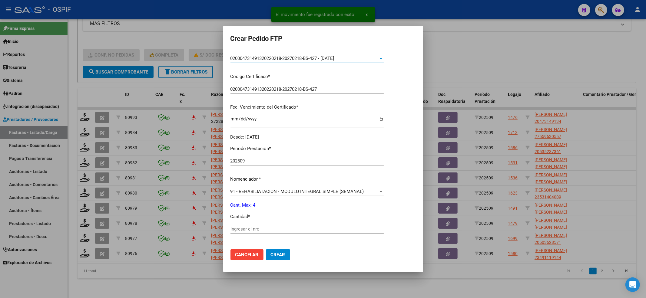
scroll to position [161, 0]
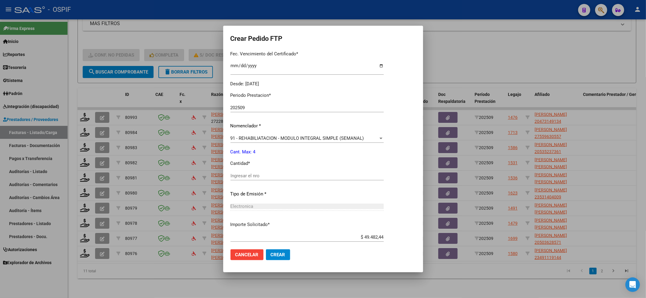
click at [271, 181] on div "Ingresar el nro" at bounding box center [307, 178] width 153 height 15
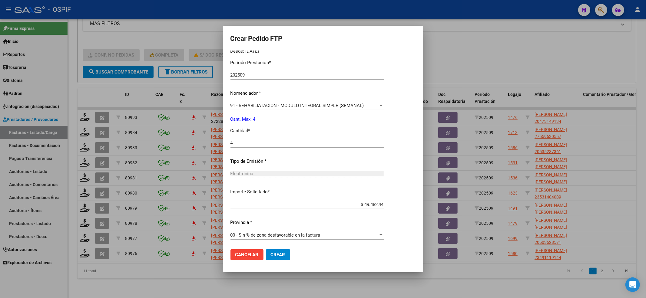
scroll to position [195, 0]
click at [276, 255] on span "Crear" at bounding box center [278, 254] width 15 height 5
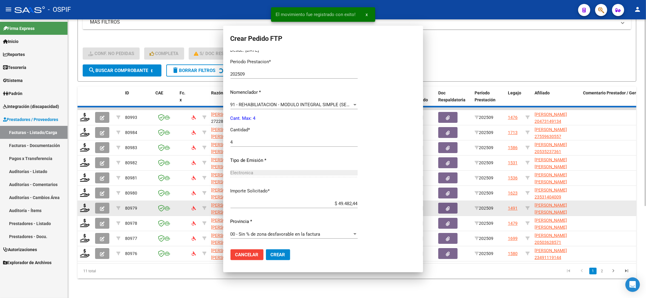
scroll to position [0, 0]
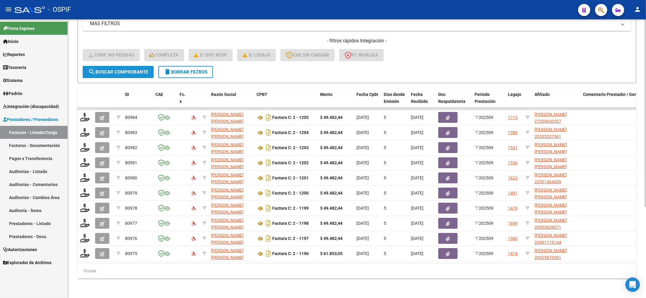
click at [109, 72] on button "search Buscar Comprobante" at bounding box center [118, 72] width 71 height 12
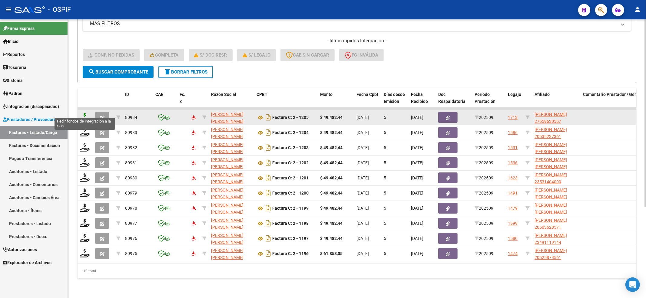
click at [85, 113] on icon at bounding box center [85, 117] width 10 height 8
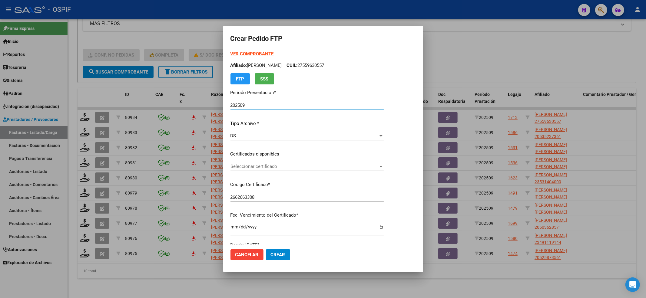
click at [257, 168] on div "Seleccionar certificado Seleccionar certificado" at bounding box center [307, 166] width 153 height 9
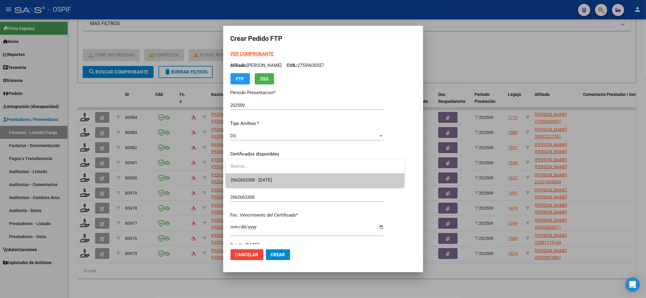
click at [258, 168] on input "dropdown search" at bounding box center [315, 167] width 179 height 14
click at [251, 181] on span "2662663308 - 2024-10-06" at bounding box center [252, 180] width 42 height 5
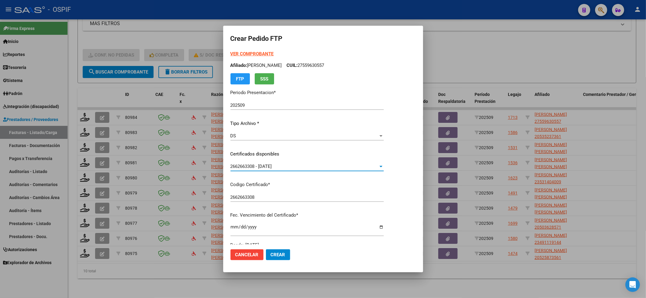
scroll to position [161, 0]
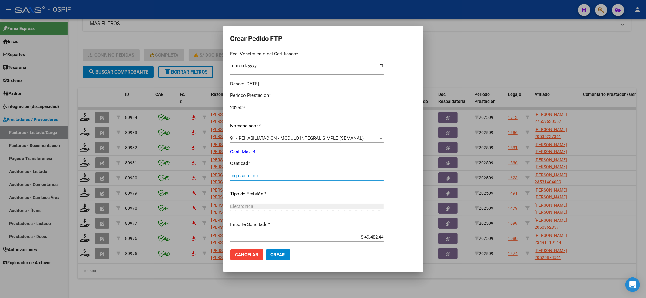
click at [252, 178] on input "Ingresar el nro" at bounding box center [307, 175] width 153 height 5
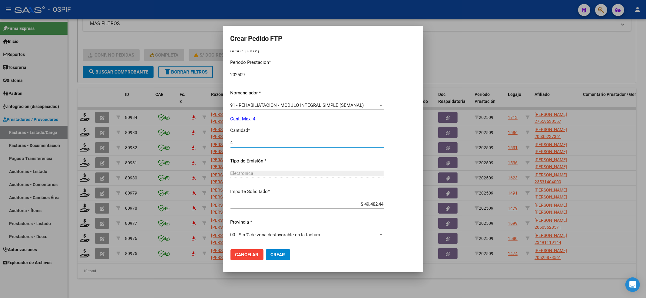
scroll to position [195, 0]
click at [288, 252] on button "Crear" at bounding box center [278, 255] width 24 height 11
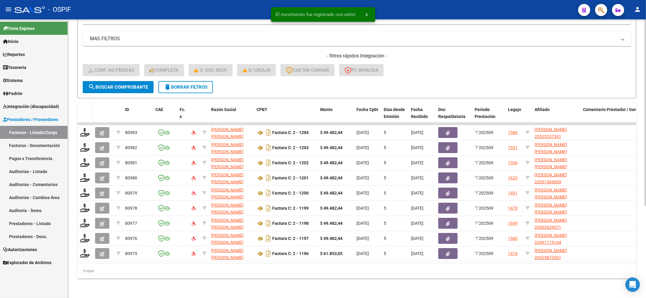
scroll to position [121, 0]
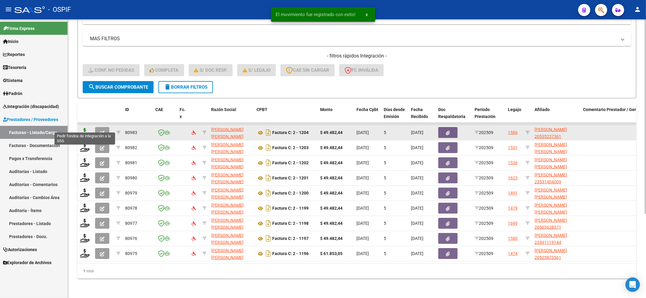
click at [84, 128] on icon at bounding box center [85, 132] width 10 height 8
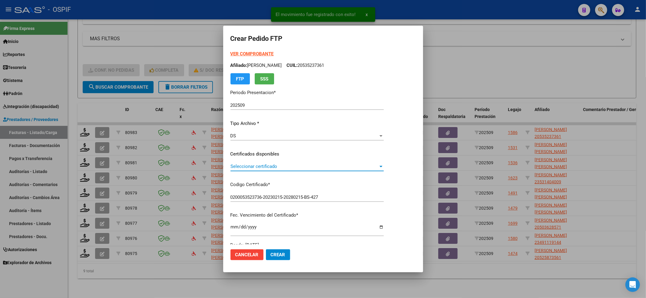
click at [342, 165] on span "Seleccionar certificado" at bounding box center [305, 166] width 148 height 5
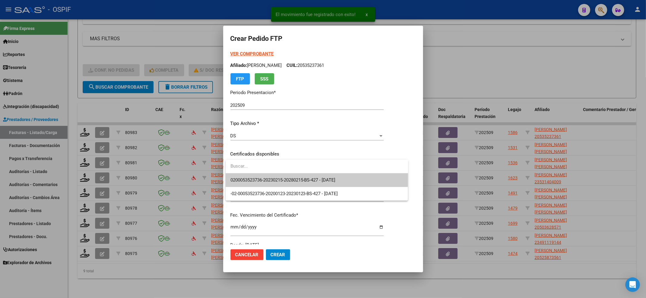
click at [336, 173] on div at bounding box center [317, 167] width 183 height 14
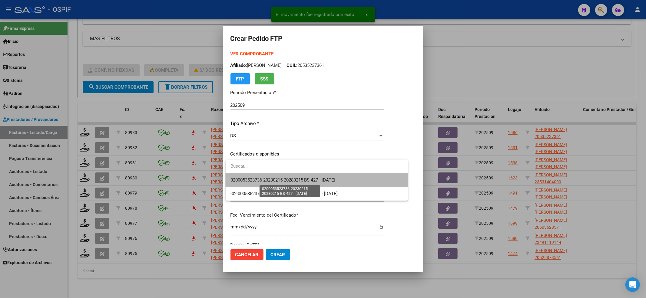
click at [311, 181] on span "0200053523736-20230215-20280215-BS-427 - 2028-02-15" at bounding box center [283, 180] width 105 height 5
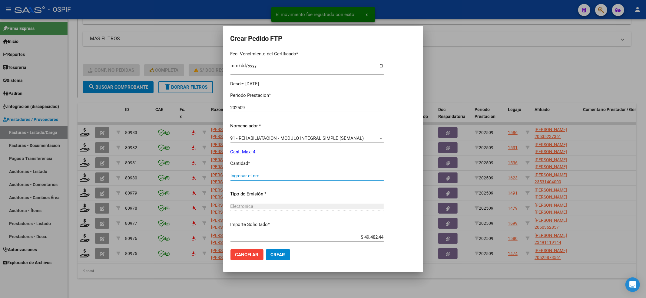
click at [257, 177] on input "Ingresar el nro" at bounding box center [307, 175] width 153 height 5
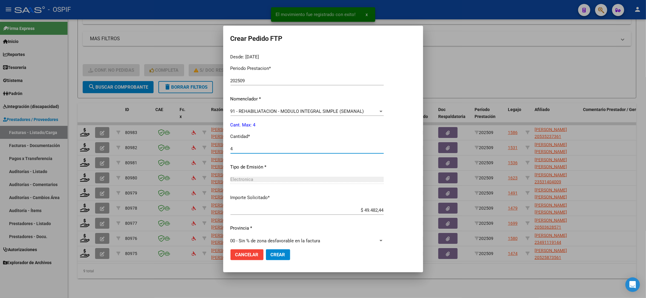
scroll to position [195, 0]
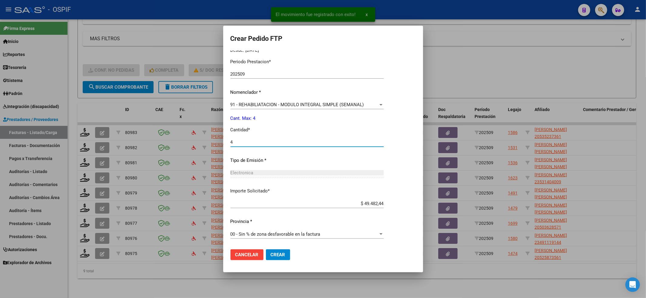
drag, startPoint x: 287, startPoint y: 247, endPoint x: 279, endPoint y: 250, distance: 8.3
click at [283, 248] on mat-dialog-actions "Cancelar Crear" at bounding box center [323, 255] width 185 height 21
click at [269, 257] on button "Crear" at bounding box center [278, 255] width 24 height 11
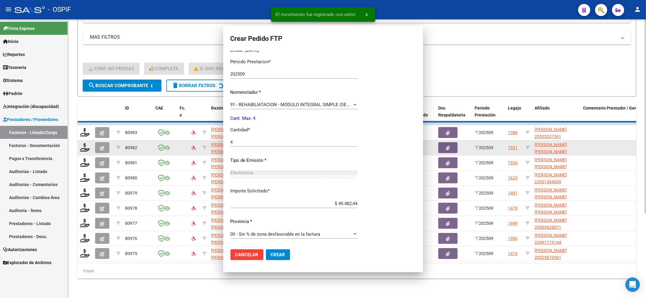
scroll to position [0, 0]
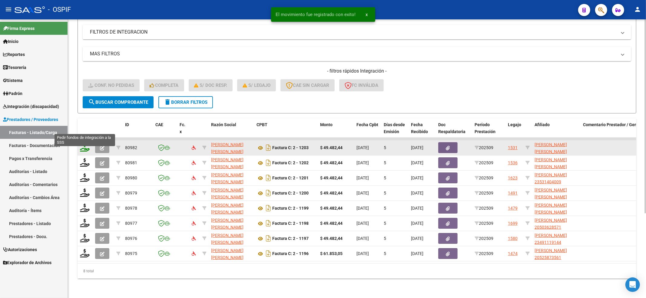
click at [84, 130] on datatable-header-cell at bounding box center [85, 131] width 15 height 27
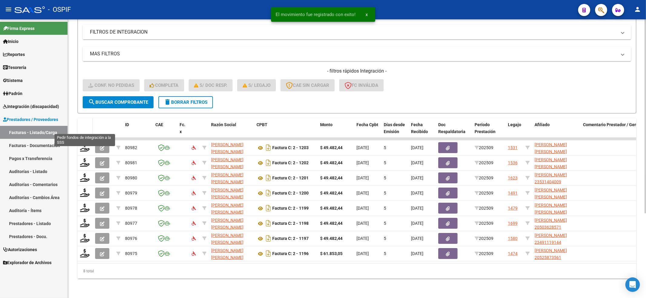
scroll to position [105, 0]
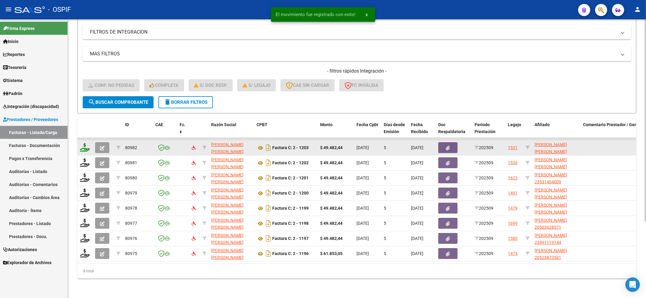
click at [86, 143] on icon at bounding box center [85, 147] width 10 height 8
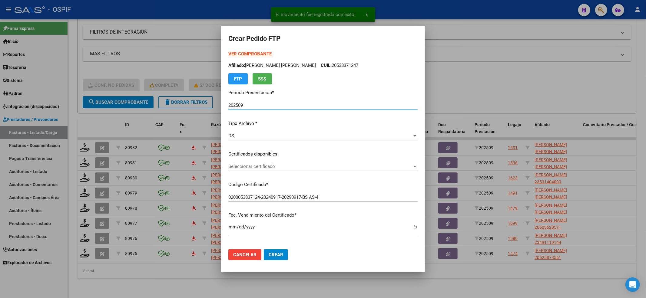
click at [258, 161] on div "VER COMPROBANTE ARCA Padrón Afiliado: MAGAÑA POMA IVAN GABRIEL CUIL: 2053837124…" at bounding box center [322, 146] width 189 height 191
click at [244, 168] on span "Seleccionar certificado" at bounding box center [320, 166] width 184 height 5
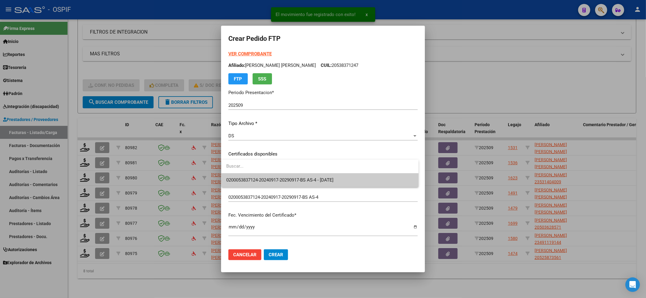
click at [241, 174] on span "0200053837124-20240917-20290917-BS AS-4 - 2029-09-17" at bounding box center [320, 181] width 188 height 14
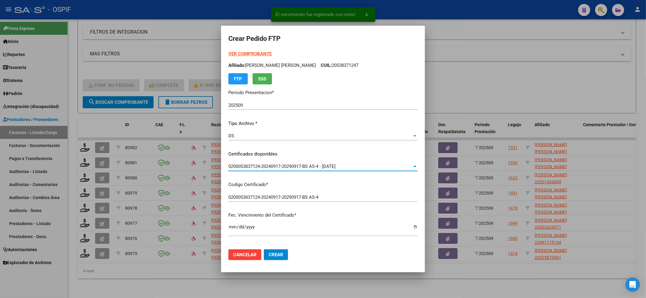
scroll to position [161, 0]
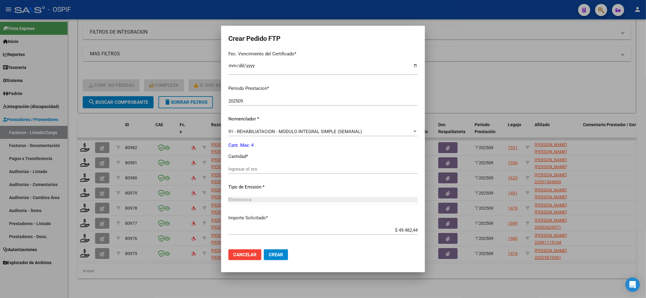
click at [239, 165] on div "Ingresar el nro" at bounding box center [322, 169] width 189 height 9
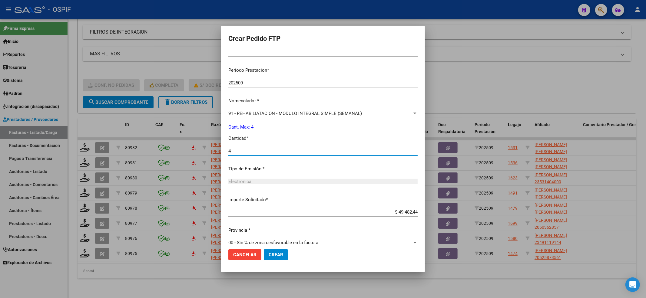
scroll to position [188, 0]
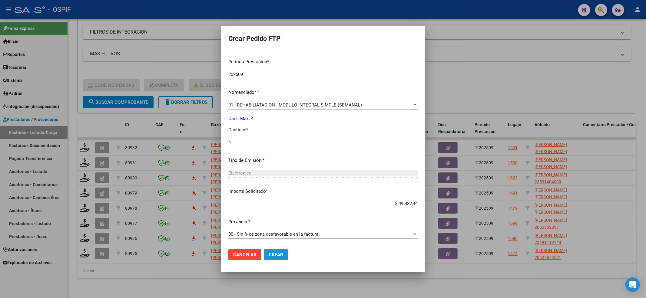
click at [279, 257] on span "Crear" at bounding box center [276, 254] width 15 height 5
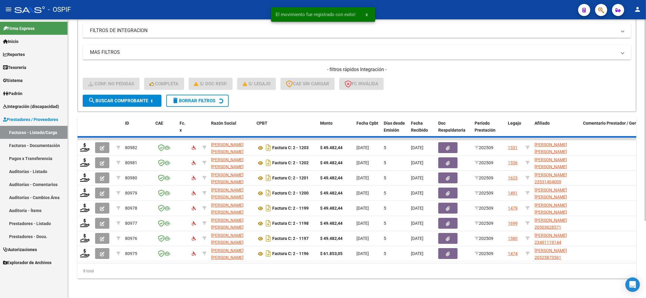
scroll to position [90, 0]
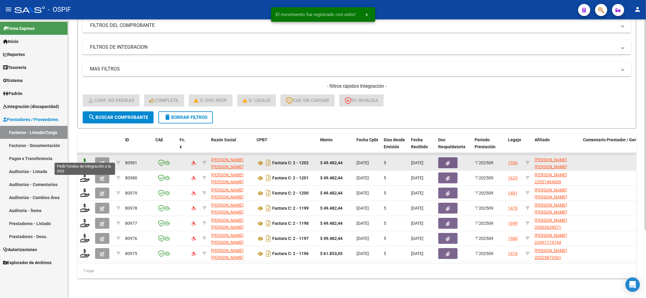
click at [85, 158] on icon at bounding box center [85, 162] width 10 height 8
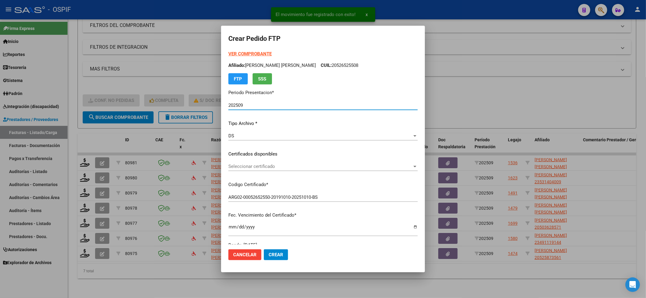
click at [336, 169] on span "Seleccionar certificado" at bounding box center [320, 166] width 184 height 5
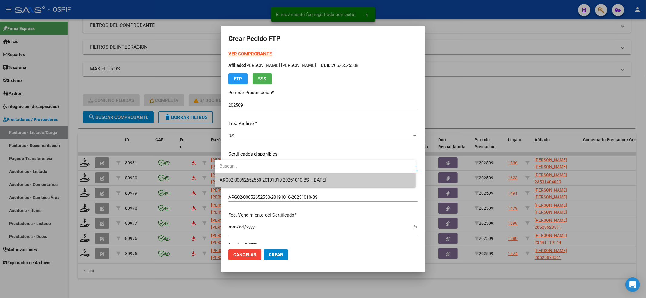
click at [331, 176] on span "ARG02-00052652550-20191010-20251010-BS - 2022-10-10" at bounding box center [315, 181] width 191 height 14
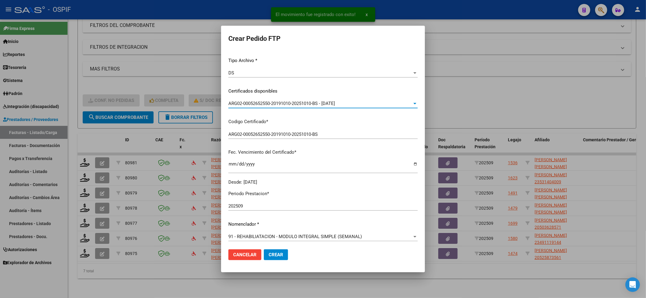
scroll to position [121, 0]
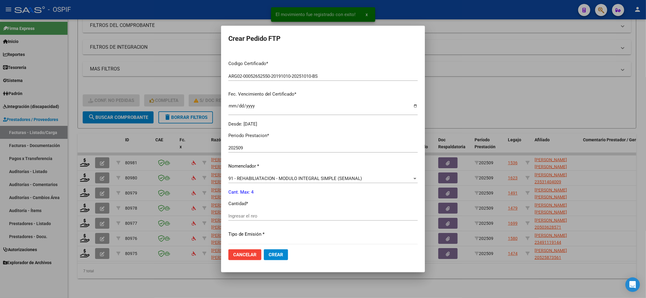
drag, startPoint x: 248, startPoint y: 208, endPoint x: 244, endPoint y: 214, distance: 6.1
click at [248, 210] on div "Periodo Prestacion * 202509 Ingresar el Periodo Prestacion Nomenclador * 91 - R…" at bounding box center [322, 223] width 189 height 191
click at [242, 215] on input "Ingresar el nro" at bounding box center [322, 216] width 189 height 5
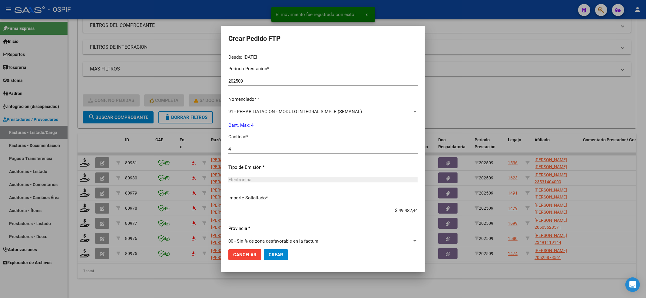
scroll to position [195, 0]
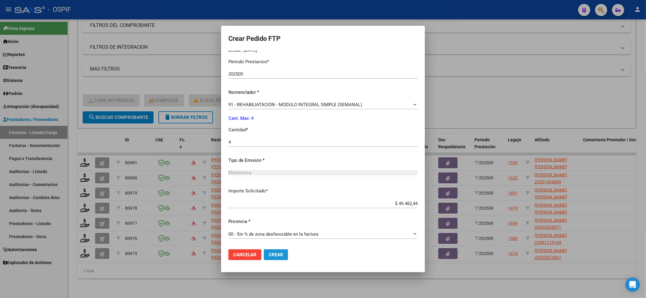
click at [268, 258] on button "Crear" at bounding box center [276, 255] width 24 height 11
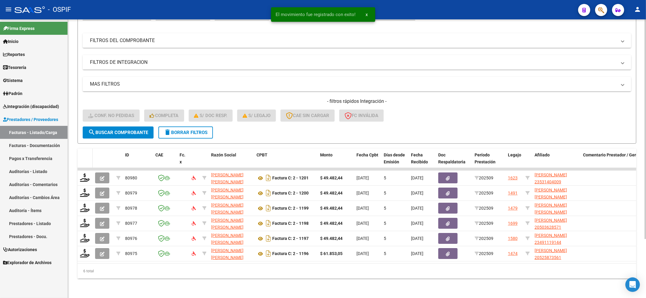
scroll to position [75, 0]
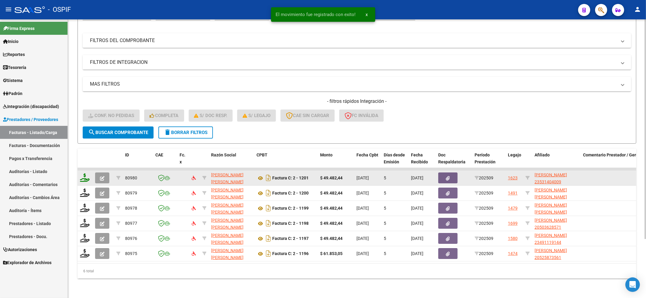
drag, startPoint x: 84, startPoint y: 153, endPoint x: 80, endPoint y: 175, distance: 21.5
click at [84, 156] on datatable-header-cell at bounding box center [85, 162] width 15 height 27
click at [80, 175] on icon at bounding box center [85, 178] width 10 height 8
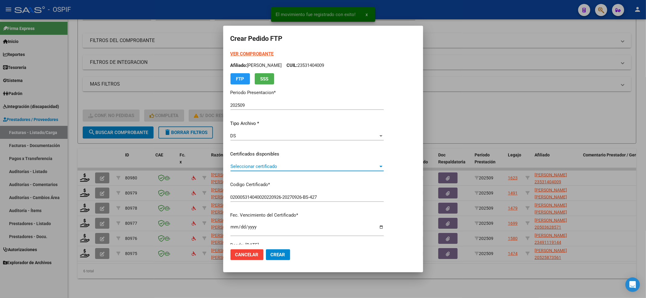
click at [298, 166] on span "Seleccionar certificado" at bounding box center [305, 166] width 148 height 5
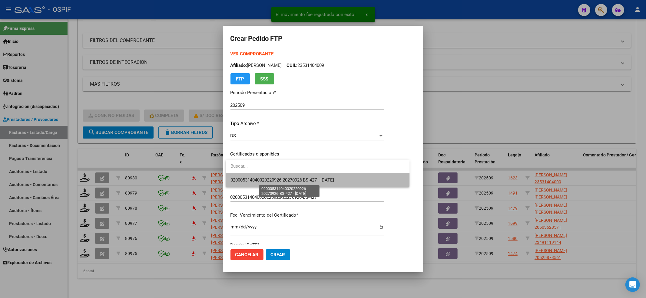
click at [298, 178] on span "020005314040020220926-20270926-BS-427 - 2027-09-26" at bounding box center [283, 180] width 104 height 5
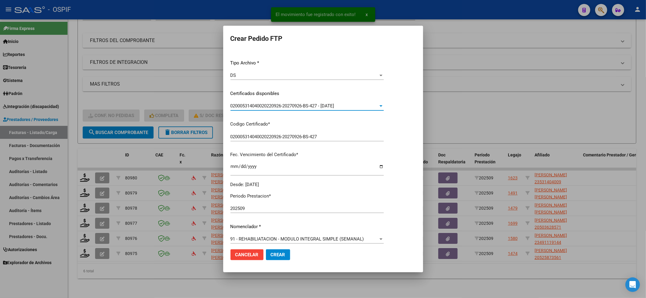
scroll to position [161, 0]
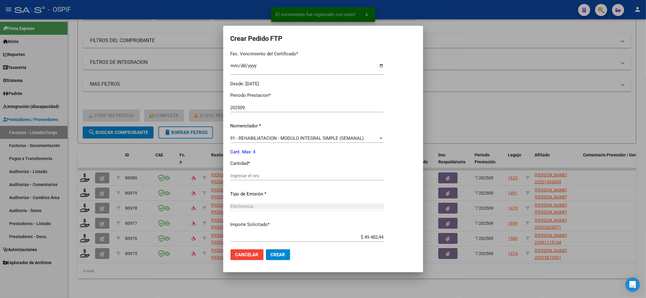
click at [263, 179] on div "Ingresar el nro" at bounding box center [307, 175] width 153 height 9
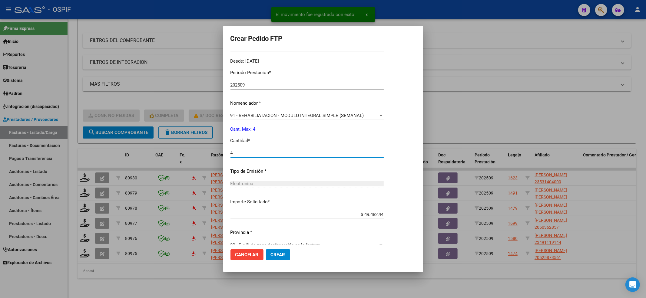
scroll to position [195, 0]
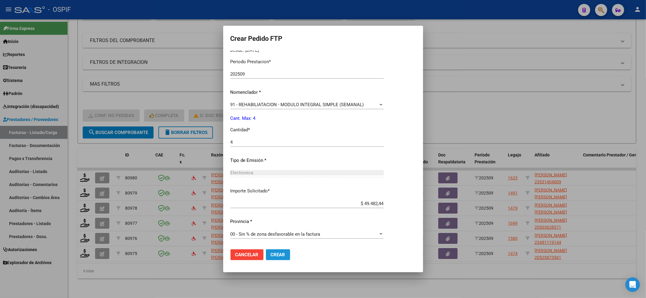
click at [278, 255] on span "Crear" at bounding box center [278, 254] width 15 height 5
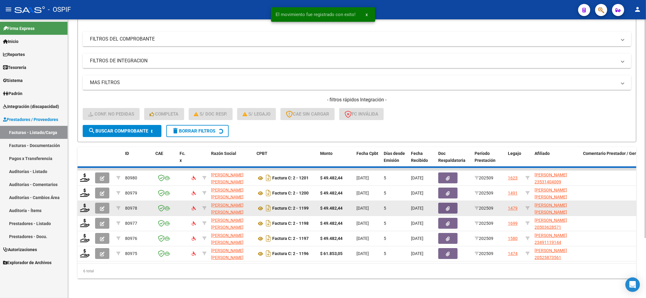
scroll to position [60, 0]
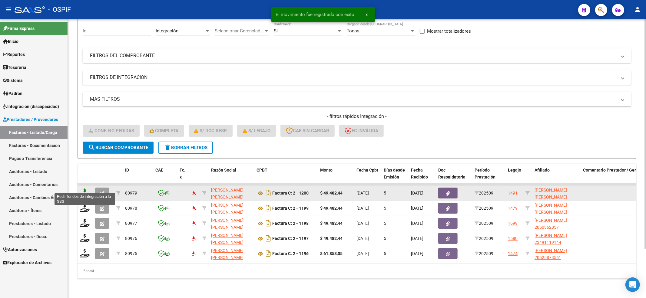
click at [83, 189] on icon at bounding box center [85, 193] width 10 height 8
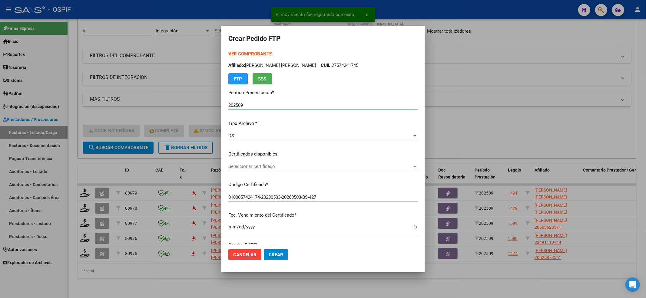
click at [326, 170] on div "Seleccionar certificado Seleccionar certificado" at bounding box center [322, 166] width 189 height 9
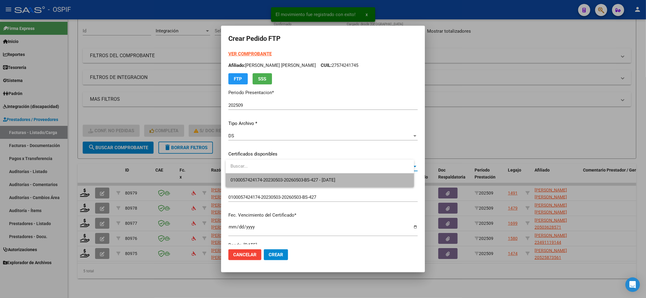
click at [318, 187] on span "0100057424174-20230503-20260503-BS-427 - 2026-05-03" at bounding box center [320, 181] width 179 height 14
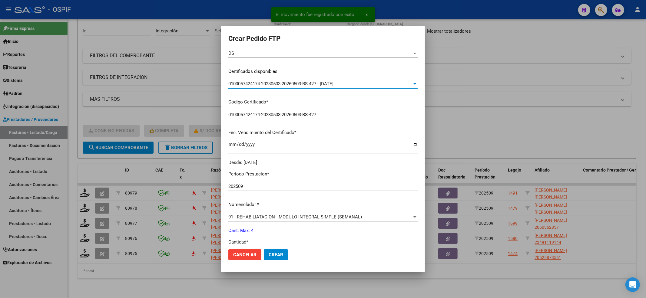
scroll to position [195, 0]
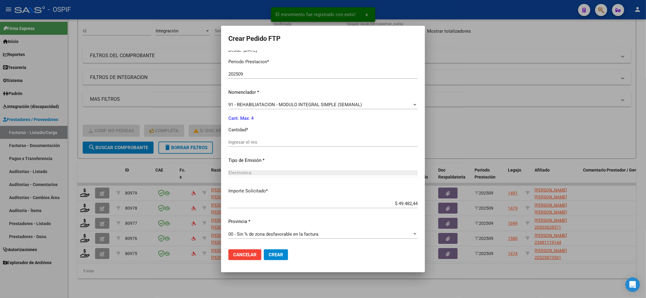
click at [246, 137] on div "Periodo Prestacion * 202509 Ingresar el Periodo Prestacion Nomenclador * 91 - R…" at bounding box center [322, 149] width 189 height 191
click at [247, 141] on input "Ingresar el nro" at bounding box center [322, 142] width 189 height 5
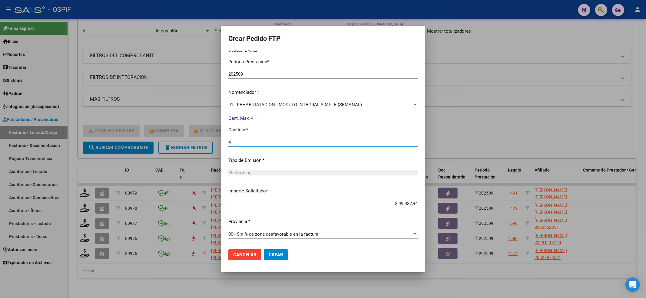
click at [277, 249] on mat-dialog-actions "Cancelar Crear" at bounding box center [322, 255] width 189 height 21
click at [277, 251] on button "Crear" at bounding box center [276, 255] width 24 height 11
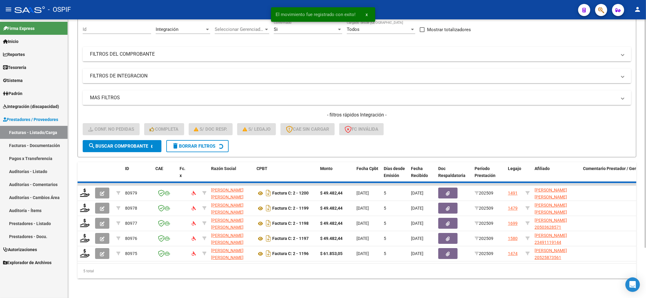
scroll to position [45, 0]
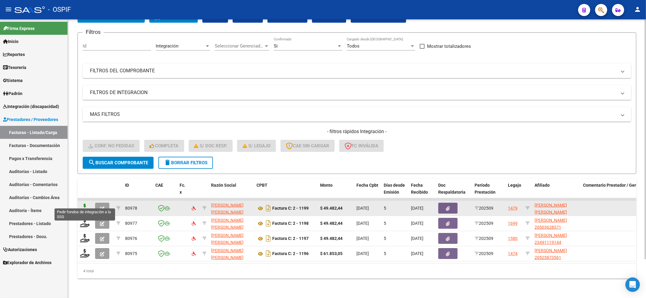
click at [89, 204] on div at bounding box center [85, 208] width 10 height 9
click at [86, 204] on icon at bounding box center [85, 208] width 10 height 8
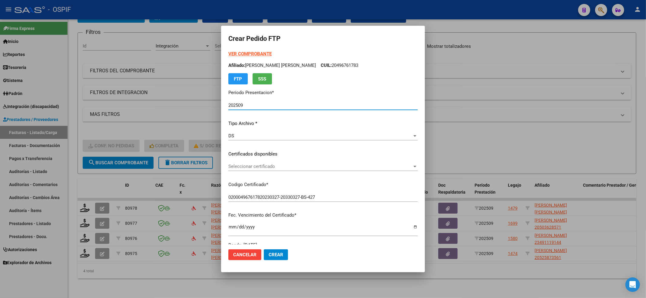
click at [288, 167] on span "Seleccionar certificado" at bounding box center [320, 166] width 184 height 5
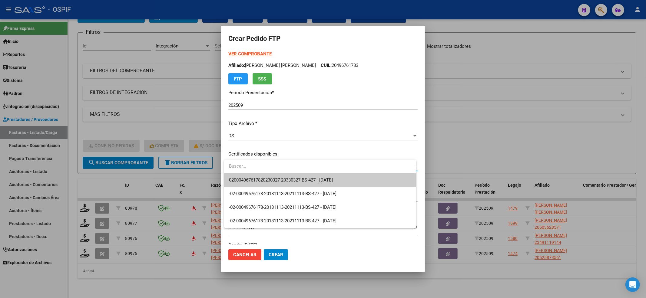
click at [284, 173] on input "dropdown search" at bounding box center [320, 167] width 192 height 14
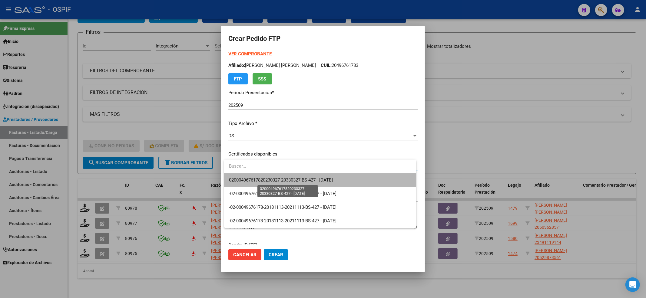
click at [283, 178] on span "020004967617820230327-20330327-BS-427 - 2033-03-27" at bounding box center [281, 180] width 104 height 5
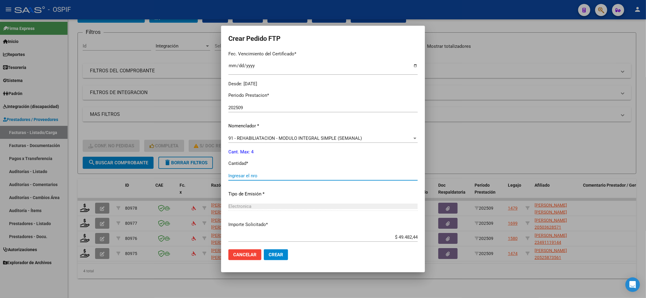
click at [273, 176] on input "Ingresar el nro" at bounding box center [322, 175] width 189 height 5
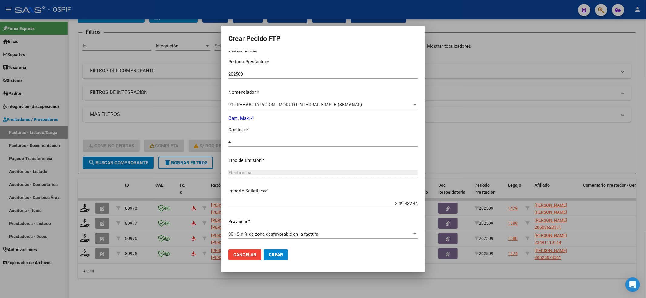
drag, startPoint x: 290, startPoint y: 252, endPoint x: 247, endPoint y: 250, distance: 43.1
click at [271, 252] on mat-dialog-actions "Cancelar Crear" at bounding box center [322, 255] width 189 height 21
click at [277, 254] on span "Crear" at bounding box center [276, 254] width 15 height 5
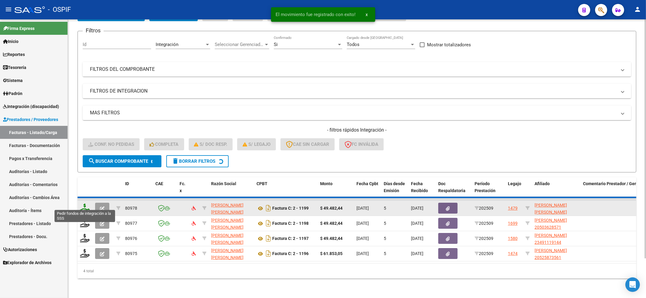
scroll to position [30, 0]
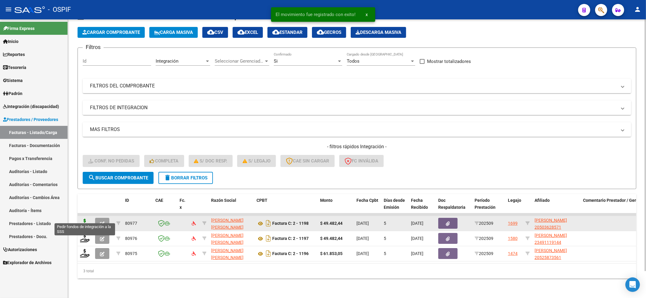
click at [82, 219] on icon at bounding box center [85, 223] width 10 height 8
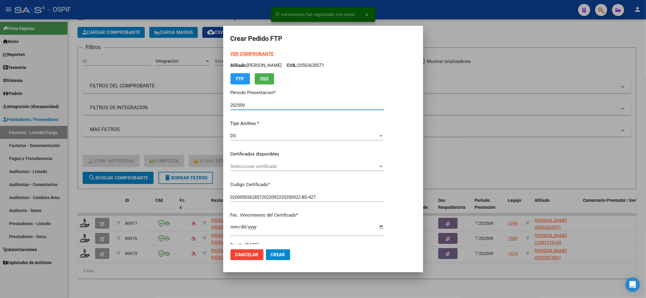
click at [285, 165] on span "Seleccionar certificado" at bounding box center [305, 166] width 148 height 5
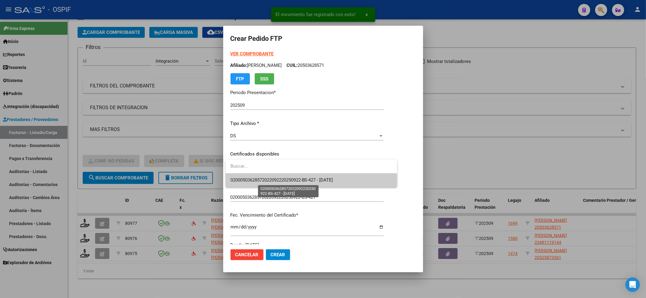
click at [281, 183] on span "02000503628572022092220250922-BS-427 - 2025-09-22" at bounding box center [312, 181] width 162 height 14
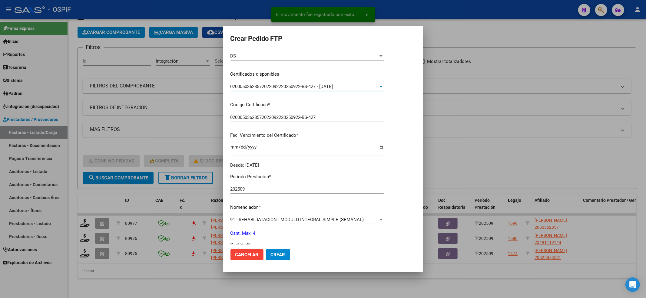
scroll to position [195, 0]
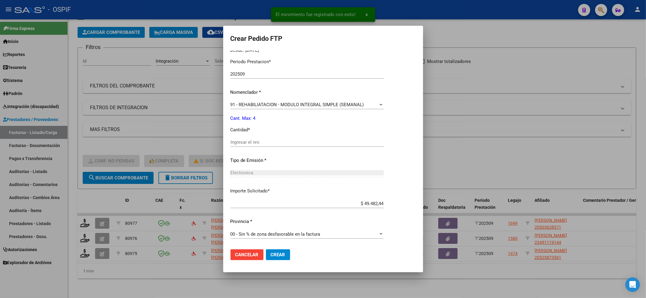
click at [263, 144] on div "Ingresar el nro" at bounding box center [307, 142] width 153 height 9
click at [282, 252] on span "Crear" at bounding box center [278, 254] width 15 height 5
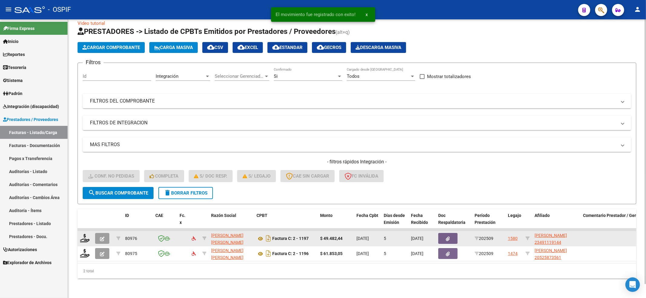
scroll to position [15, 0]
click at [82, 234] on icon at bounding box center [85, 238] width 10 height 8
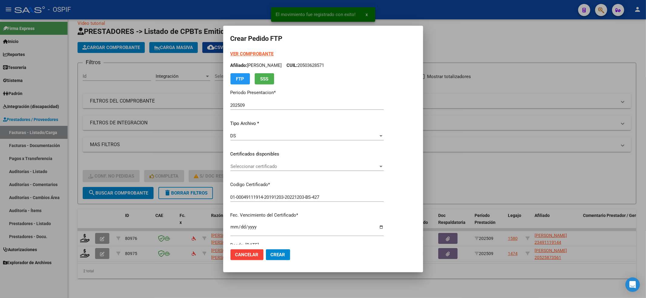
drag, startPoint x: 283, startPoint y: 148, endPoint x: 277, endPoint y: 161, distance: 14.6
click at [280, 155] on div "VER COMPROBANTE ARCA Padrón Afiliado: AYALA THIAGO JULIAN CUIL: 20503628571 FTP…" at bounding box center [307, 150] width 153 height 198
click at [277, 161] on div "VER COMPROBANTE ARCA Padrón Afiliado: AGUIRRE GUADALUPE MILAGROS CUIL: 23491119…" at bounding box center [307, 150] width 153 height 198
click at [269, 170] on div "Seleccionar certificado Seleccionar certificado" at bounding box center [307, 166] width 153 height 9
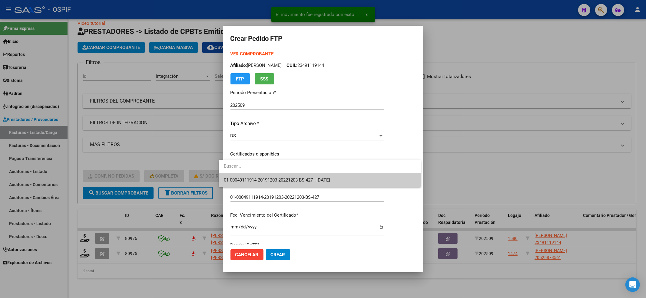
drag, startPoint x: 269, startPoint y: 170, endPoint x: 265, endPoint y: 175, distance: 6.3
click at [265, 175] on span "01-00049111914-20191203-20221203-BS-427 - 2022-12-03" at bounding box center [320, 181] width 192 height 14
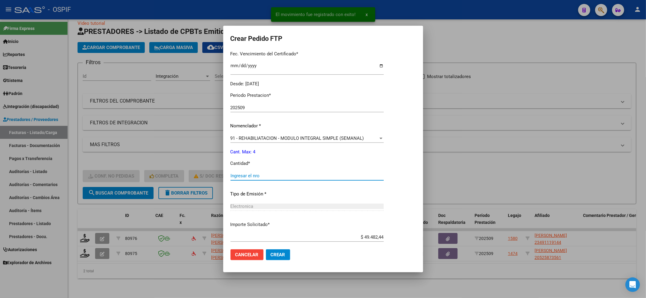
click at [265, 175] on input "Ingresar el nro" at bounding box center [307, 175] width 153 height 5
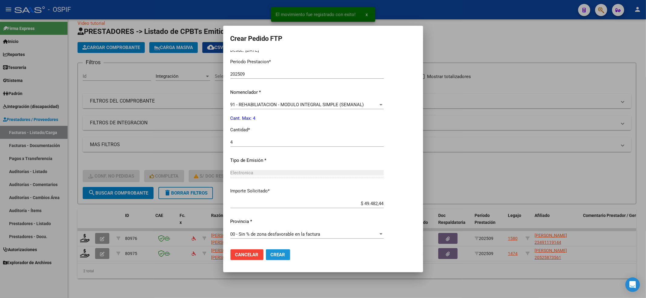
click at [278, 251] on button "Crear" at bounding box center [278, 255] width 24 height 11
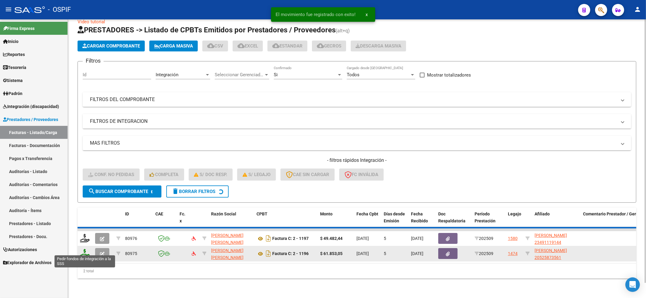
scroll to position [0, 0]
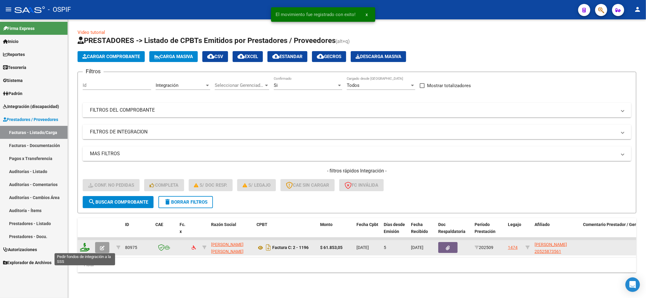
click at [82, 245] on icon at bounding box center [85, 247] width 10 height 8
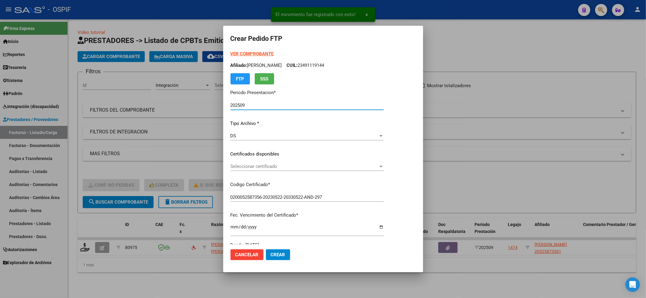
click at [290, 163] on div "Seleccionar certificado Seleccionar certificado" at bounding box center [307, 166] width 153 height 9
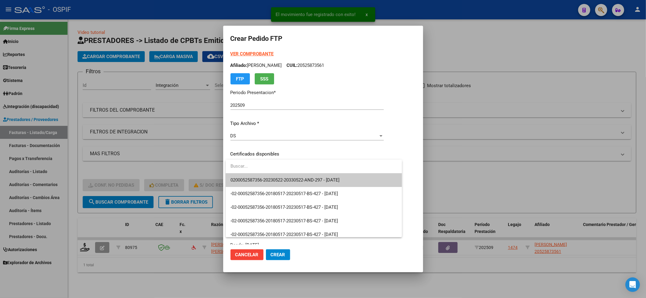
click at [288, 181] on span "0200052587356-20230522-20330522-AND-297 - 2033-05-22" at bounding box center [285, 180] width 109 height 5
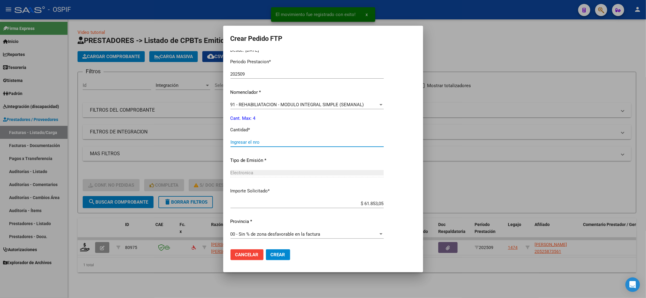
click at [256, 140] on input "Ingresar el nro" at bounding box center [307, 142] width 153 height 5
click at [289, 251] on button "Crear" at bounding box center [278, 255] width 24 height 11
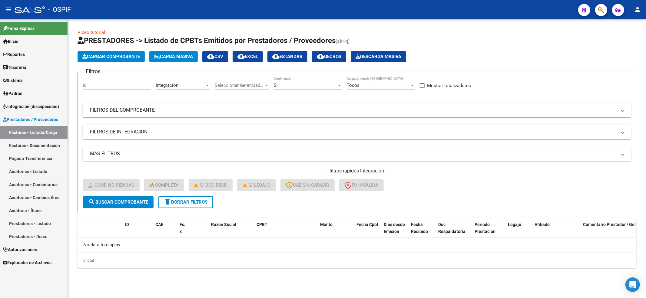
drag, startPoint x: 223, startPoint y: 201, endPoint x: 191, endPoint y: 202, distance: 31.8
click at [222, 201] on form "Filtros Id Integración Area Seleccionar Gerenciador Seleccionar Gerenciador Si …" at bounding box center [357, 143] width 559 height 142
drag, startPoint x: 191, startPoint y: 202, endPoint x: 193, endPoint y: 198, distance: 4.2
click at [192, 201] on span "delete Borrar Filtros" at bounding box center [186, 202] width 44 height 5
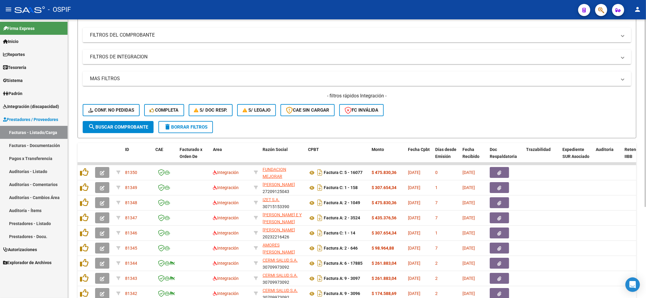
scroll to position [121, 0]
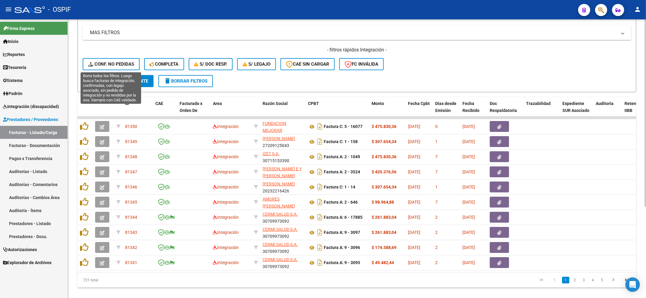
click at [118, 67] on button "Conf. no pedidas" at bounding box center [111, 64] width 57 height 12
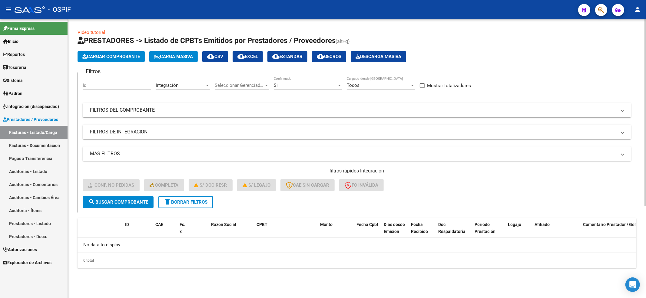
scroll to position [0, 0]
click at [169, 201] on mat-icon "delete" at bounding box center [167, 201] width 7 height 7
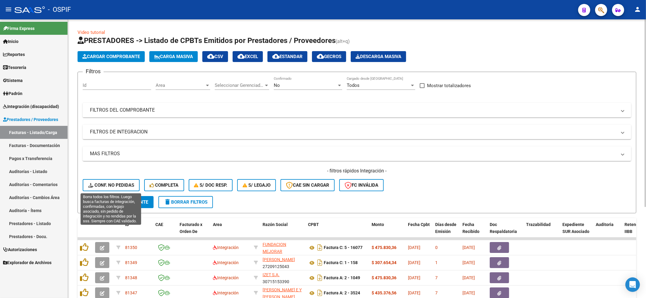
click at [125, 189] on button "Conf. no pedidas" at bounding box center [111, 185] width 57 height 12
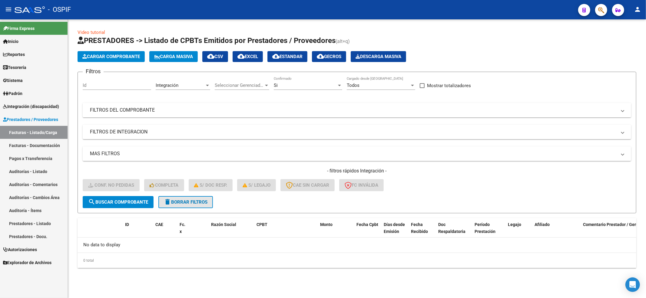
click at [200, 203] on span "delete Borrar Filtros" at bounding box center [186, 202] width 44 height 5
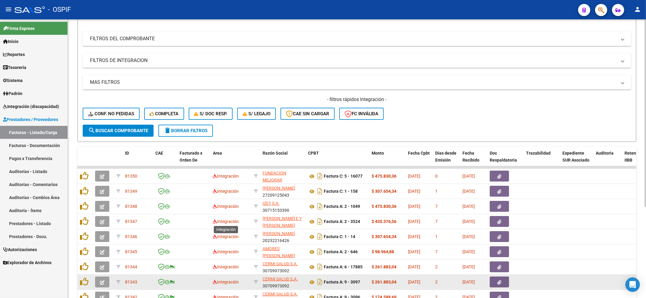
scroll to position [121, 0]
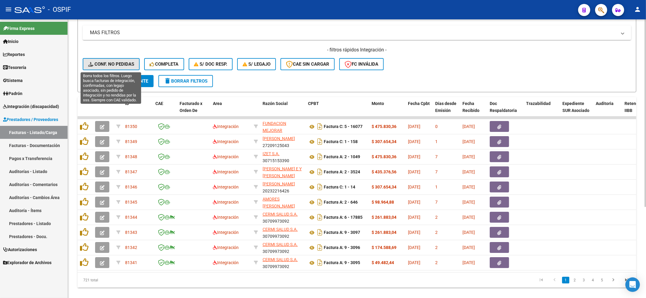
drag, startPoint x: 105, startPoint y: 67, endPoint x: 98, endPoint y: 282, distance: 214.9
click at [103, 66] on button "Conf. no pedidas" at bounding box center [111, 64] width 57 height 12
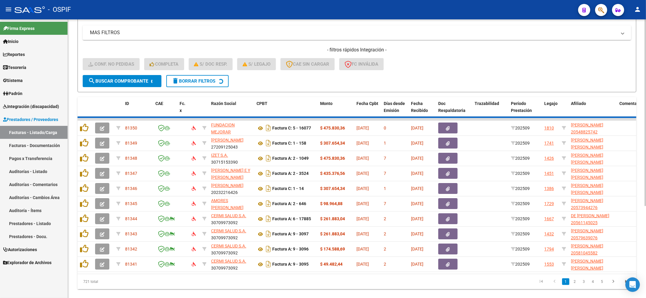
scroll to position [0, 0]
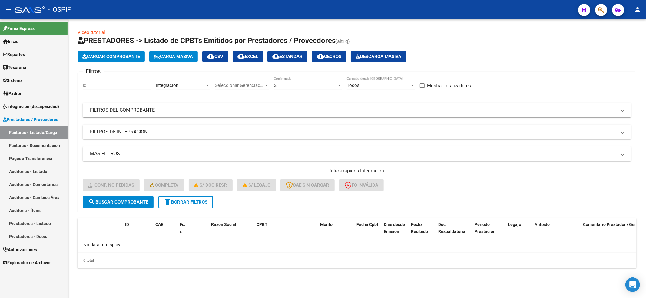
click at [182, 201] on span "delete Borrar Filtros" at bounding box center [186, 202] width 44 height 5
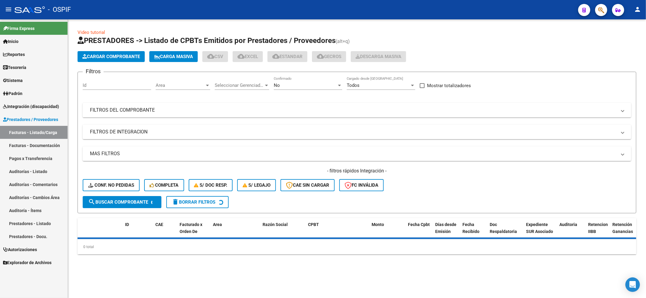
click at [21, 102] on link "Integración (discapacidad)" at bounding box center [34, 106] width 68 height 13
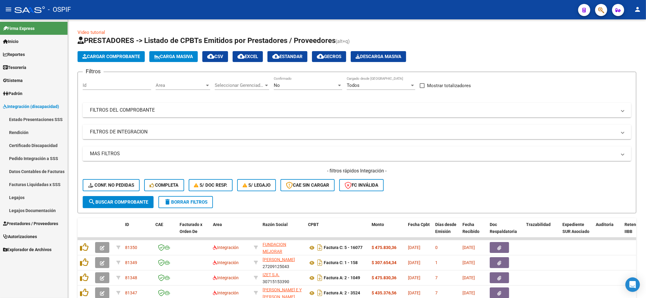
click at [26, 158] on link "Pedido Integración a SSS" at bounding box center [34, 158] width 68 height 13
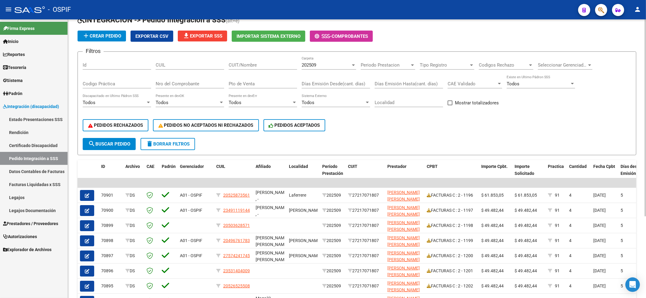
scroll to position [115, 0]
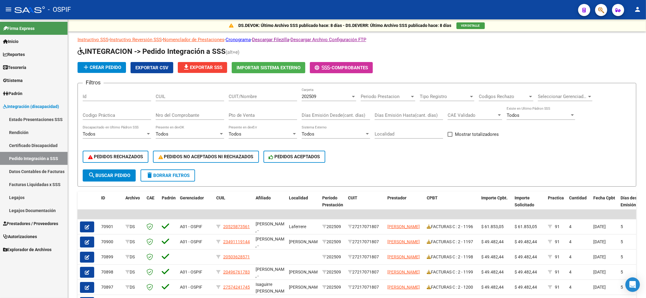
click at [48, 219] on link "Prestadores / Proveedores" at bounding box center [34, 223] width 68 height 13
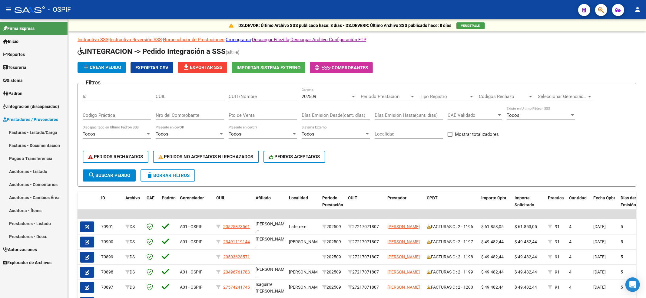
click at [55, 135] on link "Facturas - Listado/Carga" at bounding box center [34, 132] width 68 height 13
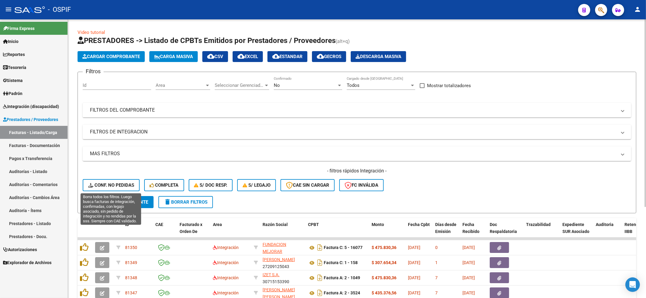
click at [117, 186] on span "Conf. no pedidas" at bounding box center [111, 185] width 46 height 5
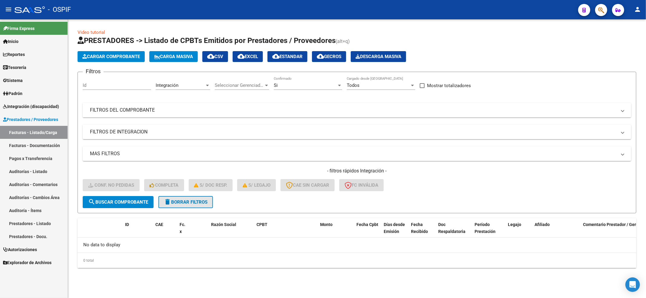
click at [184, 202] on span "delete Borrar Filtros" at bounding box center [186, 202] width 44 height 5
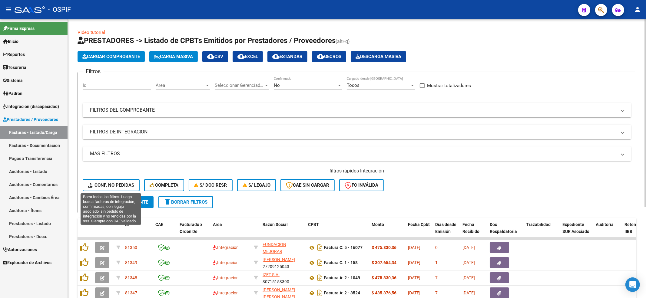
click at [92, 182] on button "Conf. no pedidas" at bounding box center [111, 185] width 57 height 12
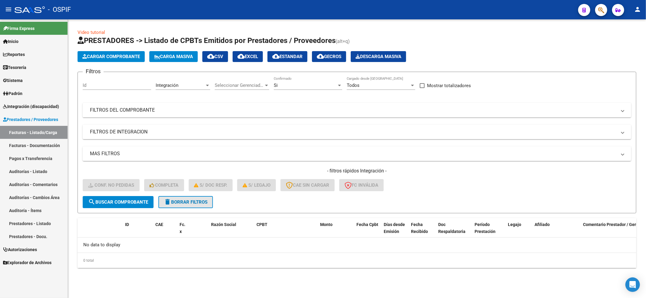
click at [210, 200] on button "delete Borrar Filtros" at bounding box center [185, 202] width 55 height 12
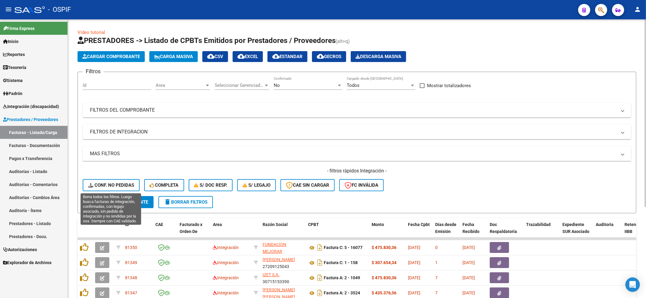
click at [106, 183] on span "Conf. no pedidas" at bounding box center [111, 185] width 46 height 5
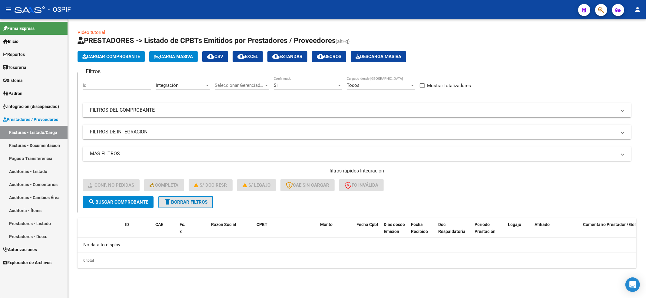
click at [193, 196] on button "delete Borrar Filtros" at bounding box center [185, 202] width 55 height 12
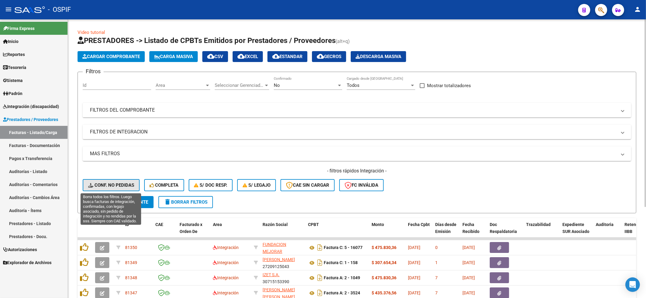
click at [123, 183] on span "Conf. no pedidas" at bounding box center [111, 185] width 46 height 5
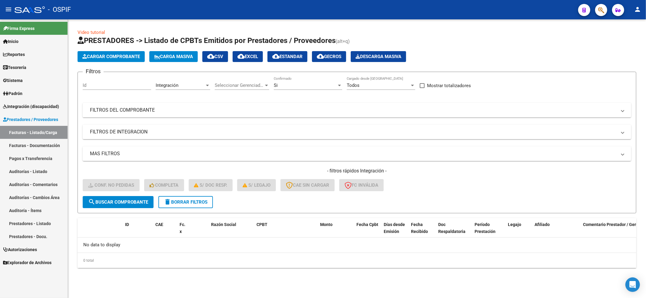
click at [170, 201] on mat-icon "delete" at bounding box center [167, 201] width 7 height 7
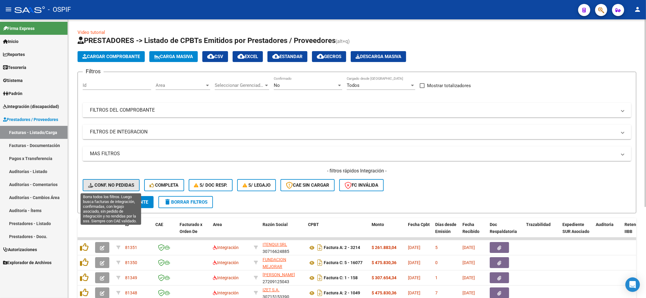
click at [106, 186] on span "Conf. no pedidas" at bounding box center [111, 185] width 46 height 5
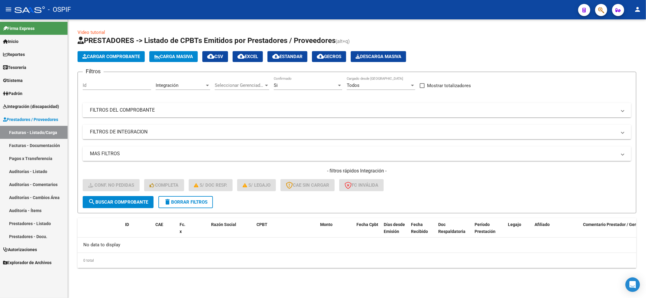
drag, startPoint x: 175, startPoint y: 204, endPoint x: 135, endPoint y: 31, distance: 177.5
click at [175, 200] on span "delete Borrar Filtros" at bounding box center [186, 202] width 44 height 5
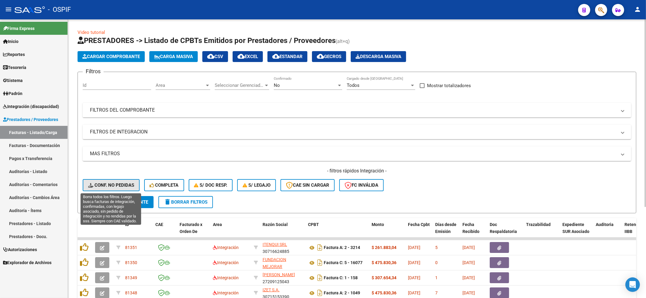
click at [109, 186] on span "Conf. no pedidas" at bounding box center [111, 185] width 46 height 5
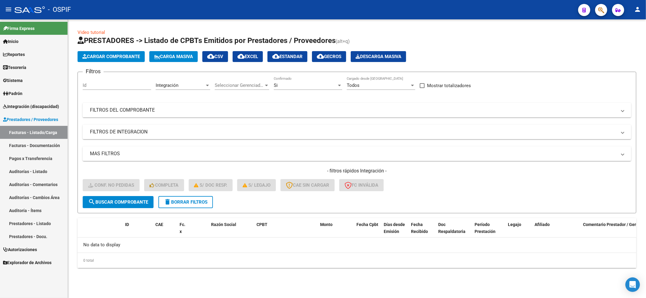
click at [191, 205] on button "delete Borrar Filtros" at bounding box center [185, 202] width 55 height 12
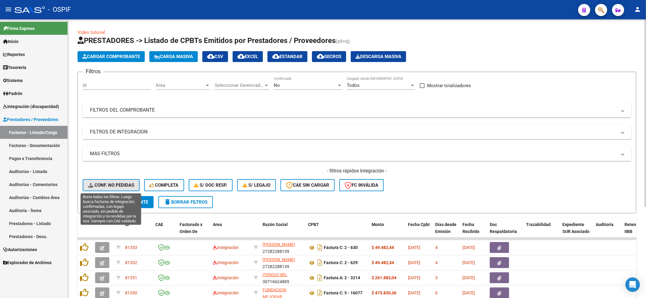
click at [119, 183] on span "Conf. no pedidas" at bounding box center [111, 185] width 46 height 5
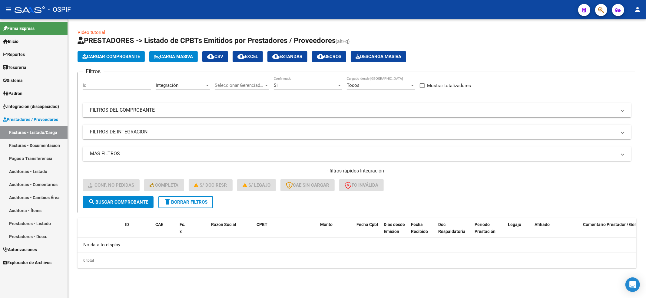
click at [188, 200] on span "delete Borrar Filtros" at bounding box center [186, 202] width 44 height 5
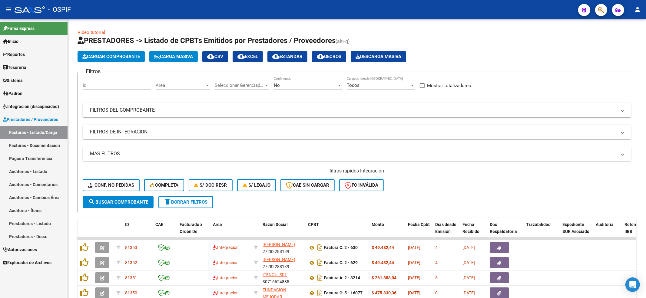
click at [28, 111] on link "Integración (discapacidad)" at bounding box center [34, 106] width 68 height 13
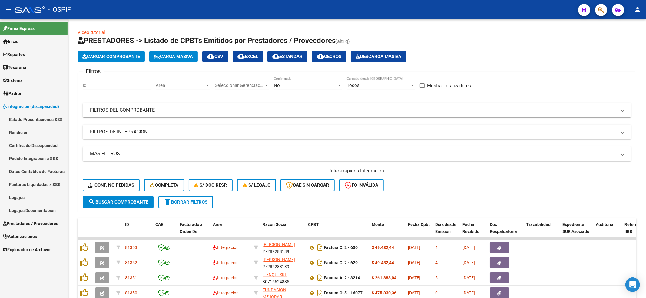
click at [11, 199] on link "Legajos" at bounding box center [34, 197] width 68 height 13
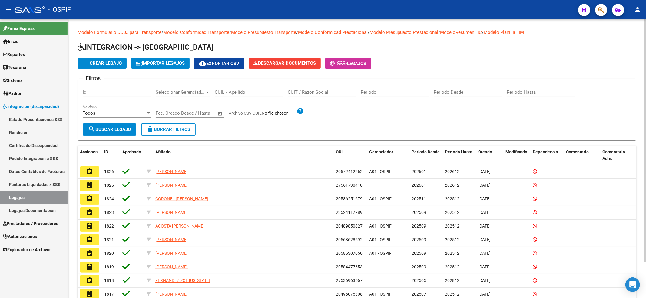
click at [236, 93] on input "CUIL / Apellido" at bounding box center [249, 92] width 68 height 5
paste input "47734460"
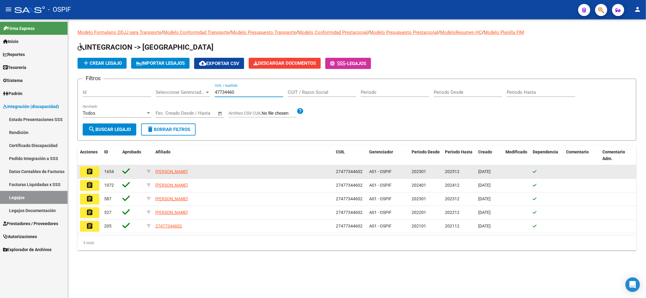
type input "47734460"
click at [90, 175] on mat-icon "assignment" at bounding box center [89, 171] width 7 height 7
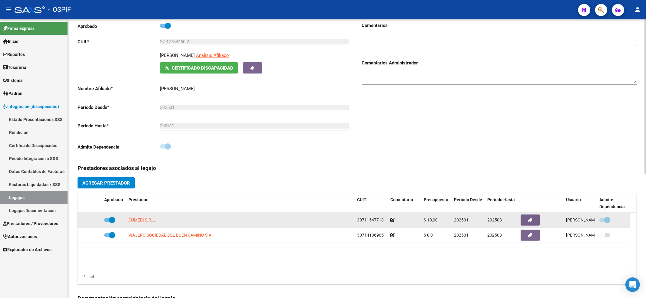
scroll to position [81, 0]
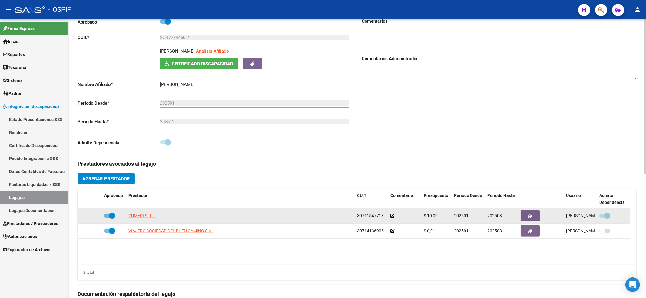
click at [110, 216] on span at bounding box center [112, 216] width 6 height 6
click at [107, 218] on input "checkbox" at bounding box center [107, 218] width 0 height 0
checkbox input "false"
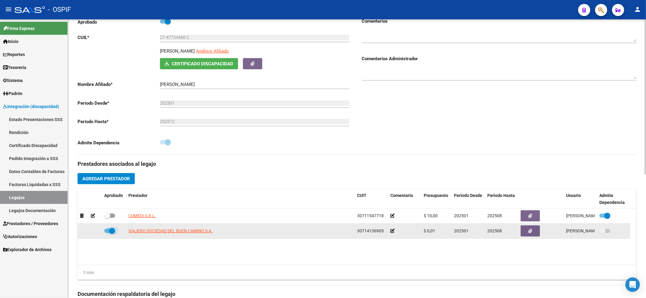
click at [111, 231] on span at bounding box center [112, 231] width 6 height 6
click at [107, 233] on input "checkbox" at bounding box center [107, 233] width 0 height 0
checkbox input "false"
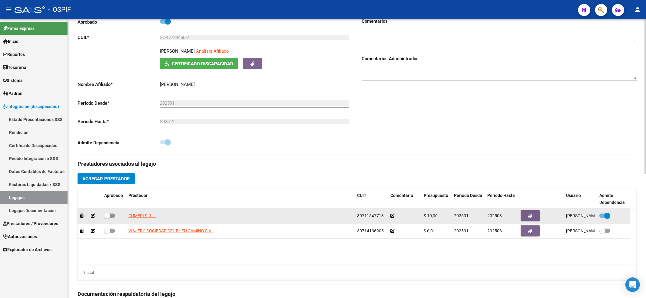
click at [91, 218] on div at bounding box center [89, 216] width 19 height 7
click at [93, 217] on icon at bounding box center [93, 216] width 4 height 4
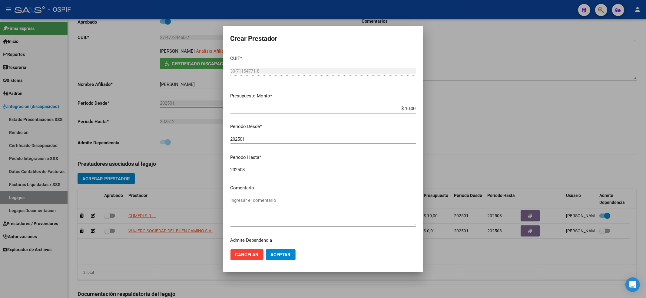
click at [255, 167] on input "202508" at bounding box center [323, 169] width 185 height 5
type input "202512"
click at [289, 260] on button "Aceptar" at bounding box center [281, 255] width 30 height 11
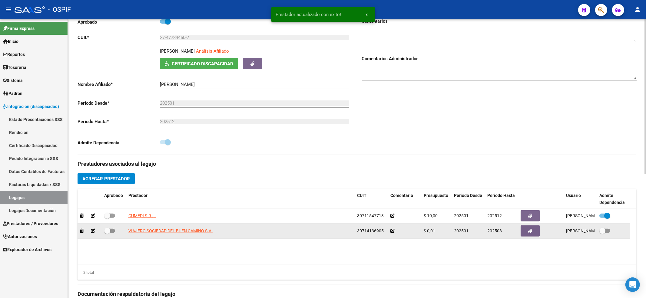
click at [92, 231] on icon at bounding box center [93, 231] width 4 height 4
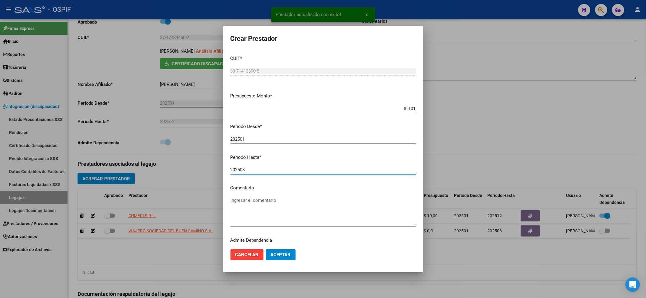
click at [249, 167] on input "202508" at bounding box center [323, 169] width 185 height 5
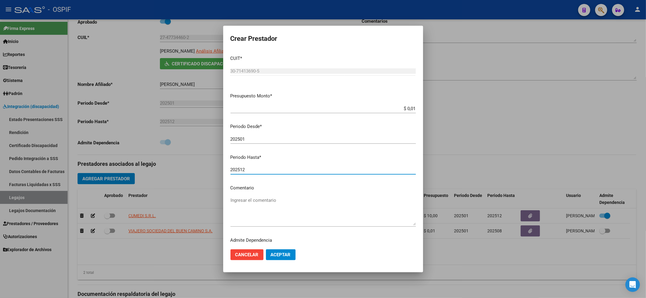
type input "202512"
click at [291, 252] on button "Aceptar" at bounding box center [281, 255] width 30 height 11
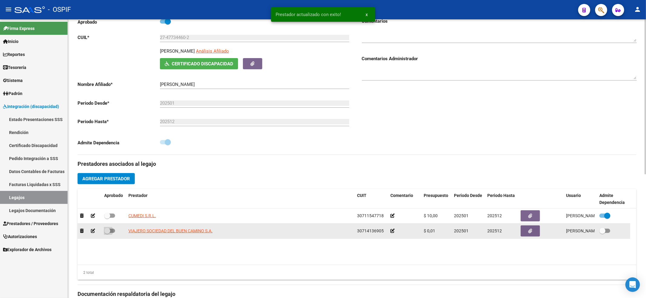
click at [110, 231] on span at bounding box center [107, 231] width 6 height 6
click at [107, 233] on input "checkbox" at bounding box center [107, 233] width 0 height 0
checkbox input "true"
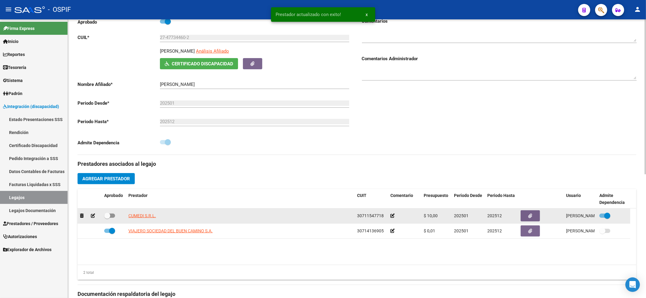
click at [110, 214] on label at bounding box center [109, 215] width 11 height 7
click at [107, 218] on input "checkbox" at bounding box center [107, 218] width 0 height 0
checkbox input "true"
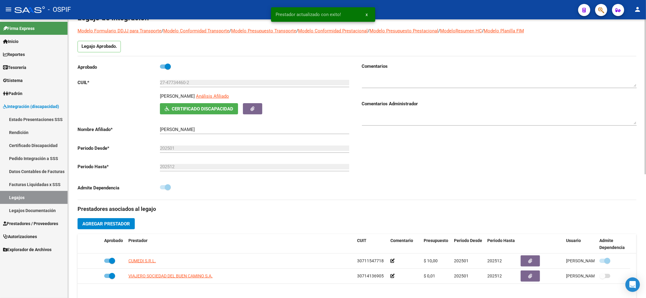
scroll to position [0, 0]
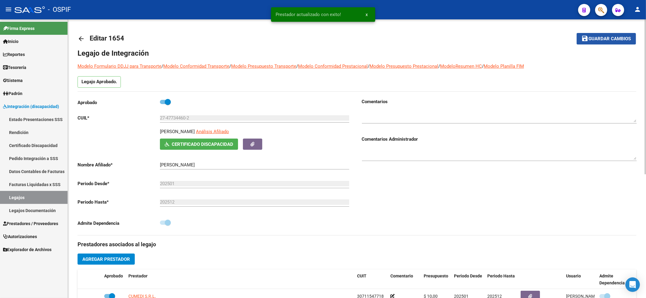
click at [620, 42] on button "save Guardar cambios" at bounding box center [606, 38] width 59 height 11
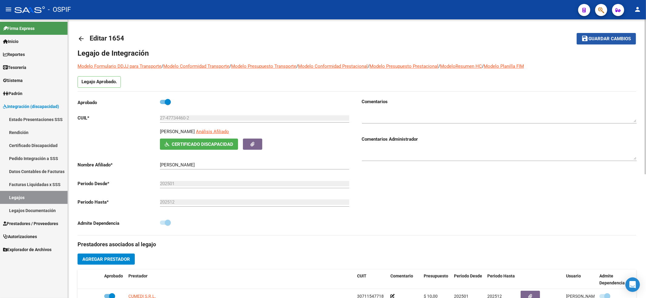
click at [612, 33] on button "save Guardar cambios" at bounding box center [606, 38] width 59 height 11
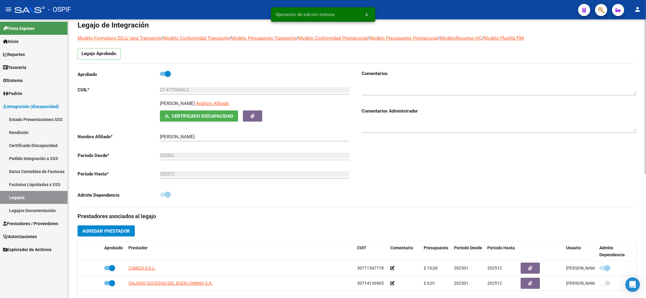
scroll to position [81, 0]
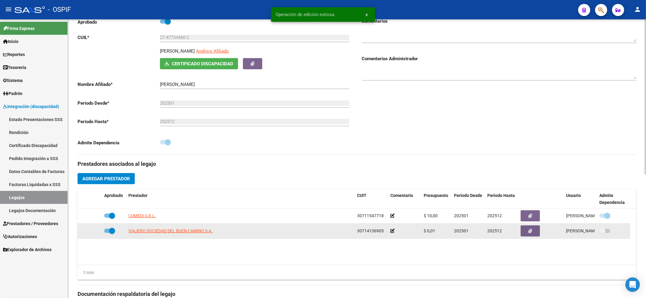
click at [115, 232] on span at bounding box center [112, 231] width 6 height 6
click at [107, 233] on input "checkbox" at bounding box center [107, 233] width 0 height 0
checkbox input "false"
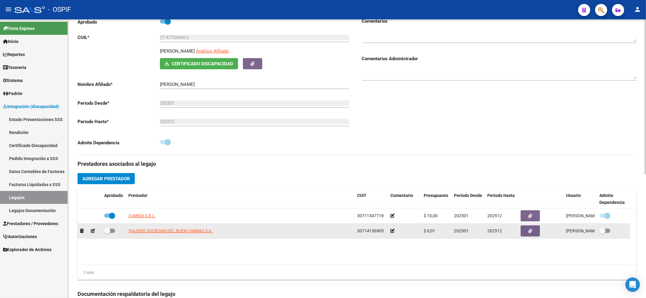
click at [604, 233] on span at bounding box center [603, 231] width 6 height 6
click at [603, 233] on input "checkbox" at bounding box center [602, 233] width 0 height 0
checkbox input "true"
drag, startPoint x: 104, startPoint y: 234, endPoint x: 108, endPoint y: 234, distance: 4.3
click at [105, 234] on datatable-body-cell at bounding box center [114, 231] width 24 height 15
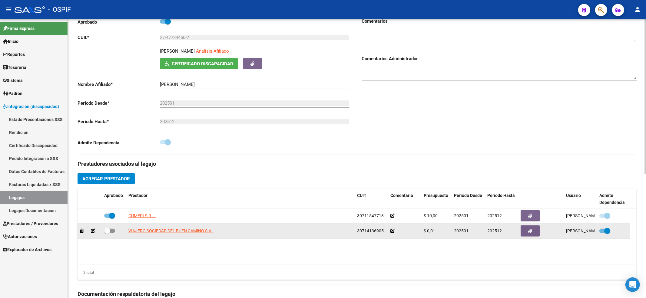
click at [111, 234] on label at bounding box center [109, 231] width 11 height 7
click at [107, 234] on input "checkbox" at bounding box center [107, 233] width 0 height 0
checkbox input "true"
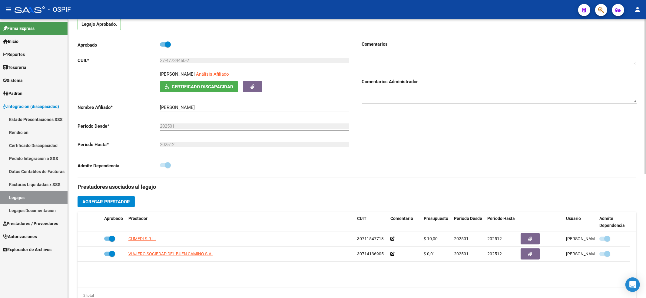
scroll to position [0, 0]
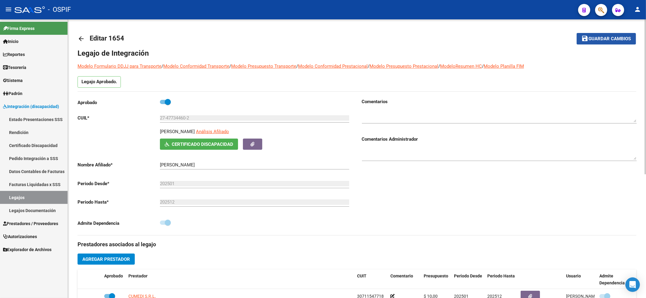
click at [595, 37] on span "Guardar cambios" at bounding box center [610, 38] width 42 height 5
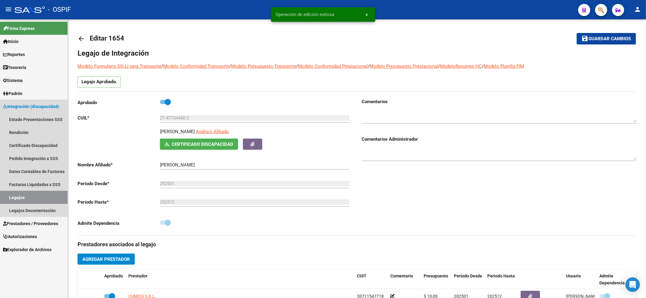
click at [6, 199] on link "Legajos" at bounding box center [34, 197] width 68 height 13
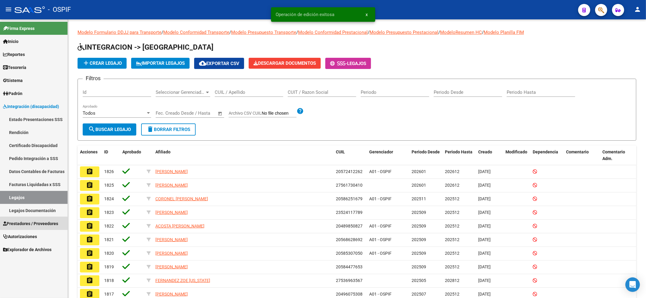
click at [36, 224] on span "Prestadores / Proveedores" at bounding box center [30, 224] width 55 height 7
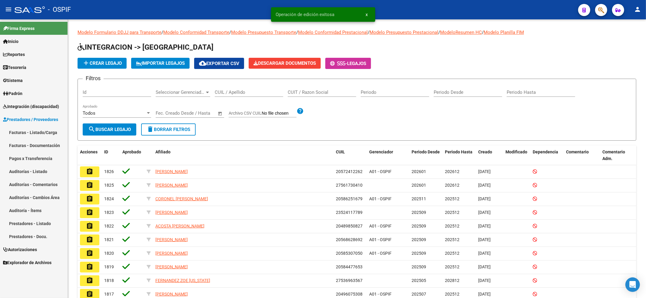
click at [57, 129] on link "Facturas - Listado/Carga" at bounding box center [34, 132] width 68 height 13
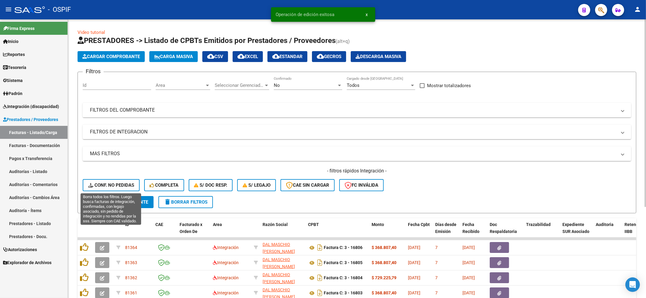
click at [102, 181] on button "Conf. no pedidas" at bounding box center [111, 185] width 57 height 12
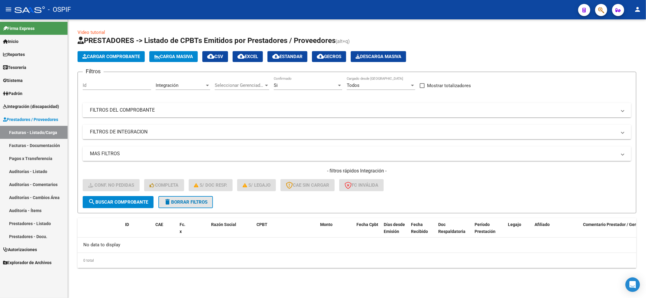
click at [202, 200] on span "delete Borrar Filtros" at bounding box center [186, 202] width 44 height 5
